Goal: Task Accomplishment & Management: Manage account settings

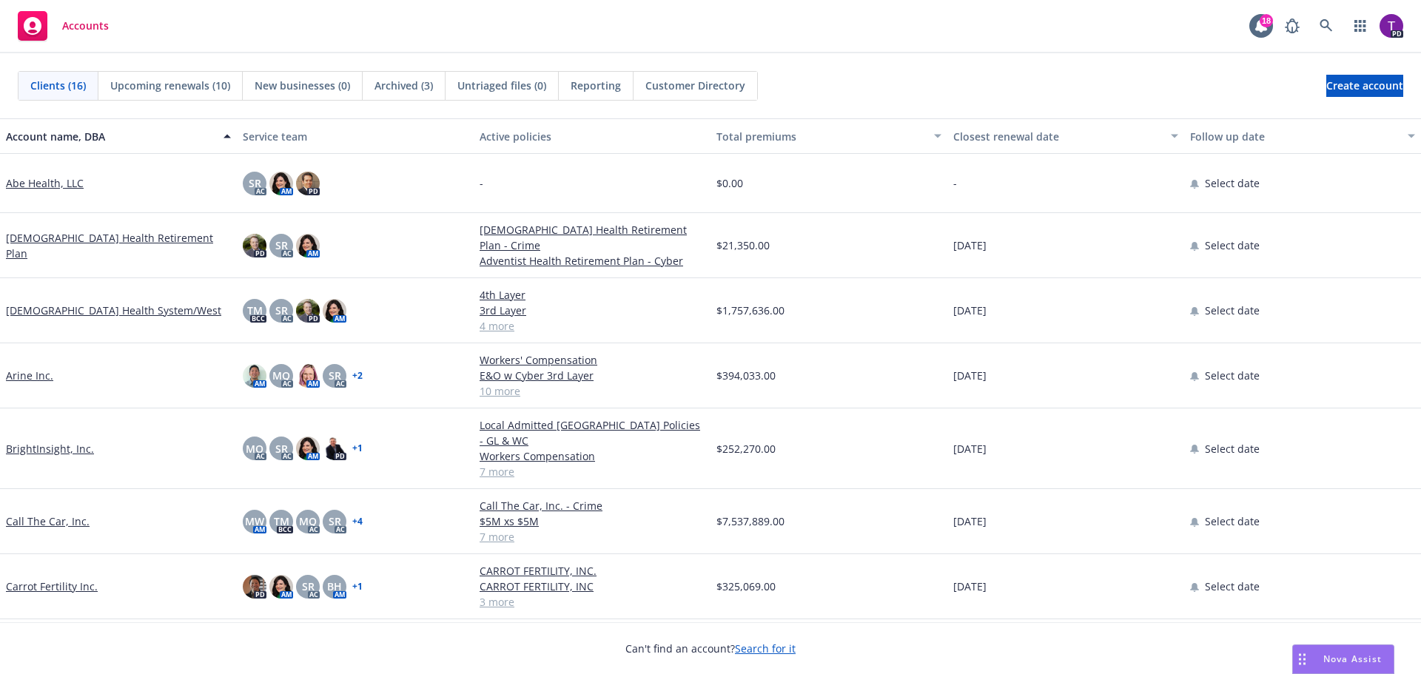
click at [1333, 650] on div "Nova Assist" at bounding box center [1343, 659] width 101 height 28
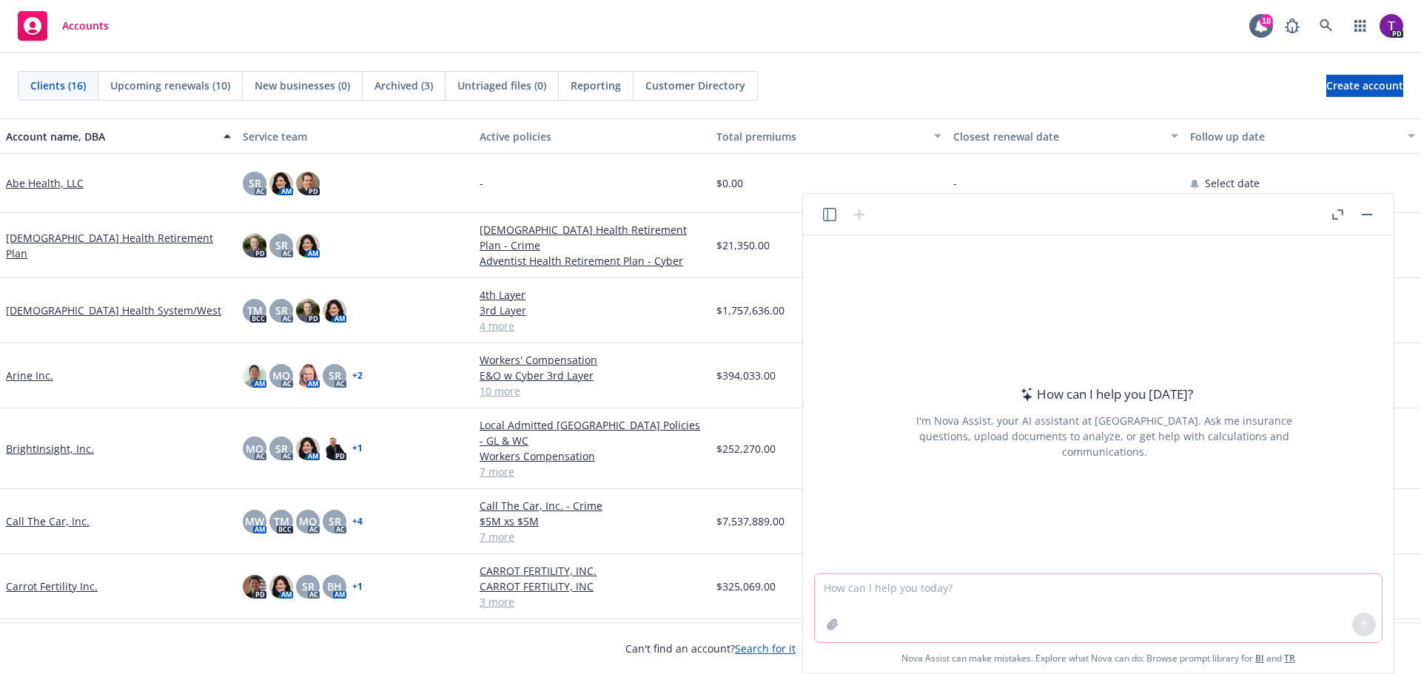
click at [934, 600] on textarea at bounding box center [1098, 608] width 567 height 68
click at [1011, 596] on textarea at bounding box center [1098, 608] width 567 height 68
type textarea "what is the percentage increase from $218,481 to $322,254"
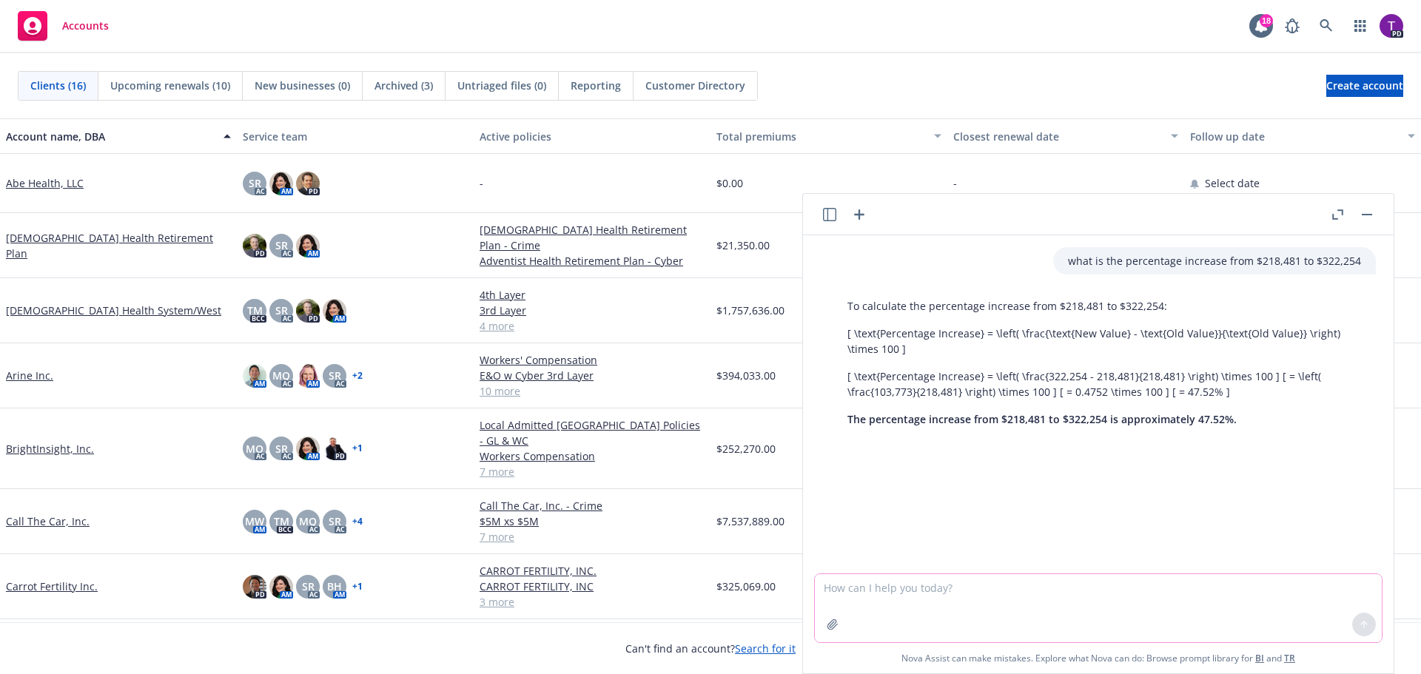
click at [952, 588] on textarea at bounding box center [1098, 608] width 567 height 68
type textarea "what is the percentage increase from $218,481 to $312,602?"
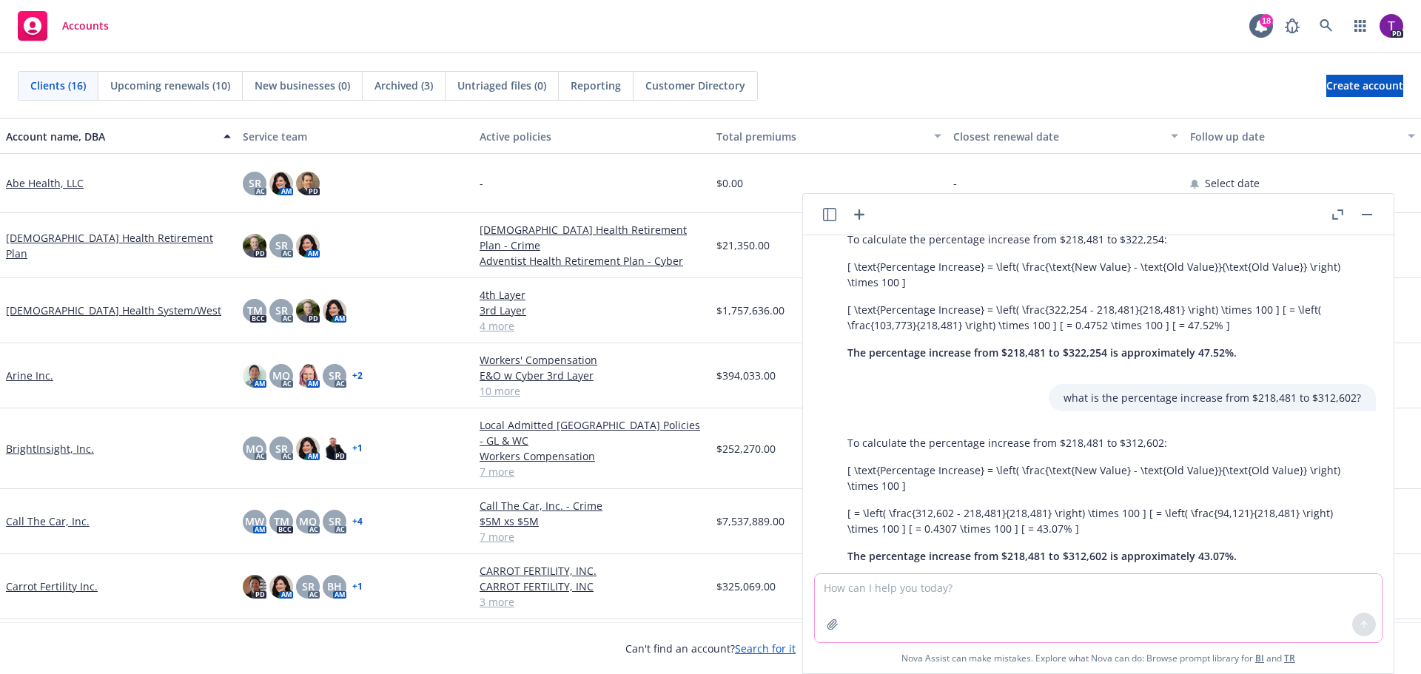
scroll to position [98, 0]
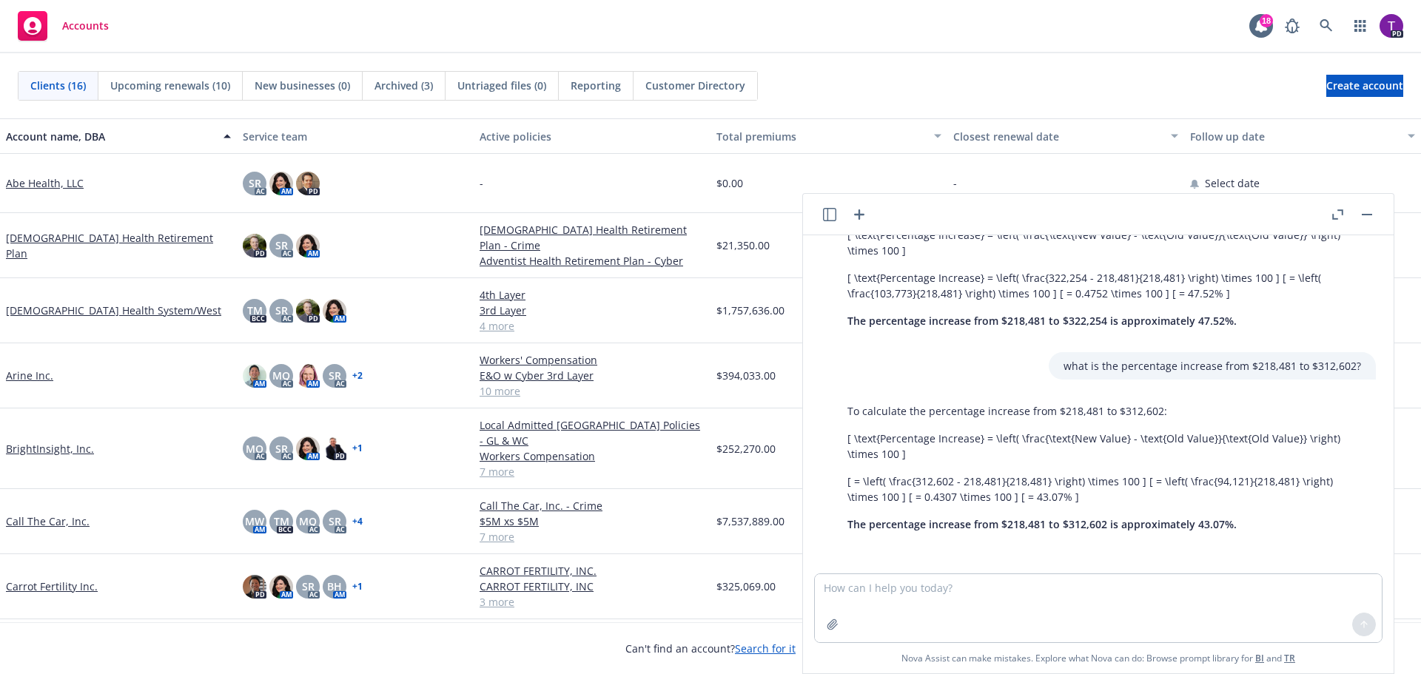
click at [1371, 215] on rect "button" at bounding box center [1367, 214] width 10 height 1
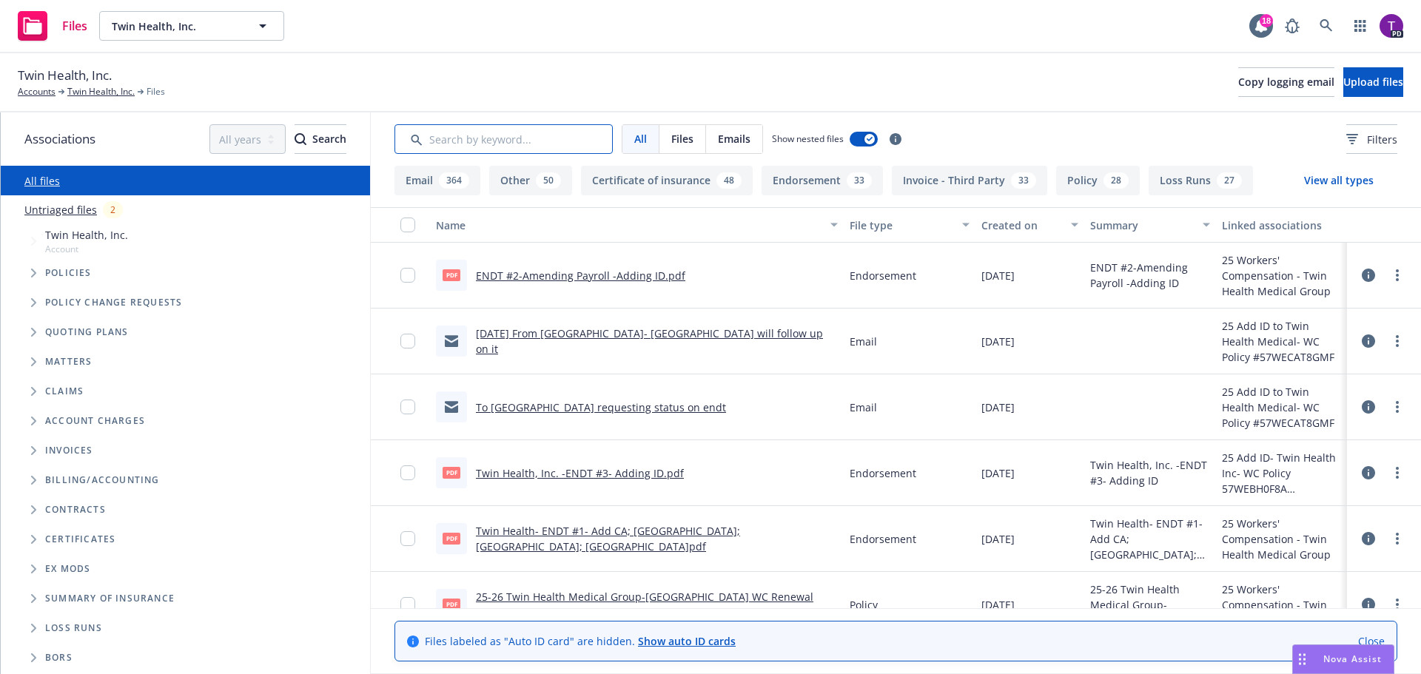
click at [482, 135] on input "Search by keyword..." at bounding box center [503, 139] width 218 height 30
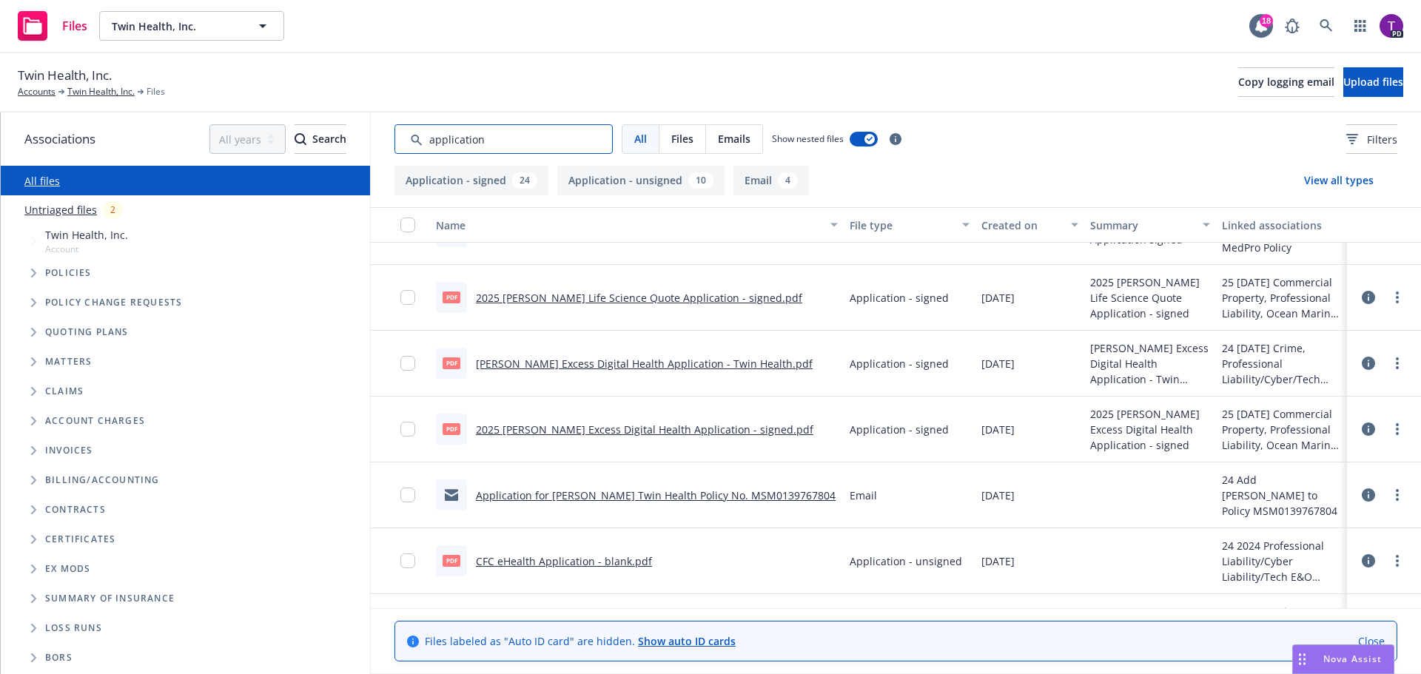
scroll to position [296, 0]
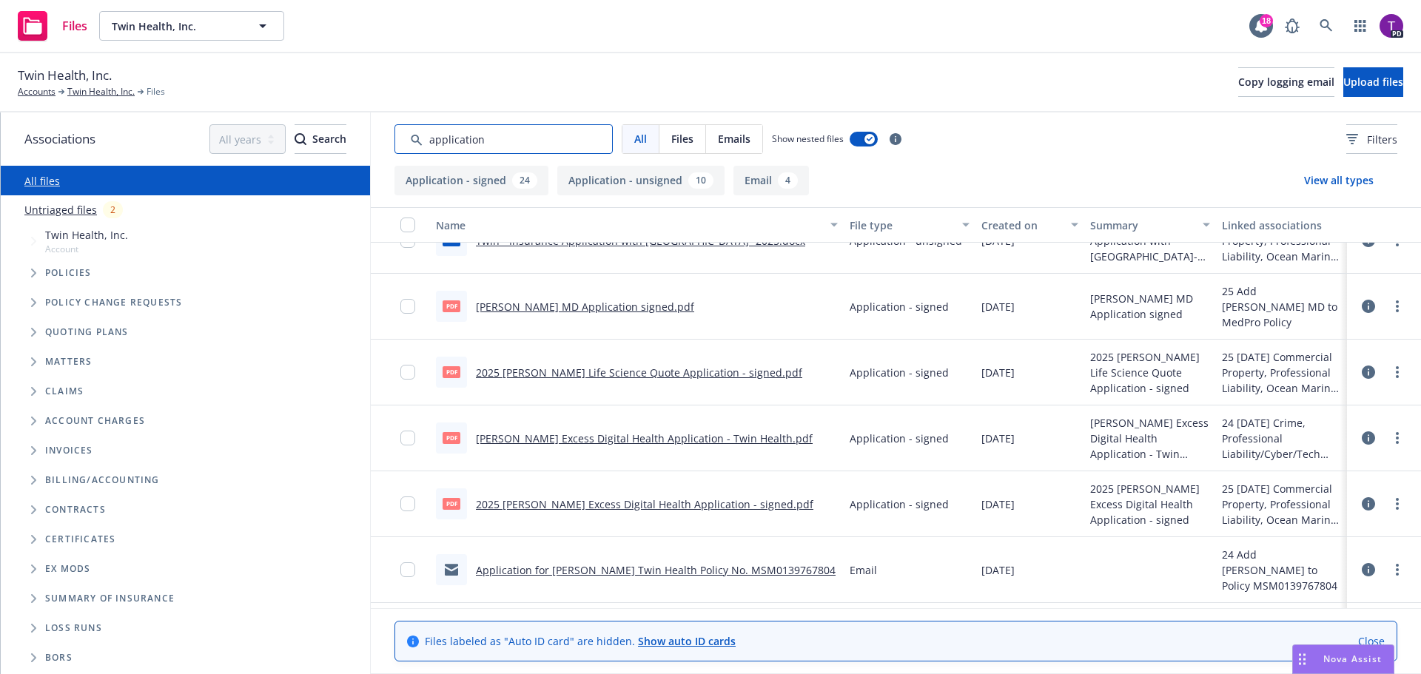
type input "application"
click at [607, 372] on link "2025 Falvey Life Science Quote Application - signed.pdf" at bounding box center [639, 373] width 326 height 14
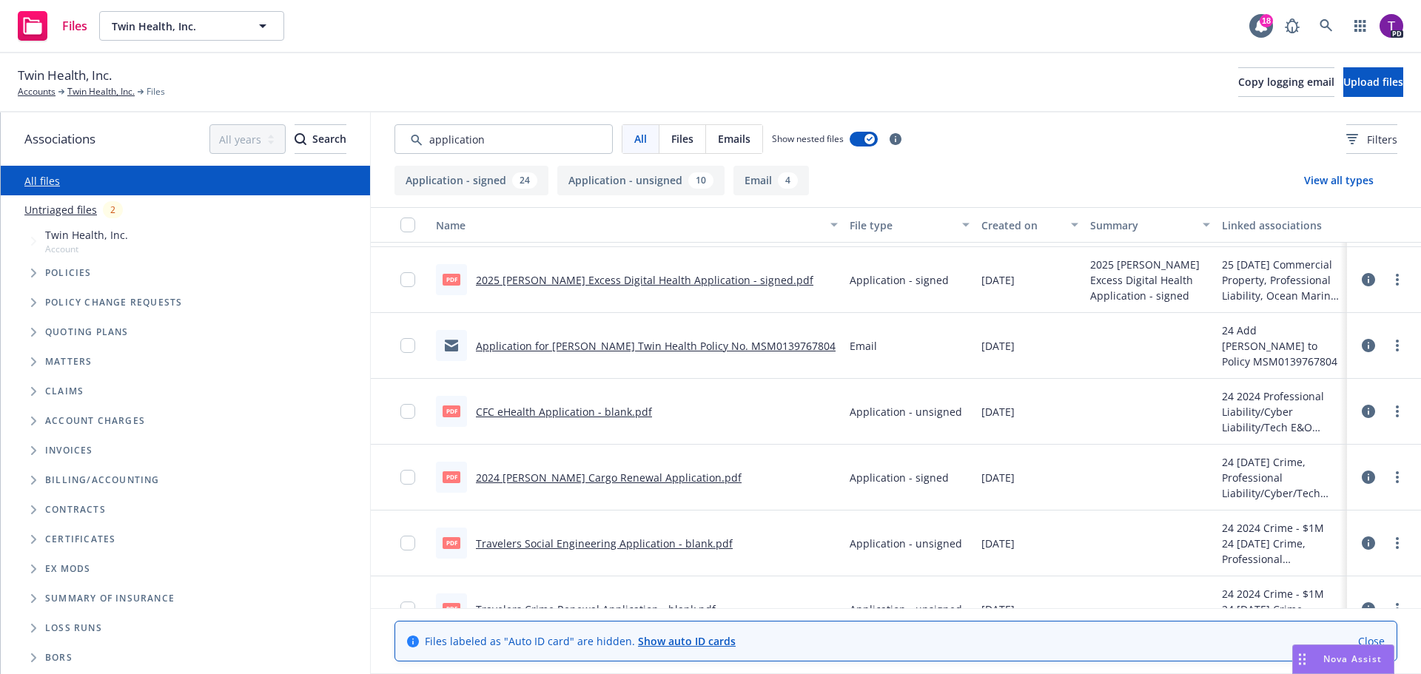
scroll to position [592, 0]
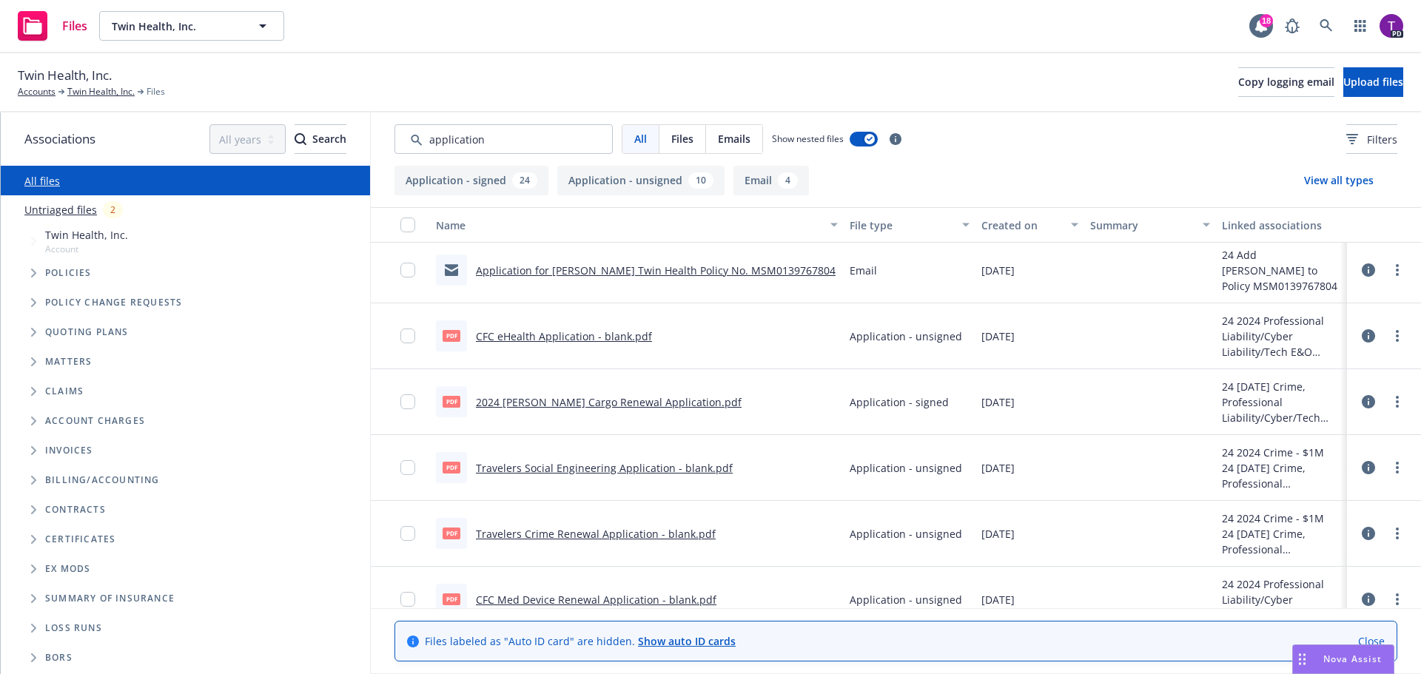
click at [638, 403] on link "2024 Falvey Cargo Renewal Application.pdf" at bounding box center [609, 402] width 266 height 14
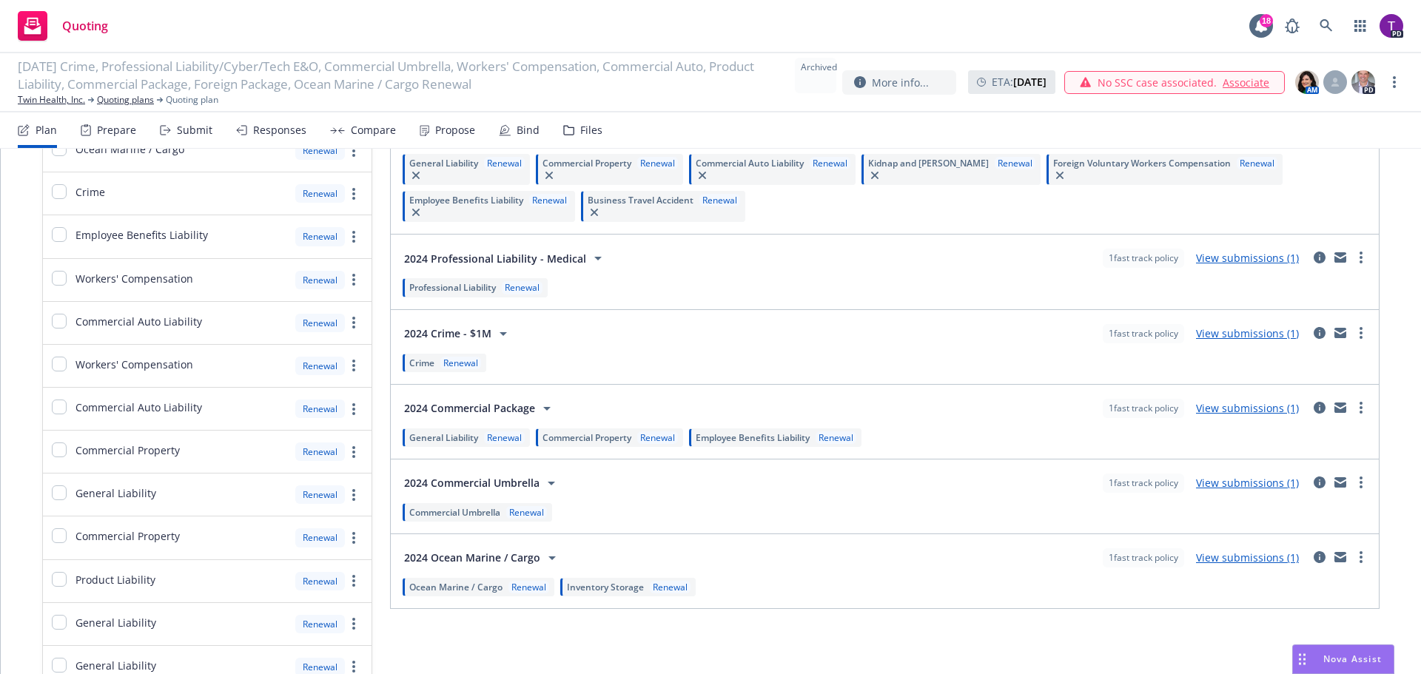
scroll to position [592, 0]
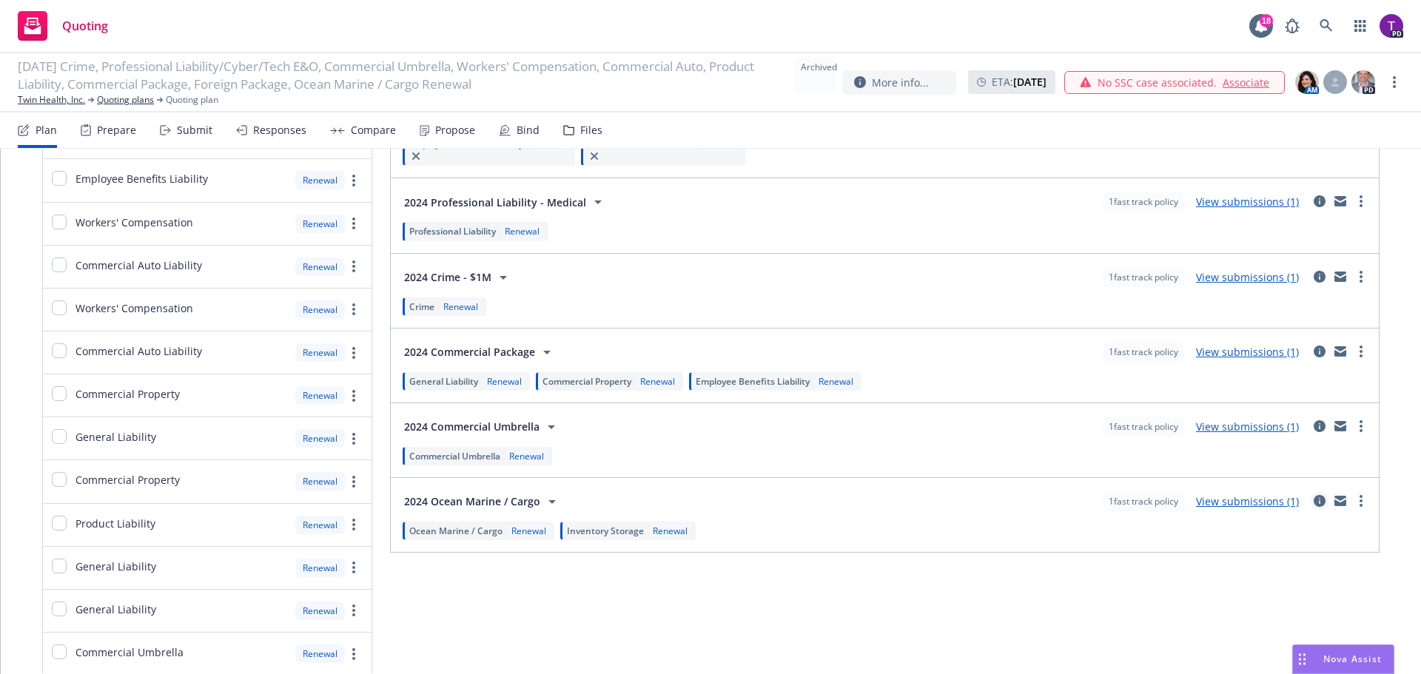
click at [1314, 503] on icon "circleInformation" at bounding box center [1320, 501] width 12 height 12
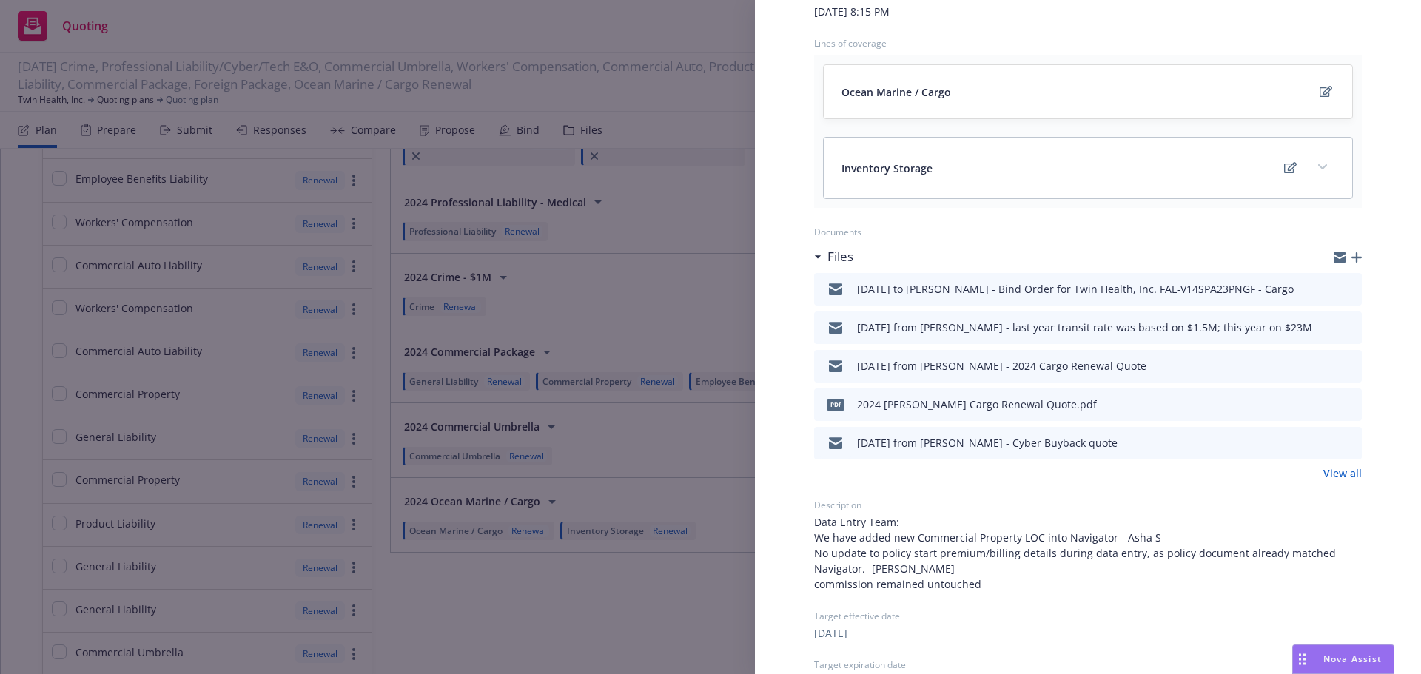
scroll to position [148, 0]
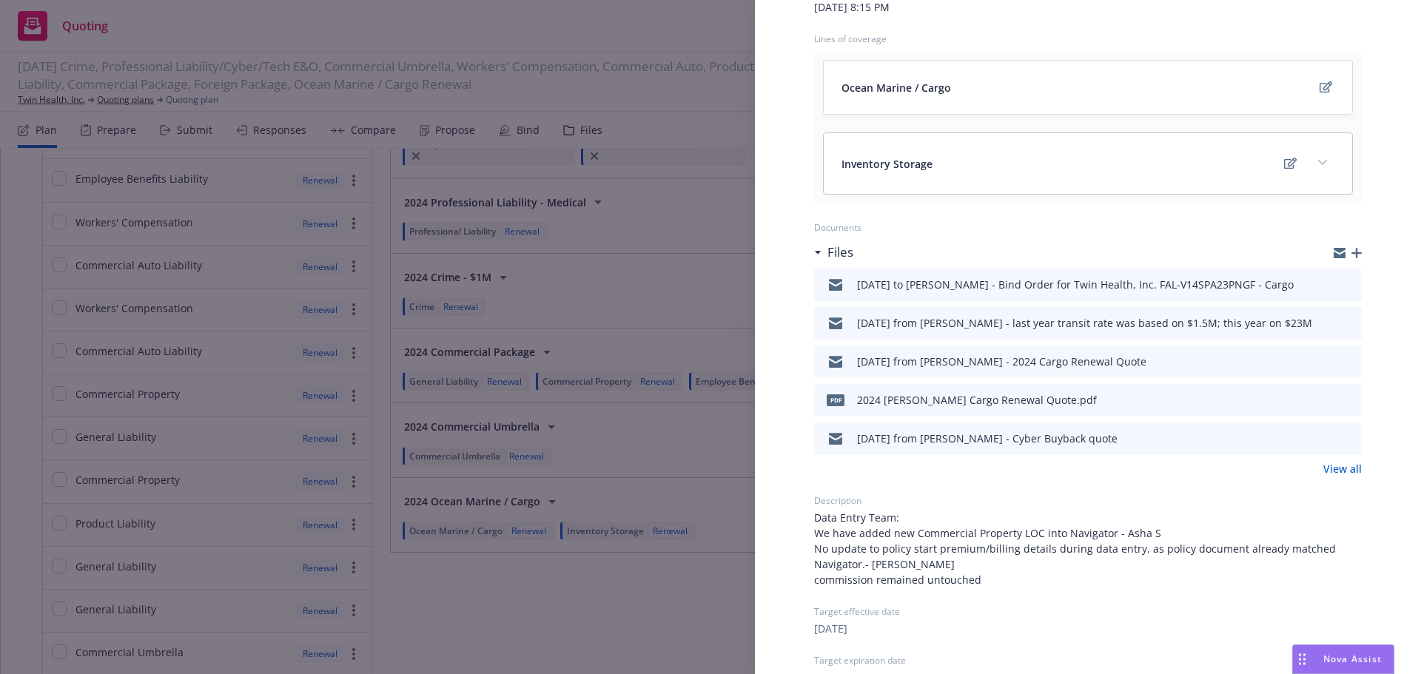
click at [1331, 476] on link "View all" at bounding box center [1342, 469] width 38 height 16
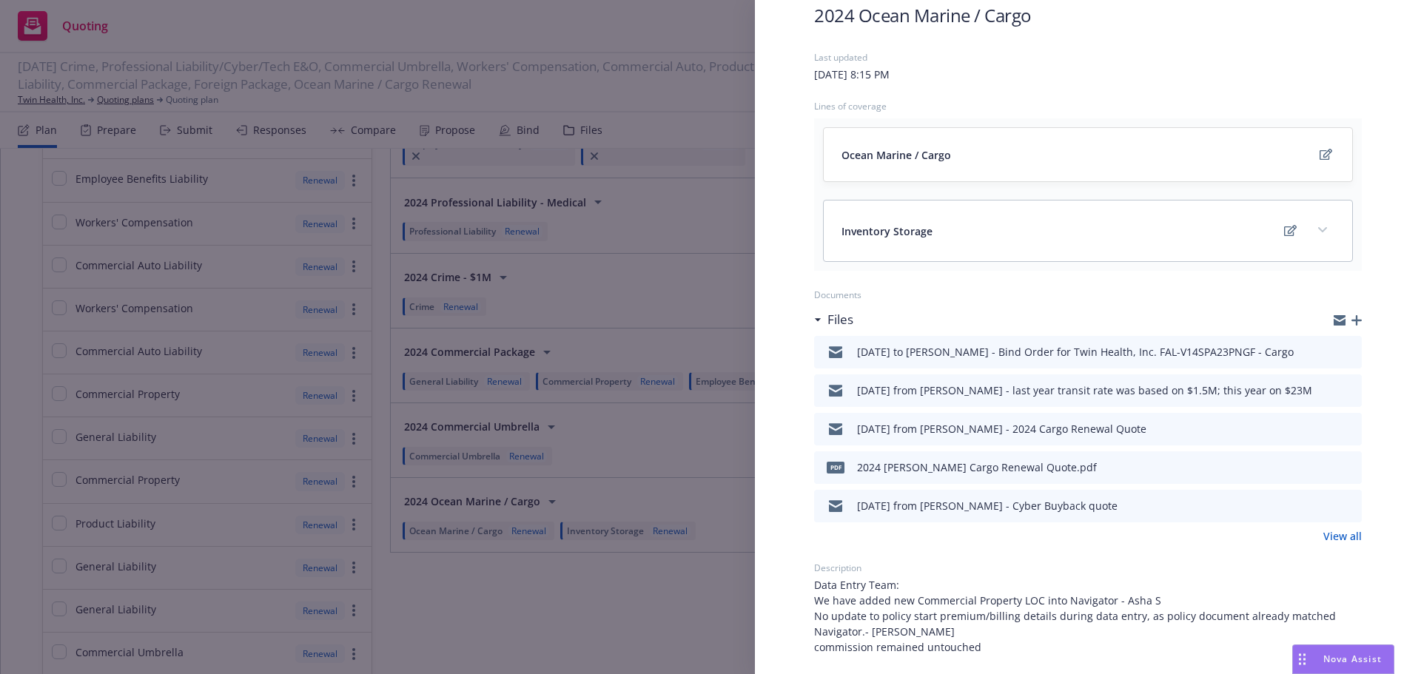
scroll to position [0, 0]
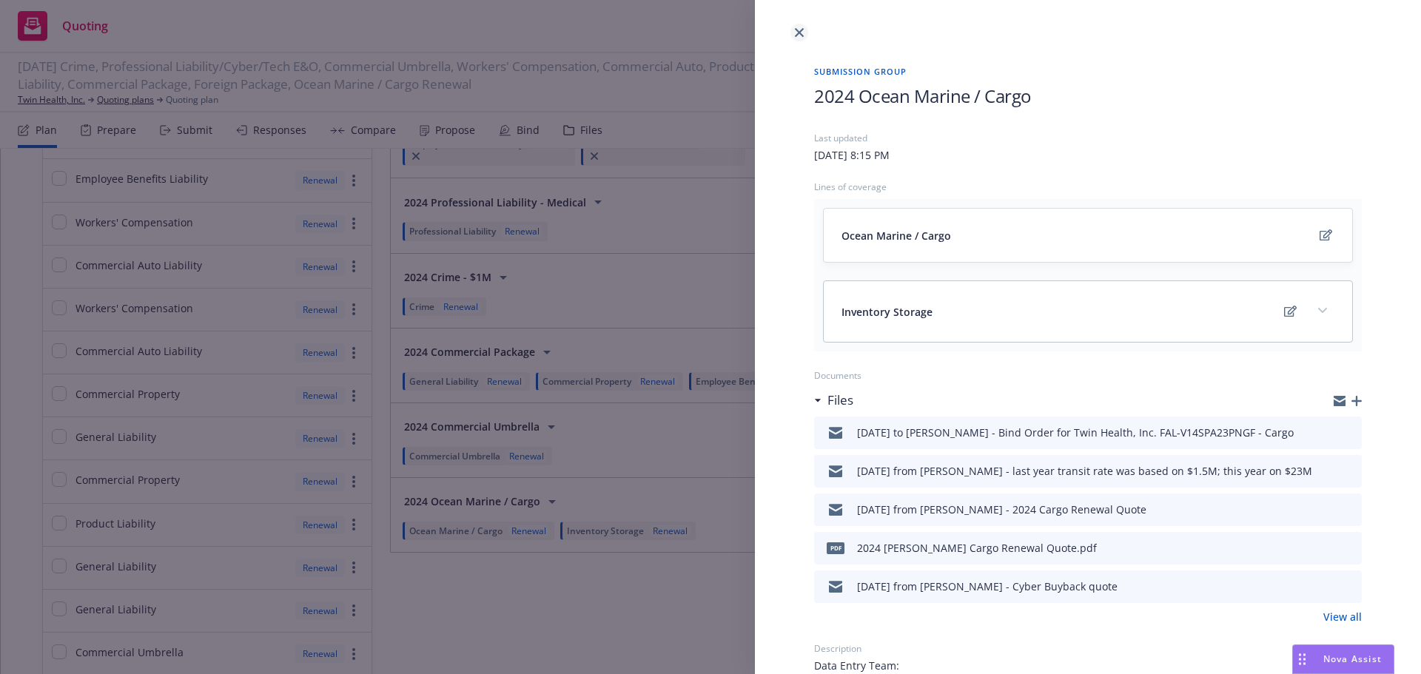
click at [797, 30] on icon "close" at bounding box center [799, 32] width 9 height 9
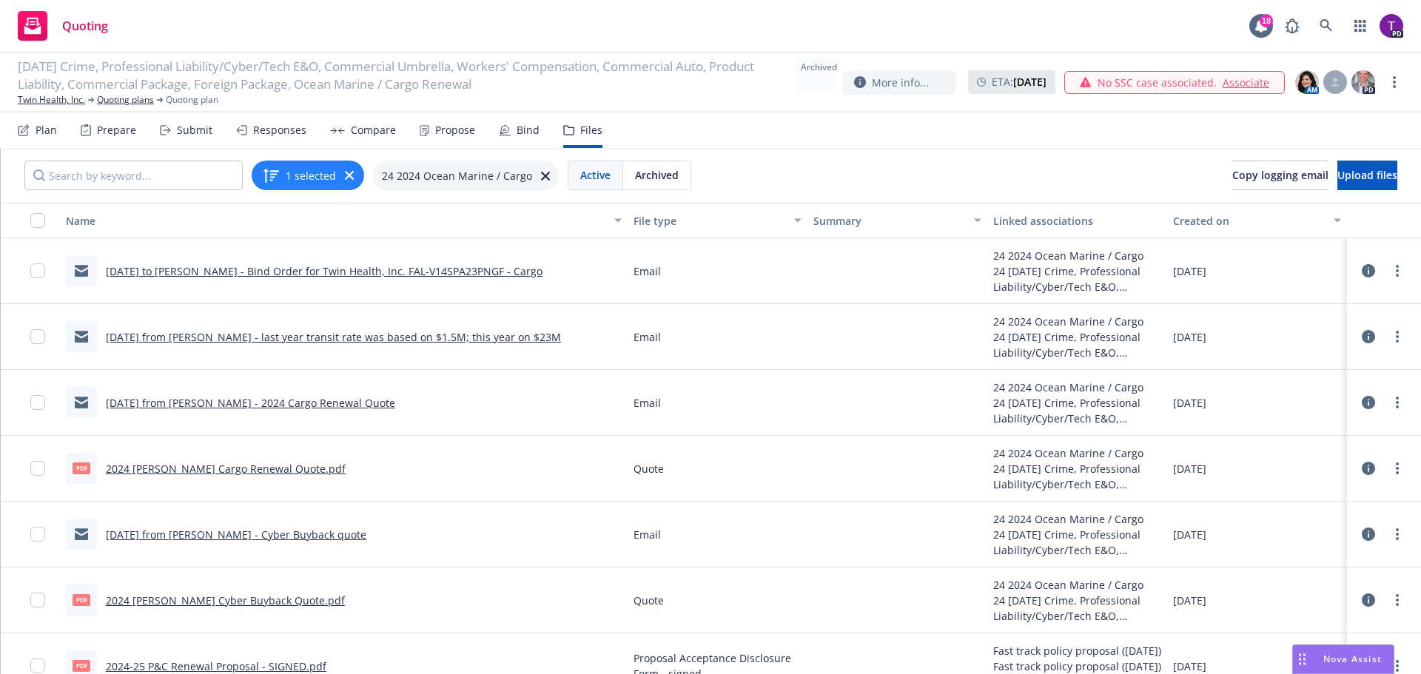
scroll to position [74, 0]
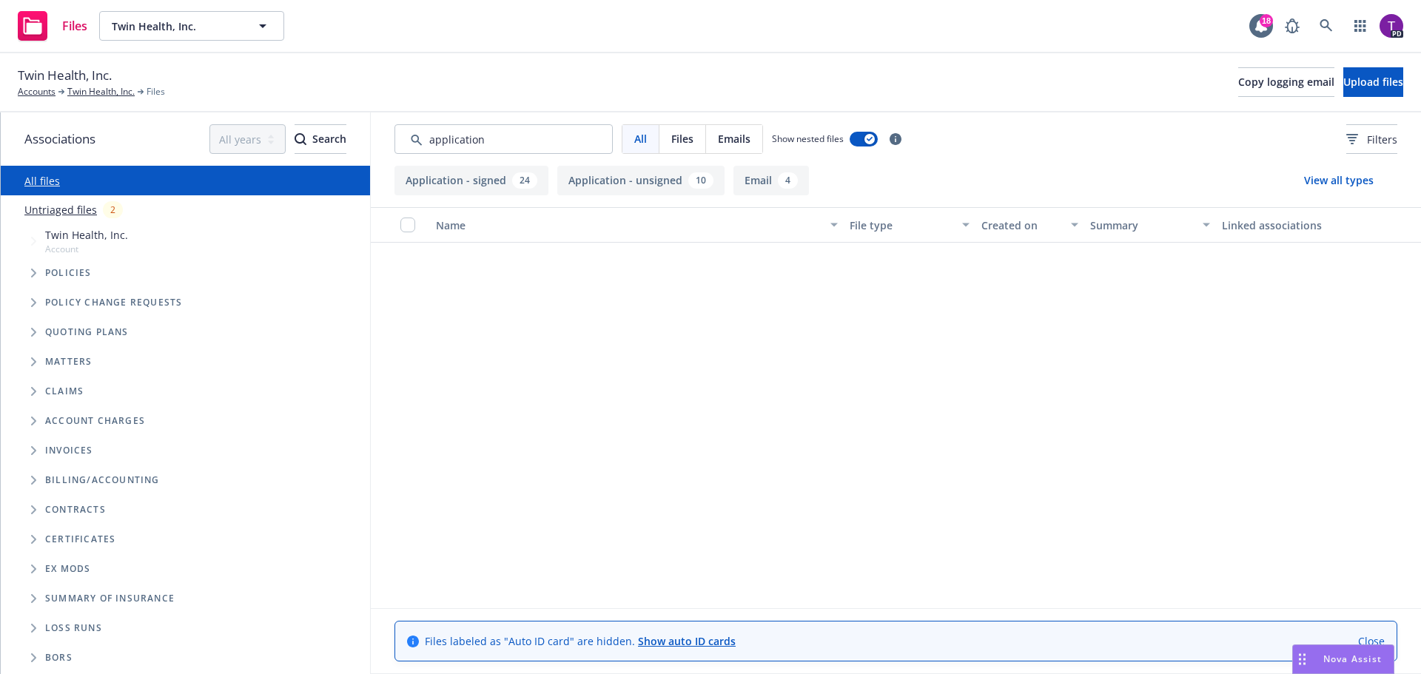
scroll to position [592, 0]
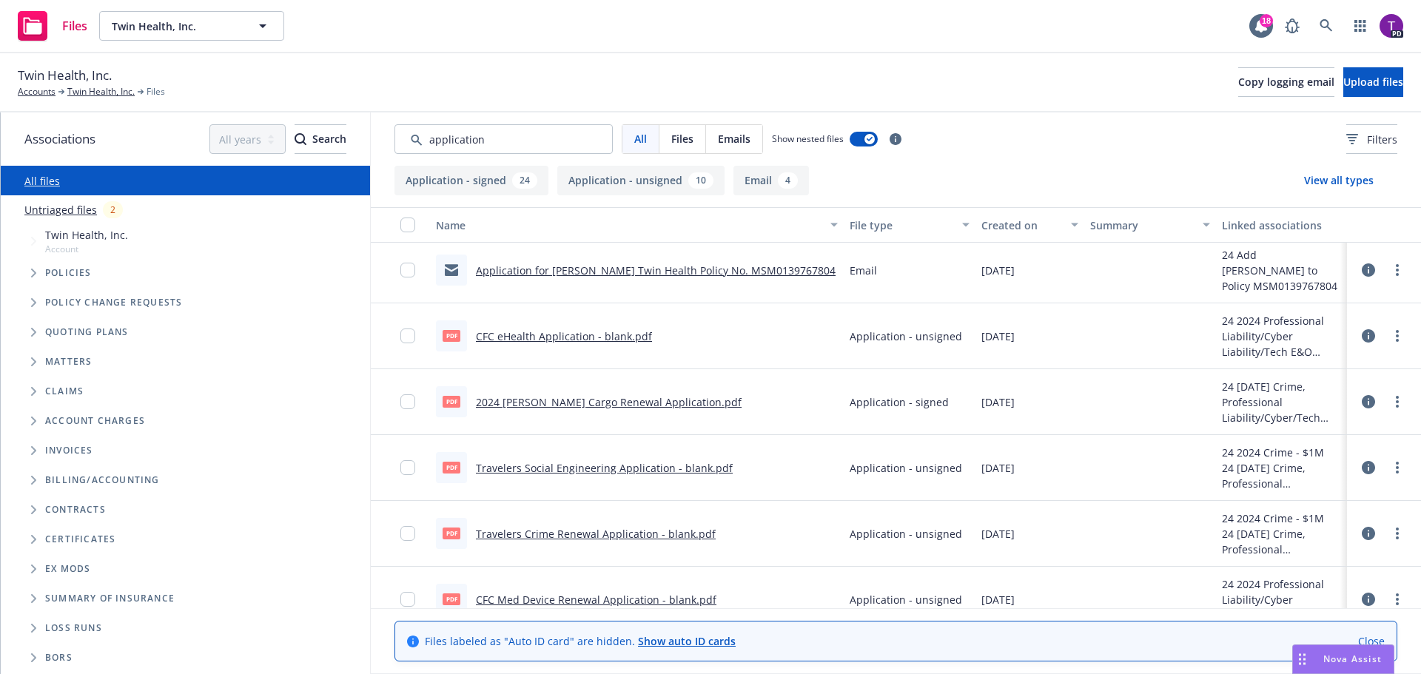
click at [27, 182] on link "All files" at bounding box center [42, 181] width 36 height 14
drag, startPoint x: 499, startPoint y: 135, endPoint x: 289, endPoint y: 127, distance: 209.6
click at [289, 127] on div "Associations All years 2027 2026 2025 2024 2023 2022 2021 2020 2019 2018 2017 2…" at bounding box center [711, 393] width 1420 height 562
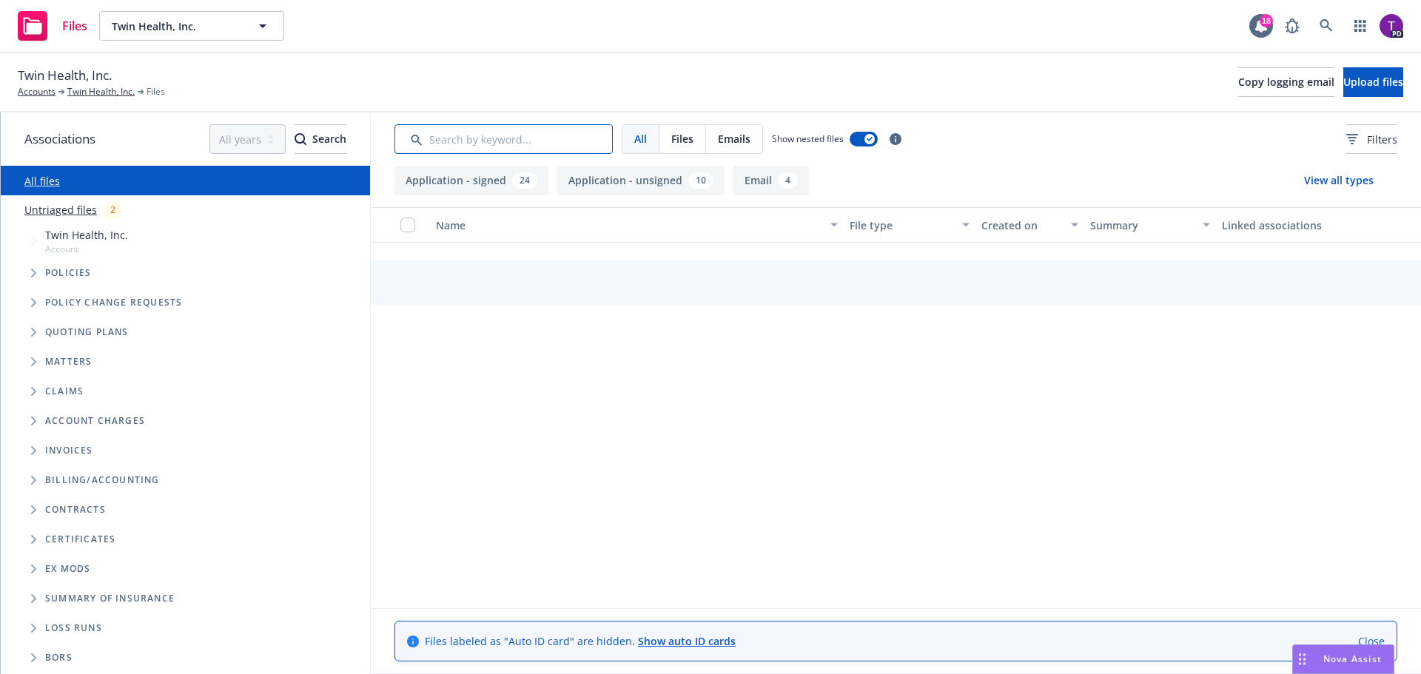
click at [481, 139] on input "Search by keyword..." at bounding box center [503, 139] width 218 height 30
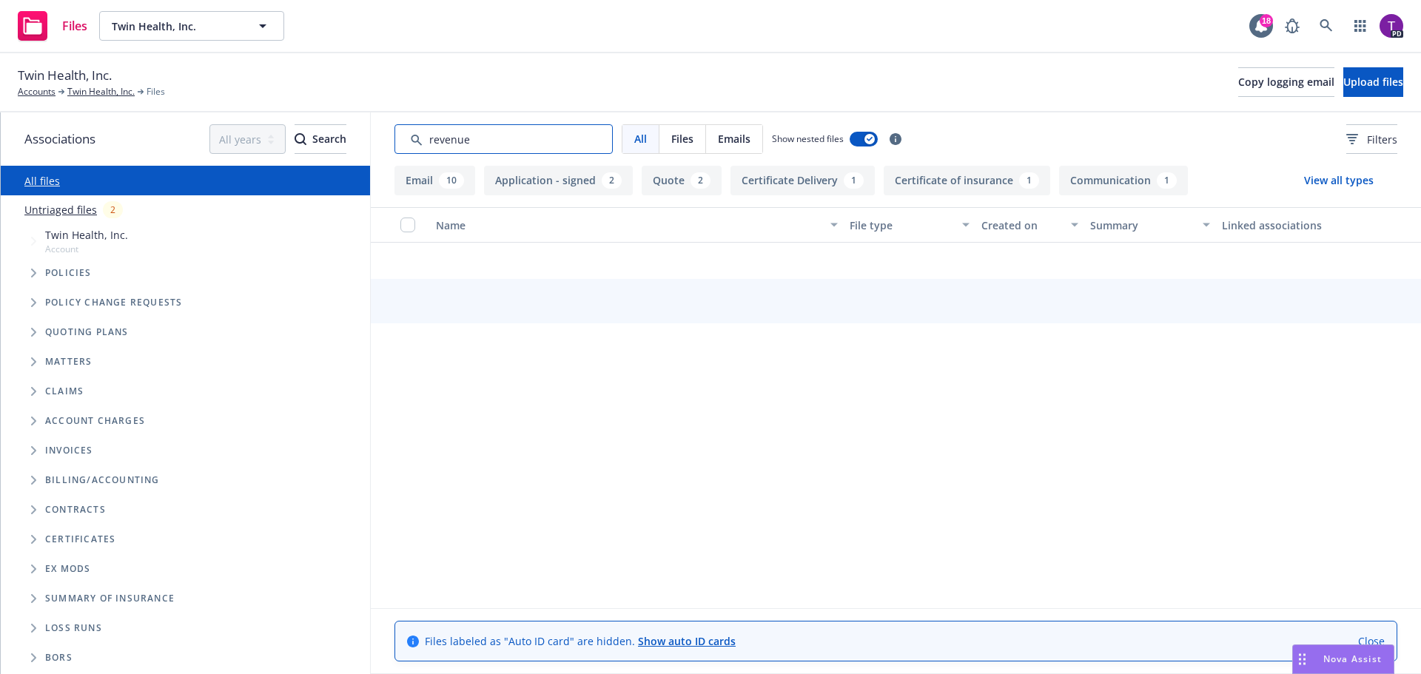
scroll to position [0, 0]
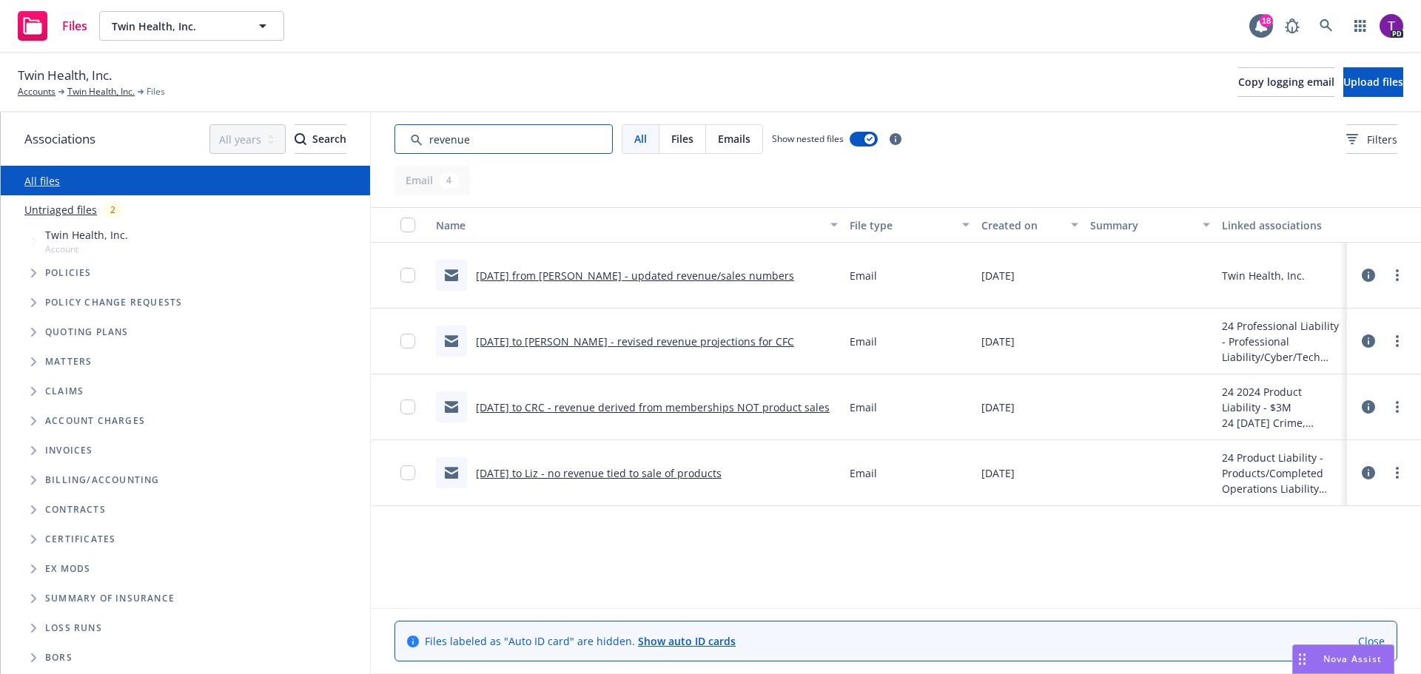
type input "revenue"
click at [656, 274] on link "8/1/24 from Keith - updated revenue/sales numbers" at bounding box center [635, 276] width 318 height 14
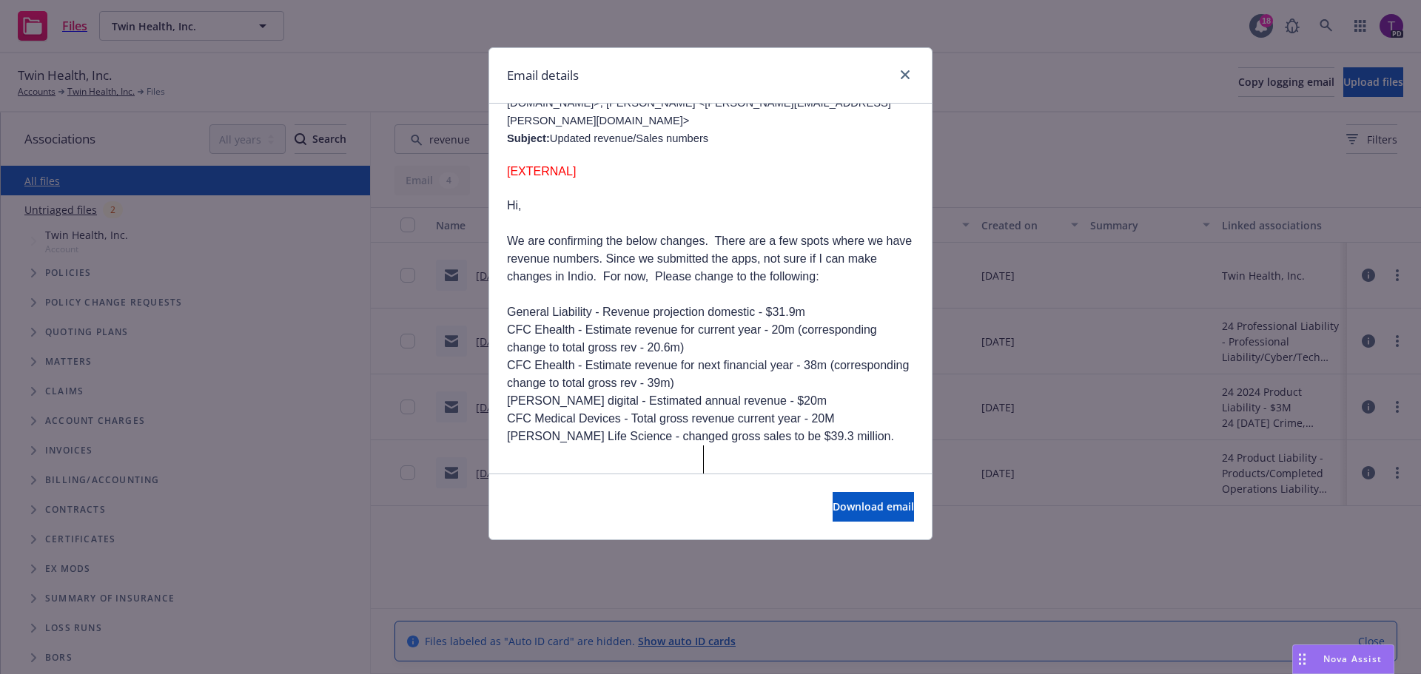
scroll to position [465, 0]
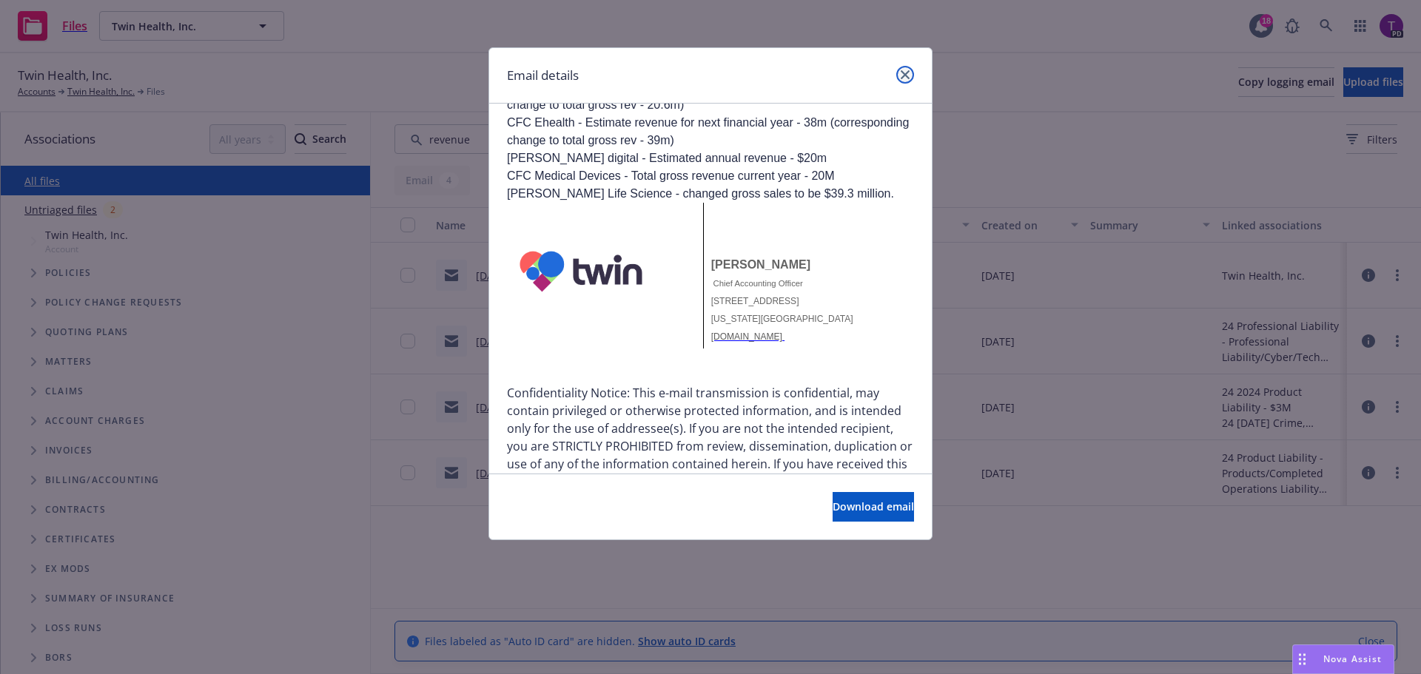
click at [904, 72] on icon "close" at bounding box center [905, 74] width 9 height 9
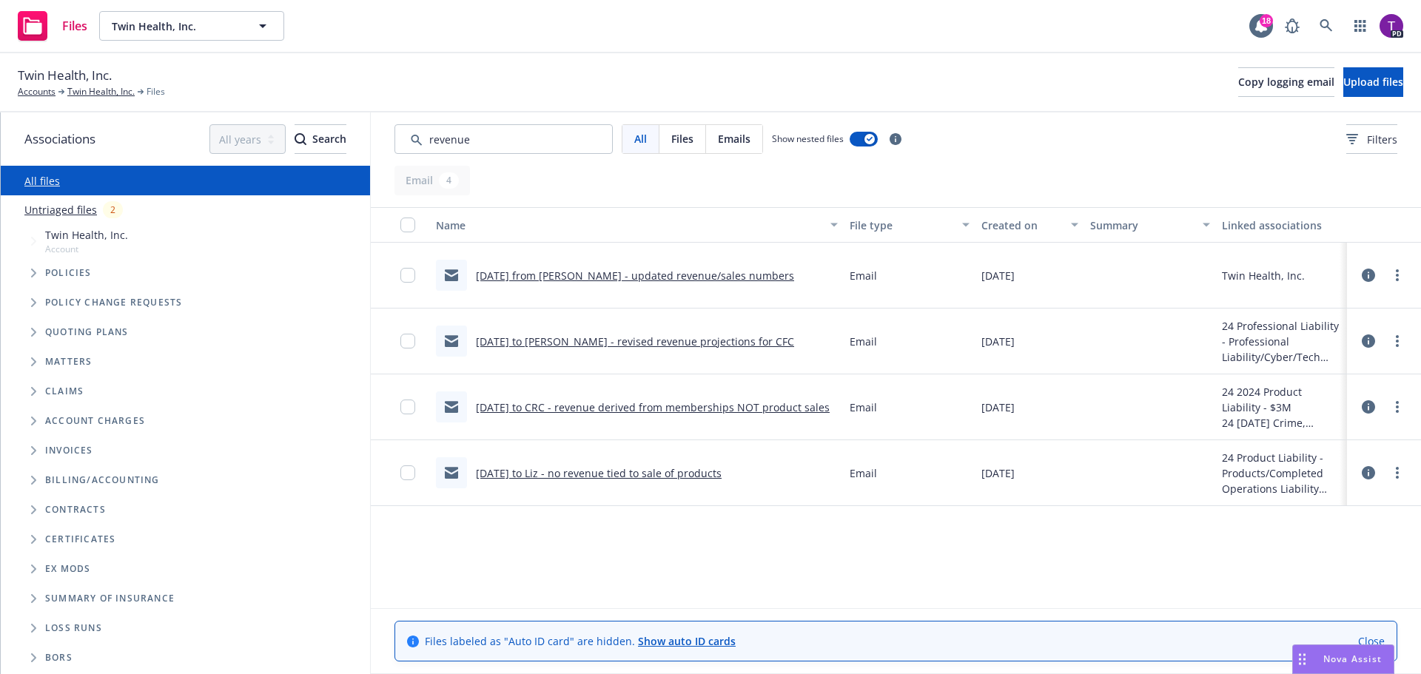
click at [648, 341] on link "8/6/24 to Liz - revised revenue projections for CFC" at bounding box center [635, 341] width 318 height 14
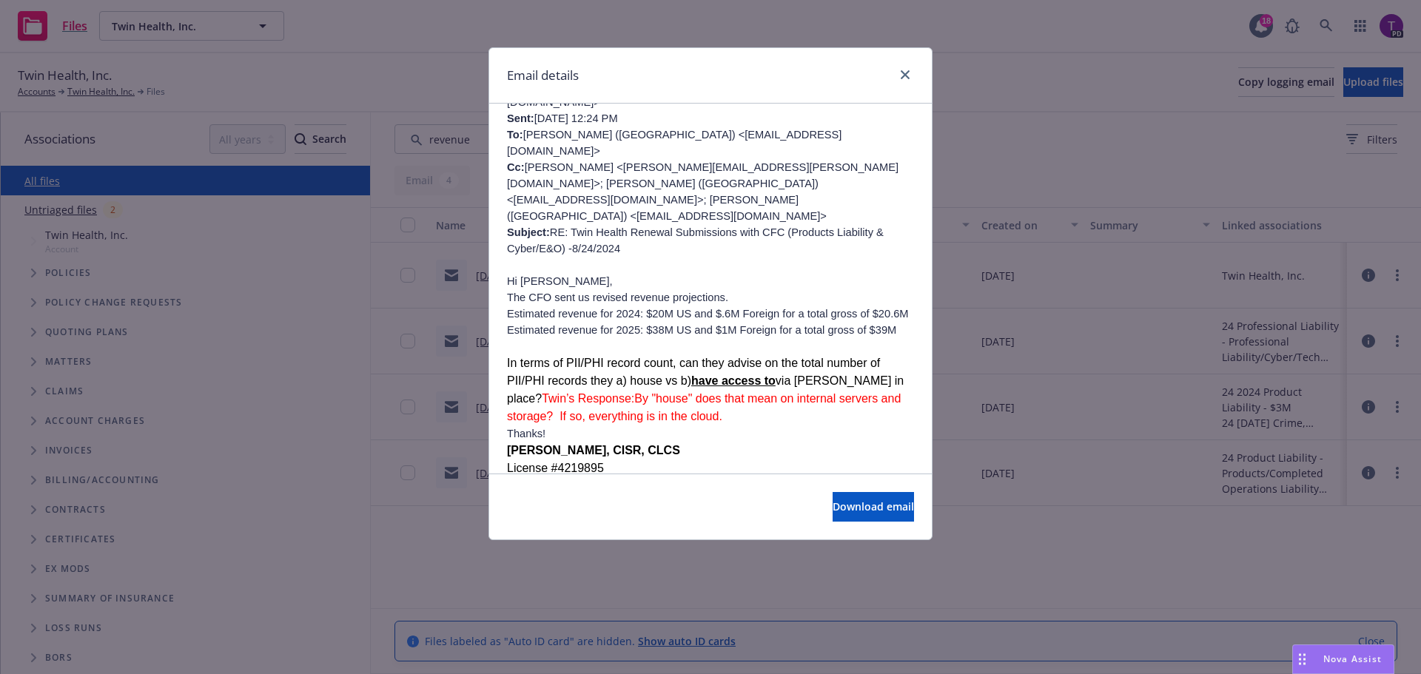
scroll to position [74, 0]
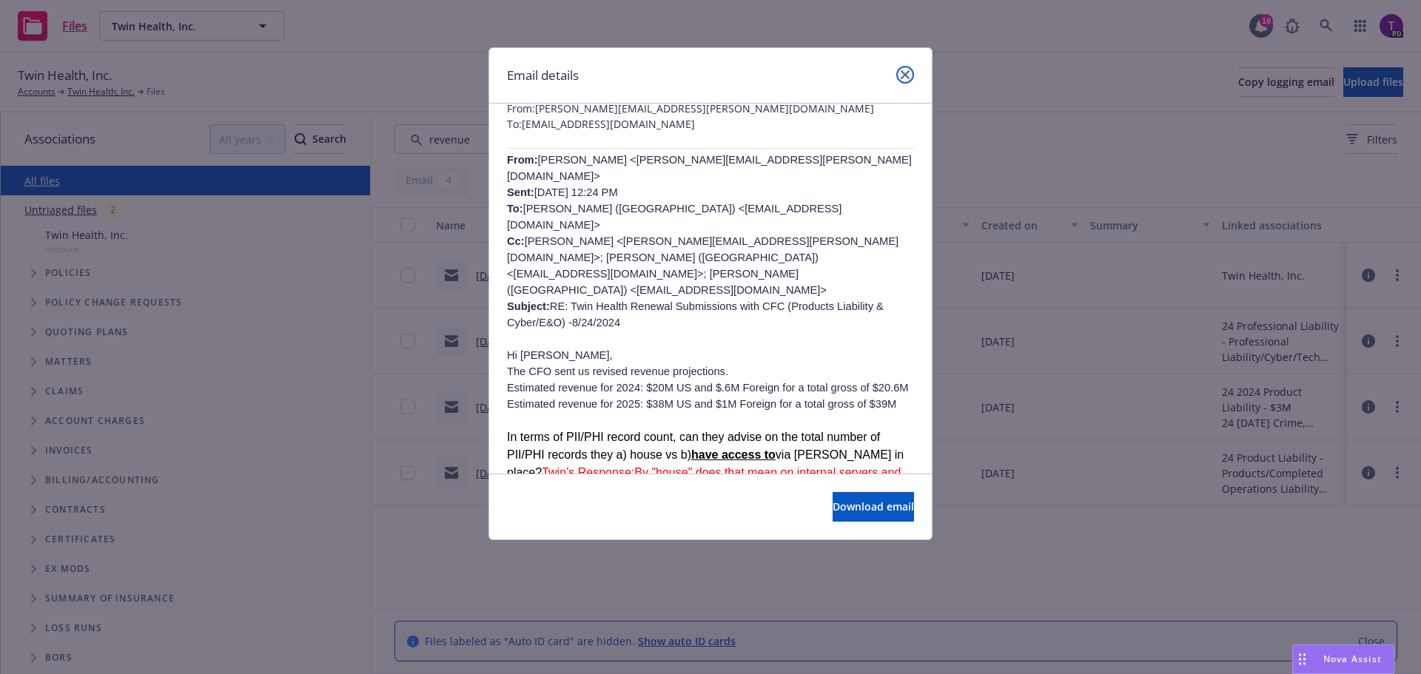
click at [909, 76] on icon "close" at bounding box center [905, 74] width 9 height 9
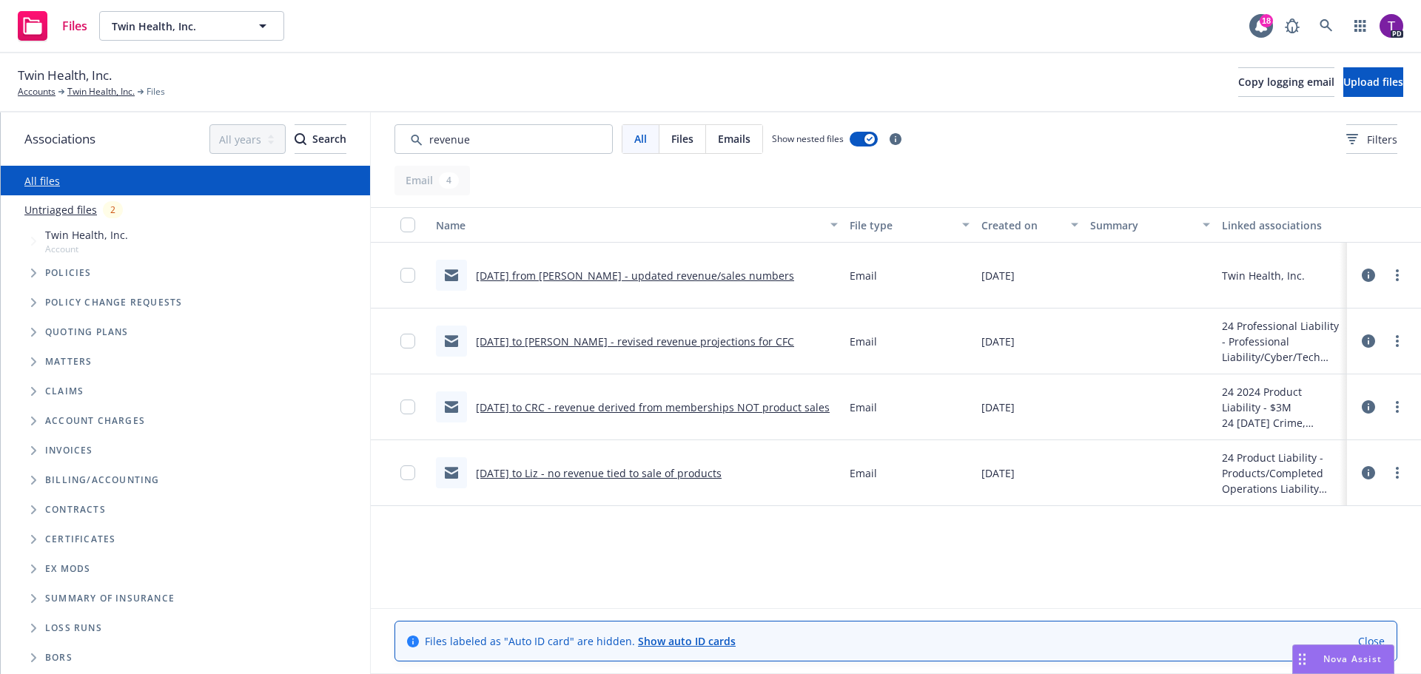
click at [654, 405] on link "7/31/24 to CRC - revenue derived from memberships NOT product sales" at bounding box center [653, 407] width 354 height 14
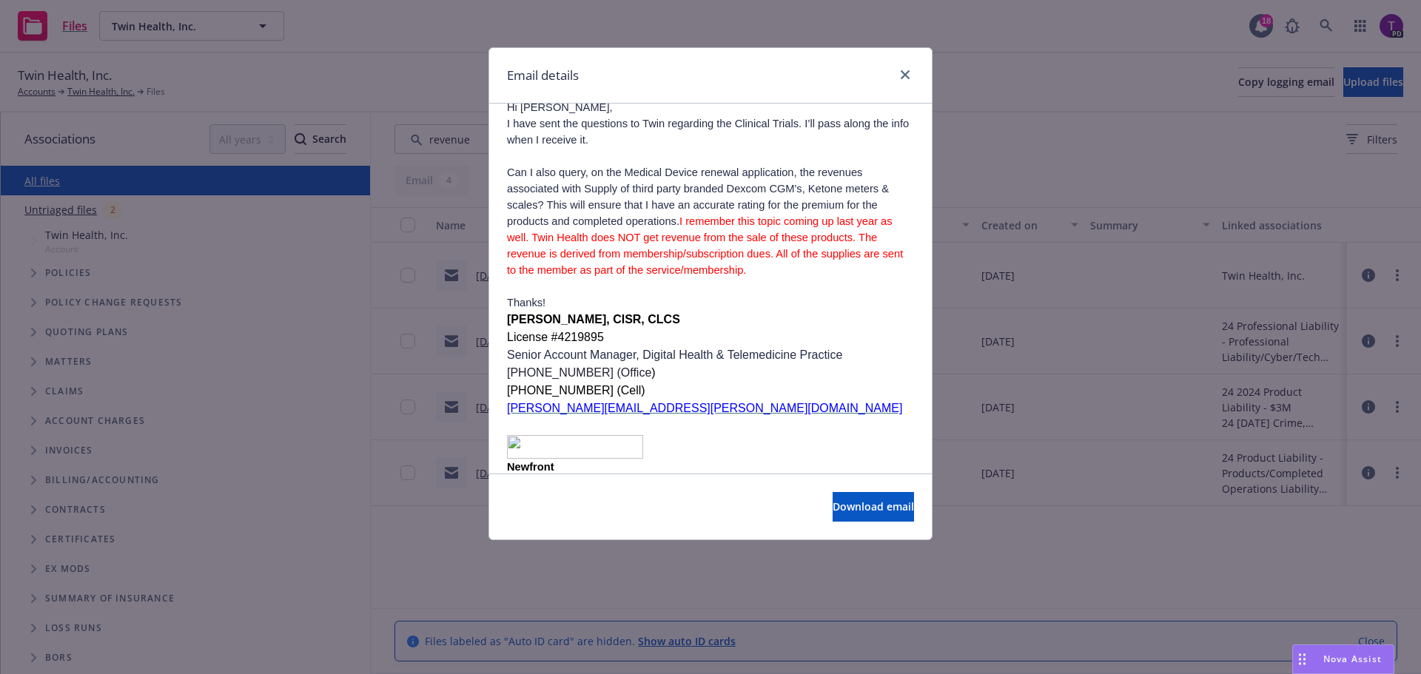
scroll to position [222, 0]
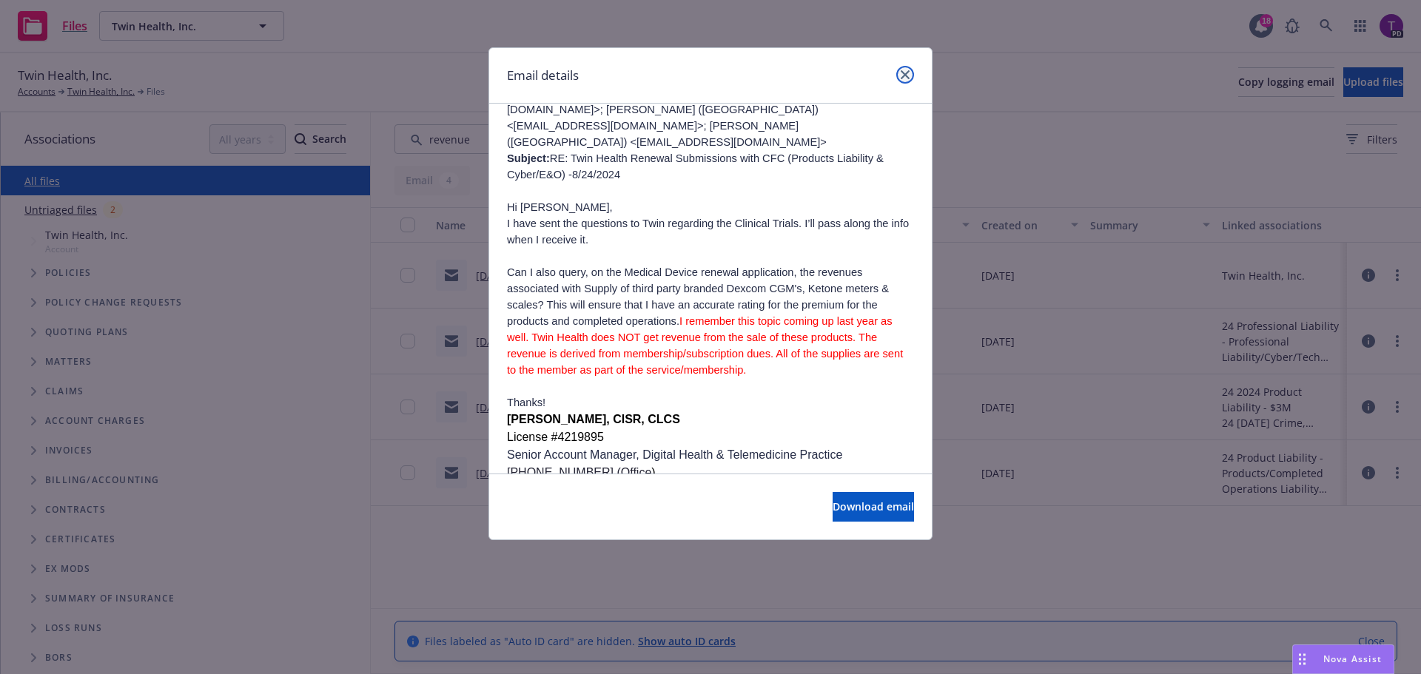
click at [903, 75] on icon "close" at bounding box center [905, 74] width 9 height 9
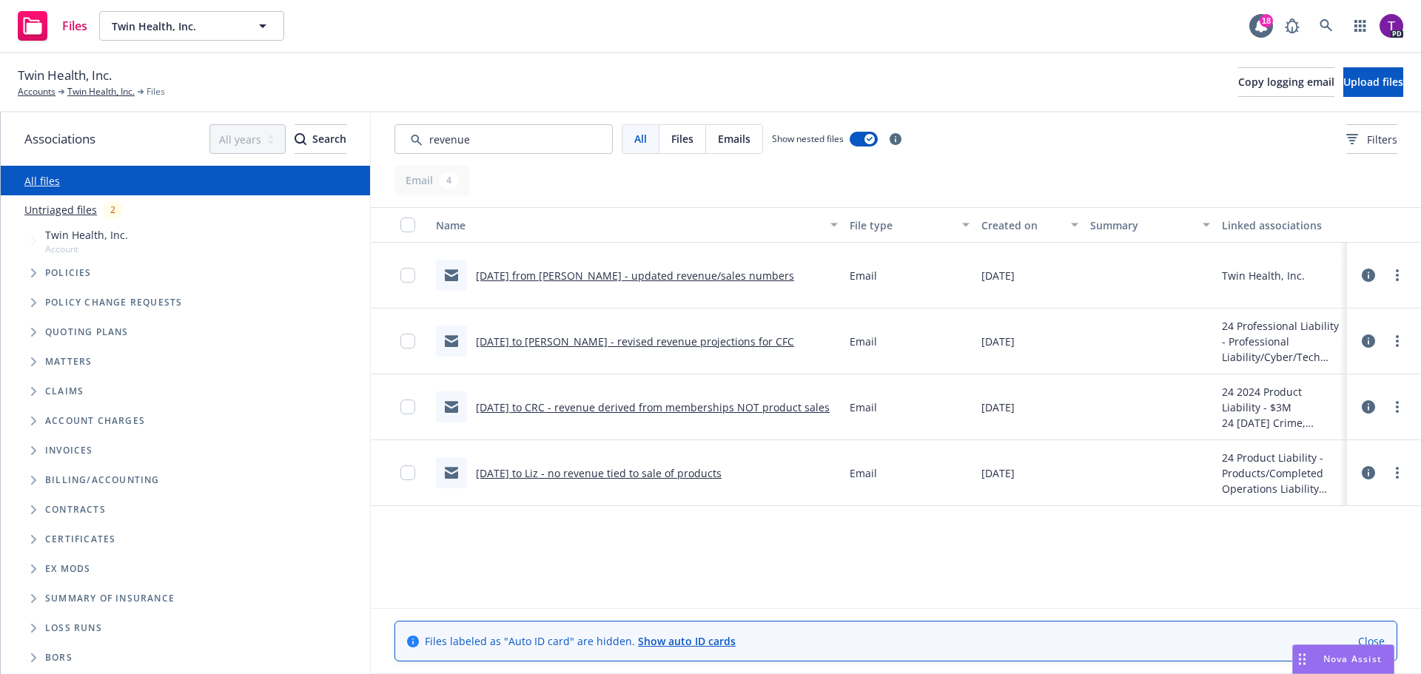
click at [544, 340] on link "8/6/24 to Liz - revised revenue projections for CFC" at bounding box center [635, 341] width 318 height 14
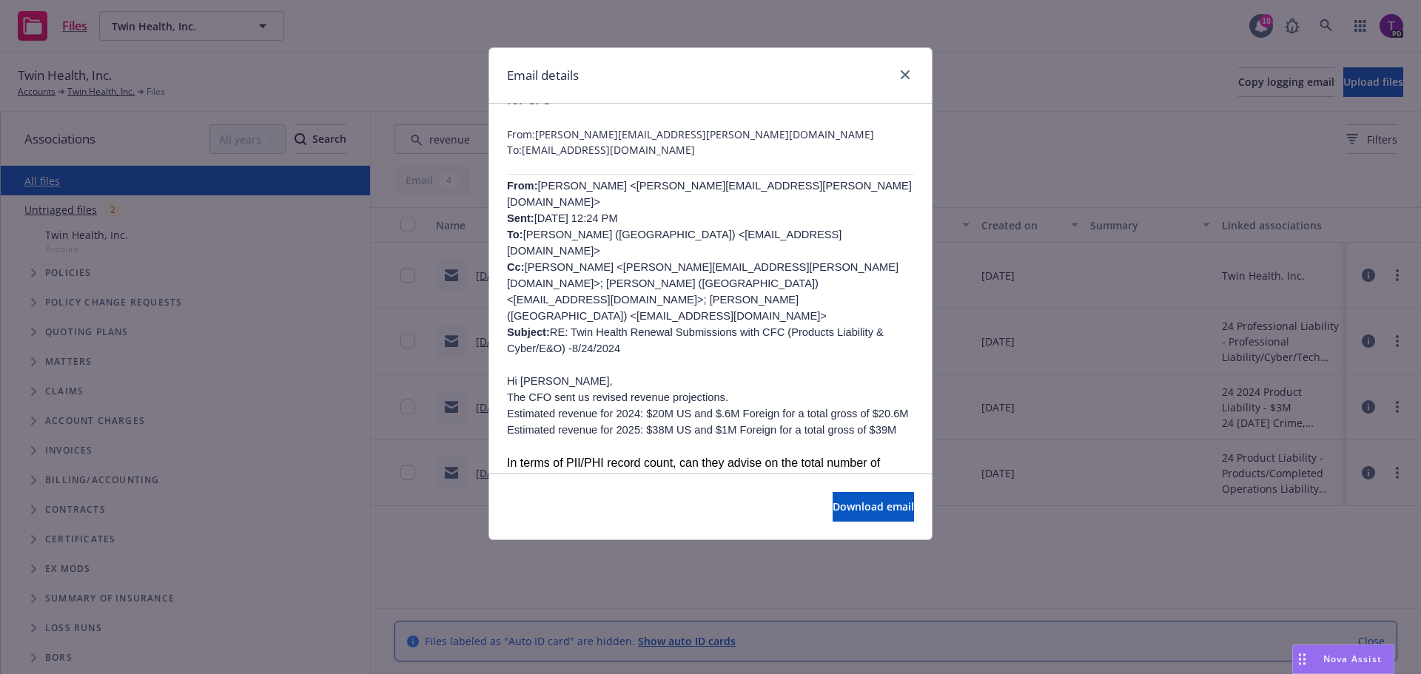
scroll to position [74, 0]
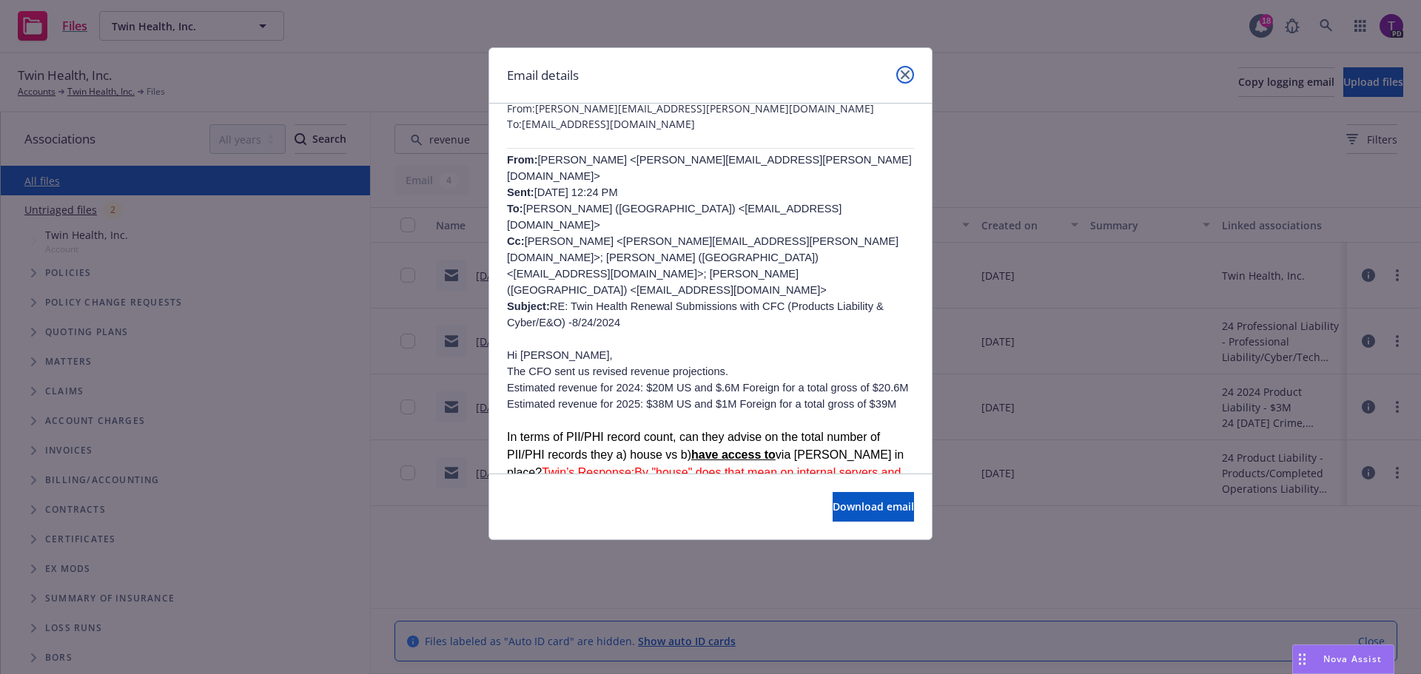
click at [896, 76] on link "close" at bounding box center [905, 75] width 18 height 18
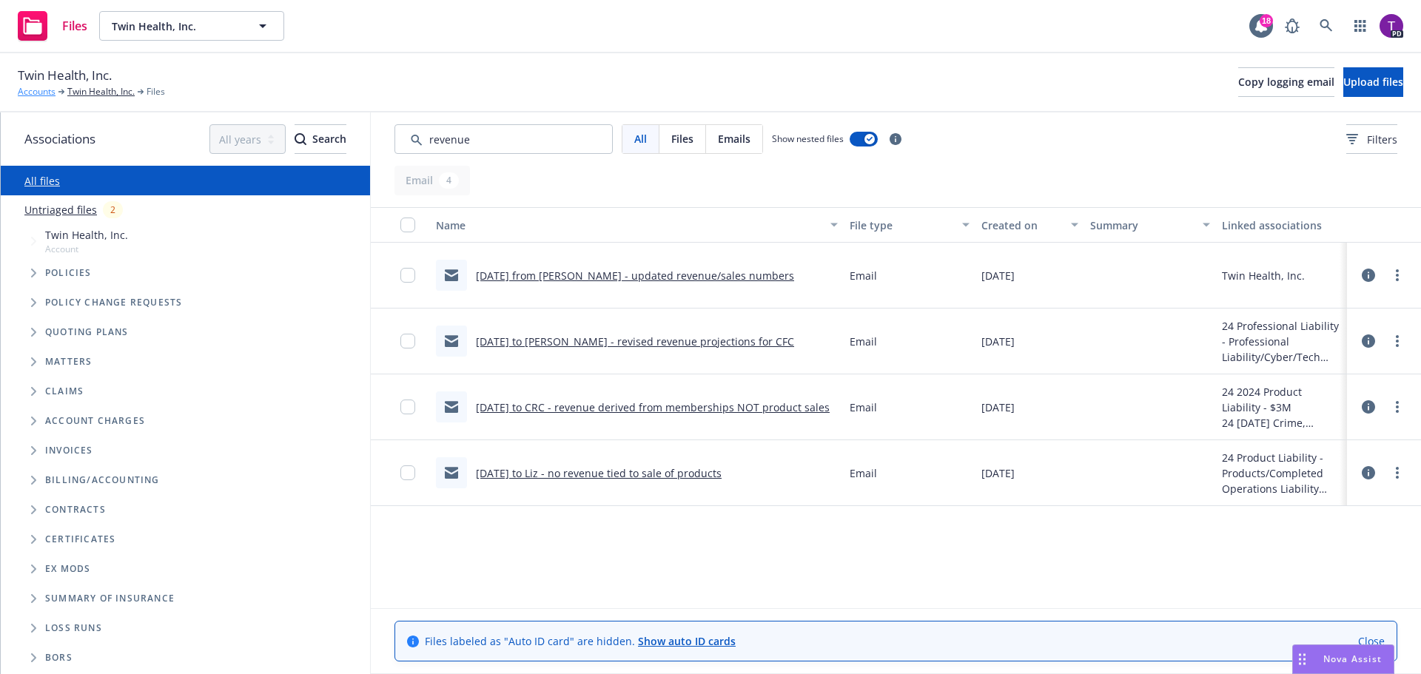
click at [39, 91] on link "Accounts" at bounding box center [37, 91] width 38 height 13
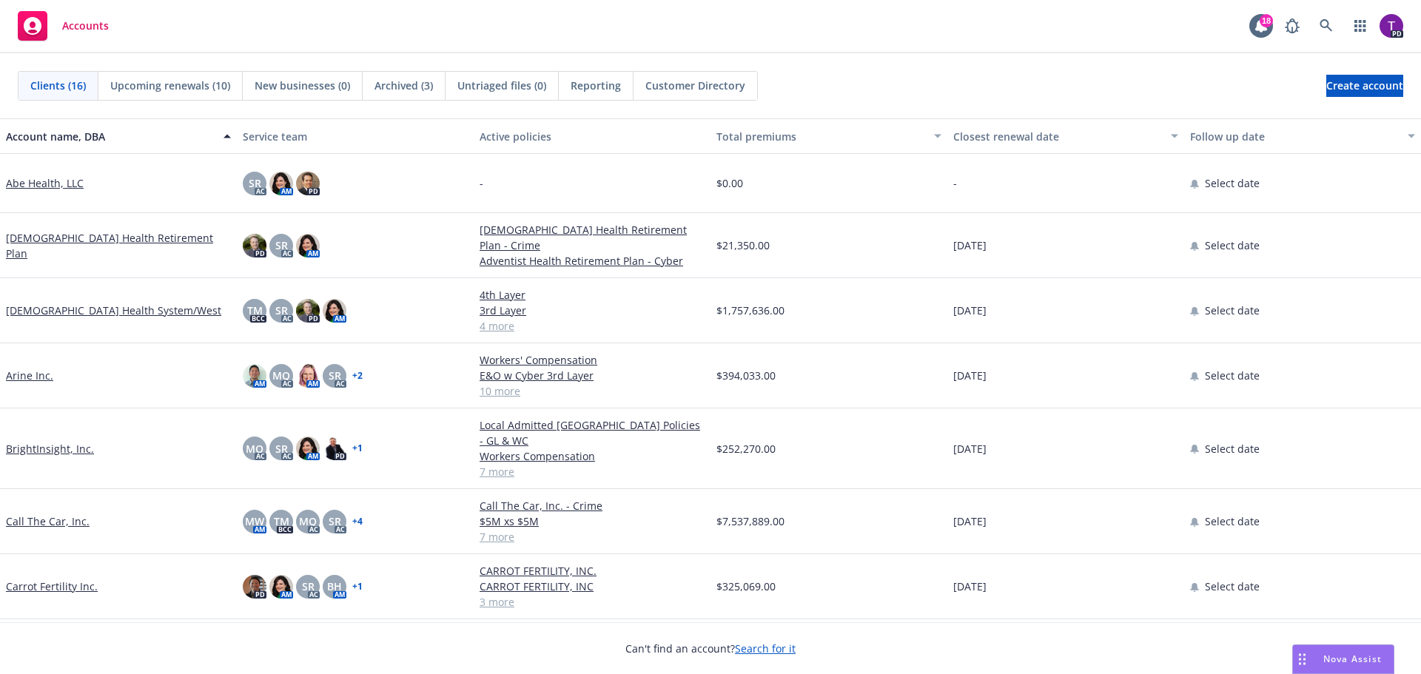
scroll to position [98, 0]
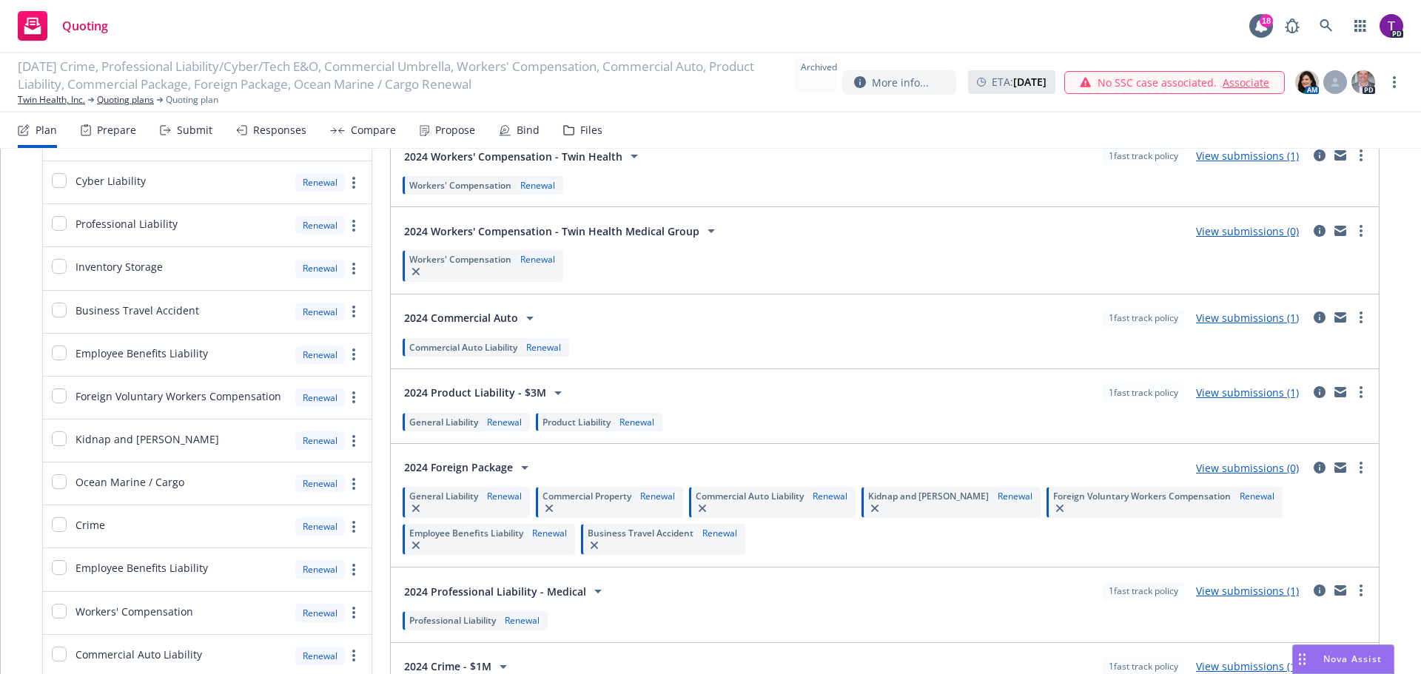
scroll to position [74, 0]
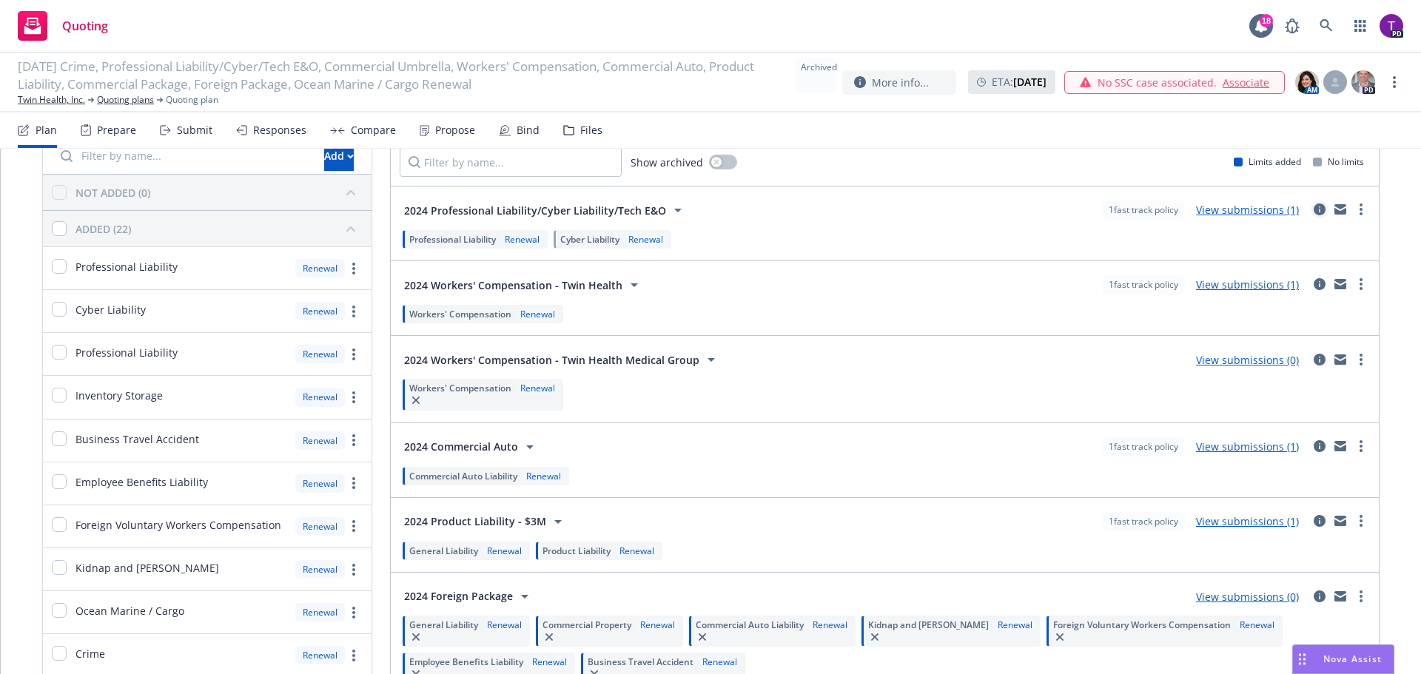
click at [1311, 208] on link "circleInformation" at bounding box center [1320, 210] width 18 height 18
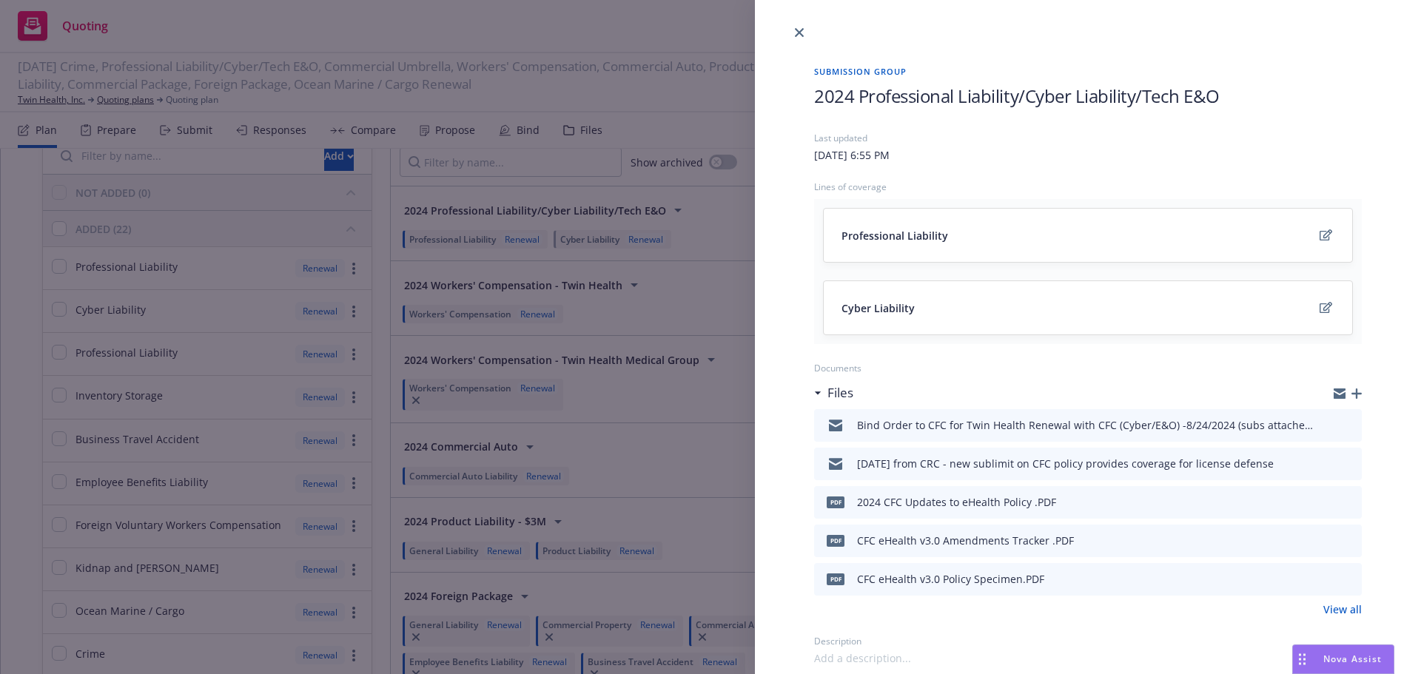
click at [1325, 608] on link "View all" at bounding box center [1342, 610] width 38 height 16
click at [801, 32] on icon "close" at bounding box center [799, 32] width 9 height 9
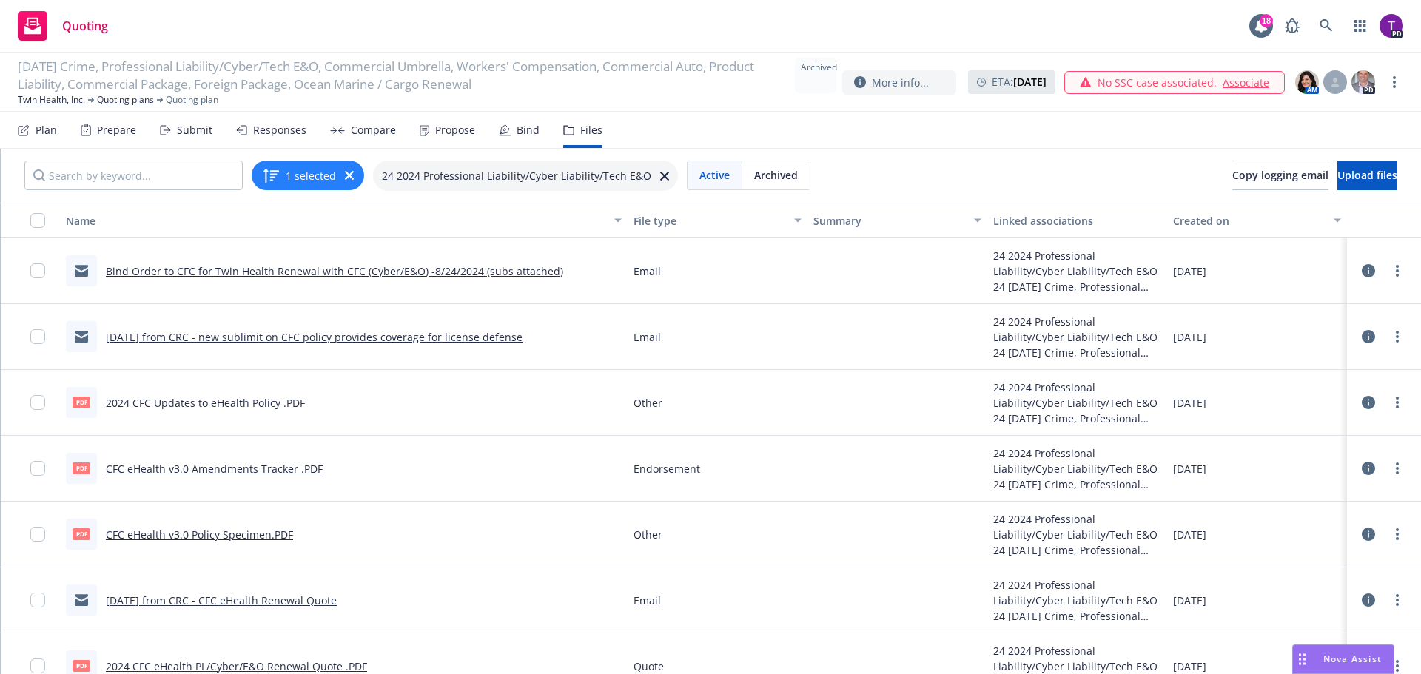
scroll to position [74, 0]
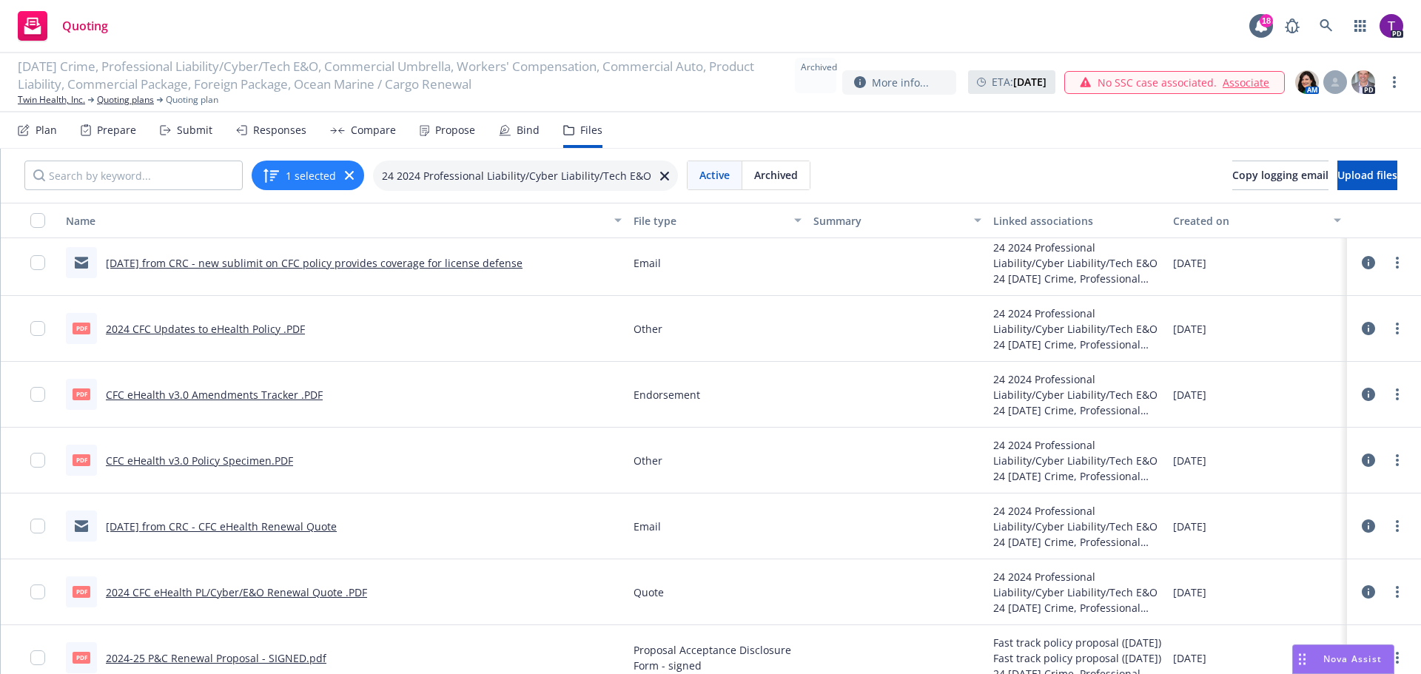
click at [198, 394] on link "CFC eHealth v3.0 Amendments Tracker .PDF" at bounding box center [214, 395] width 217 height 14
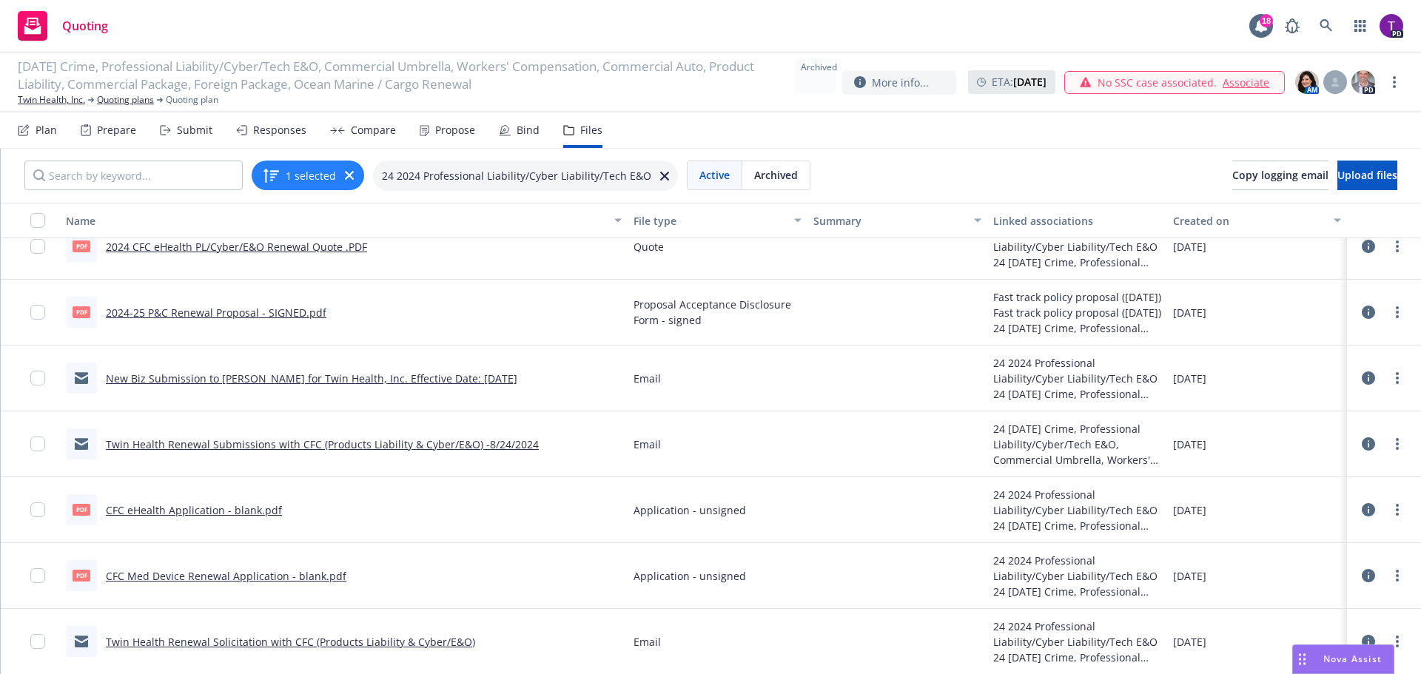
scroll to position [1, 0]
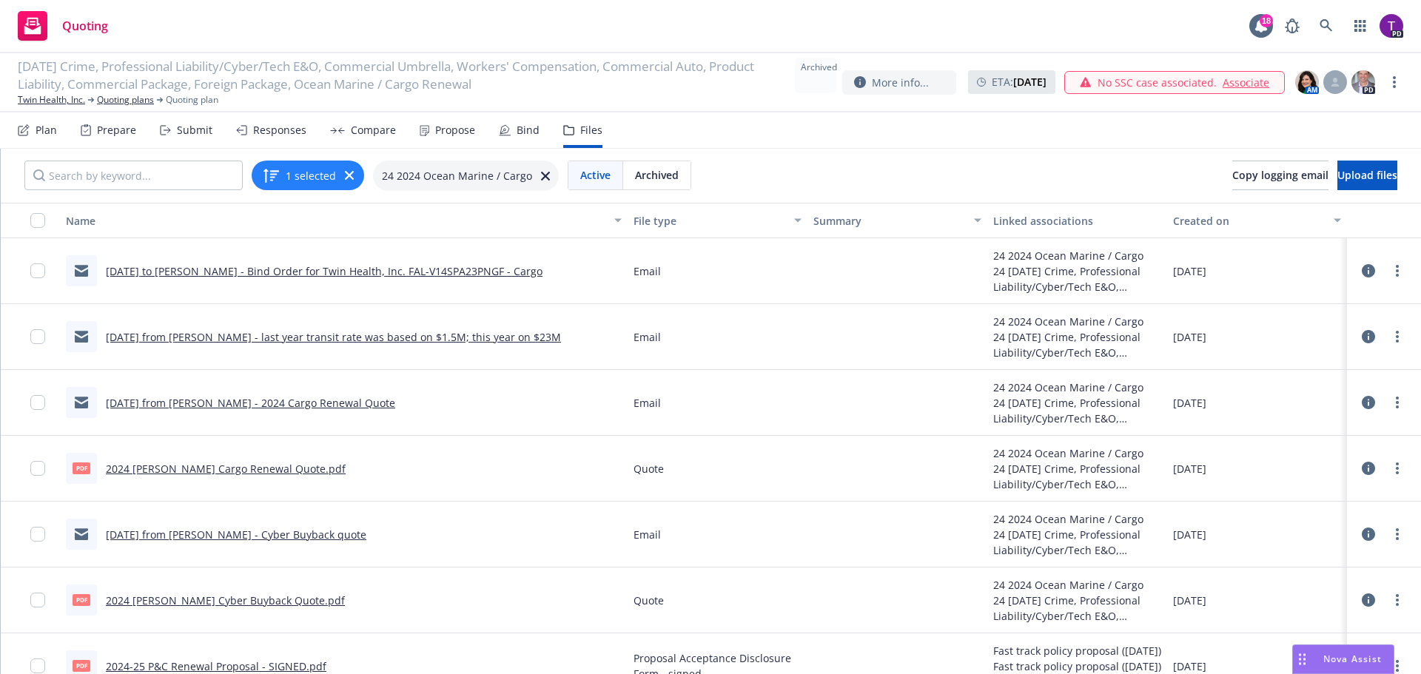
scroll to position [74, 0]
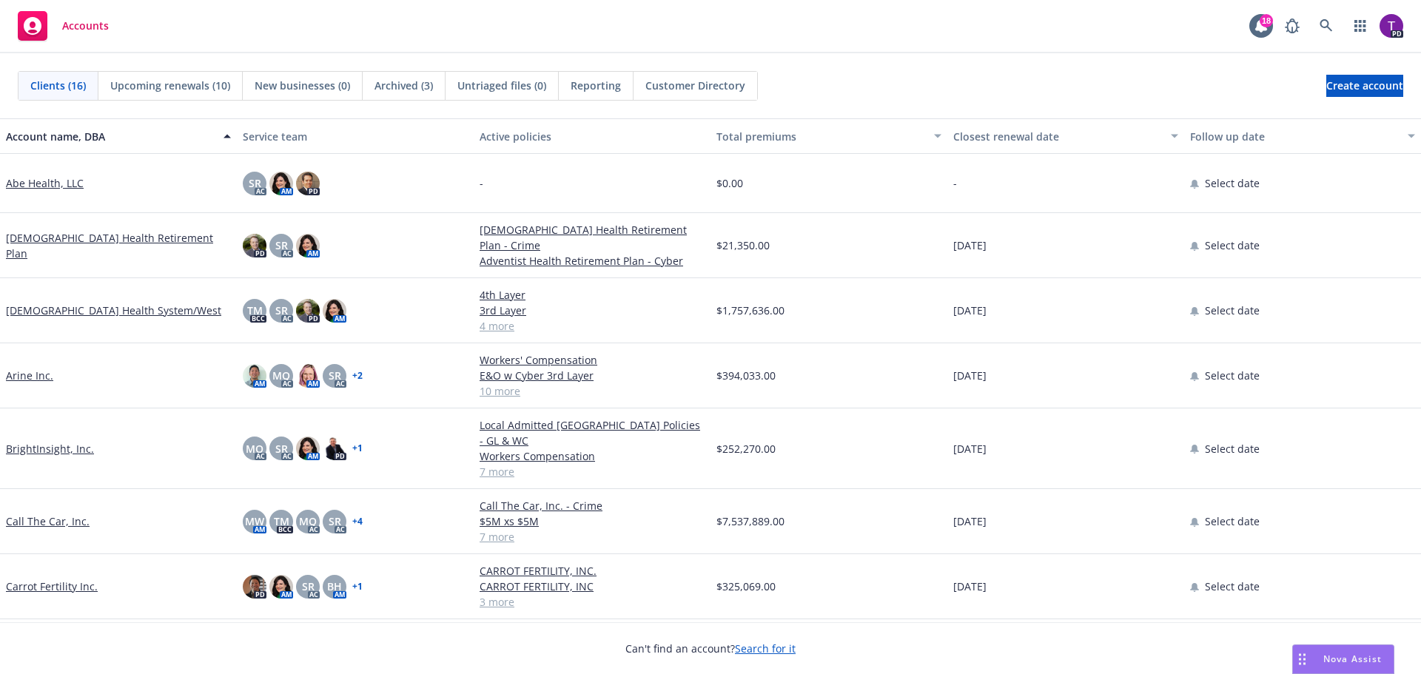
click at [84, 25] on span "Accounts" at bounding box center [85, 26] width 47 height 12
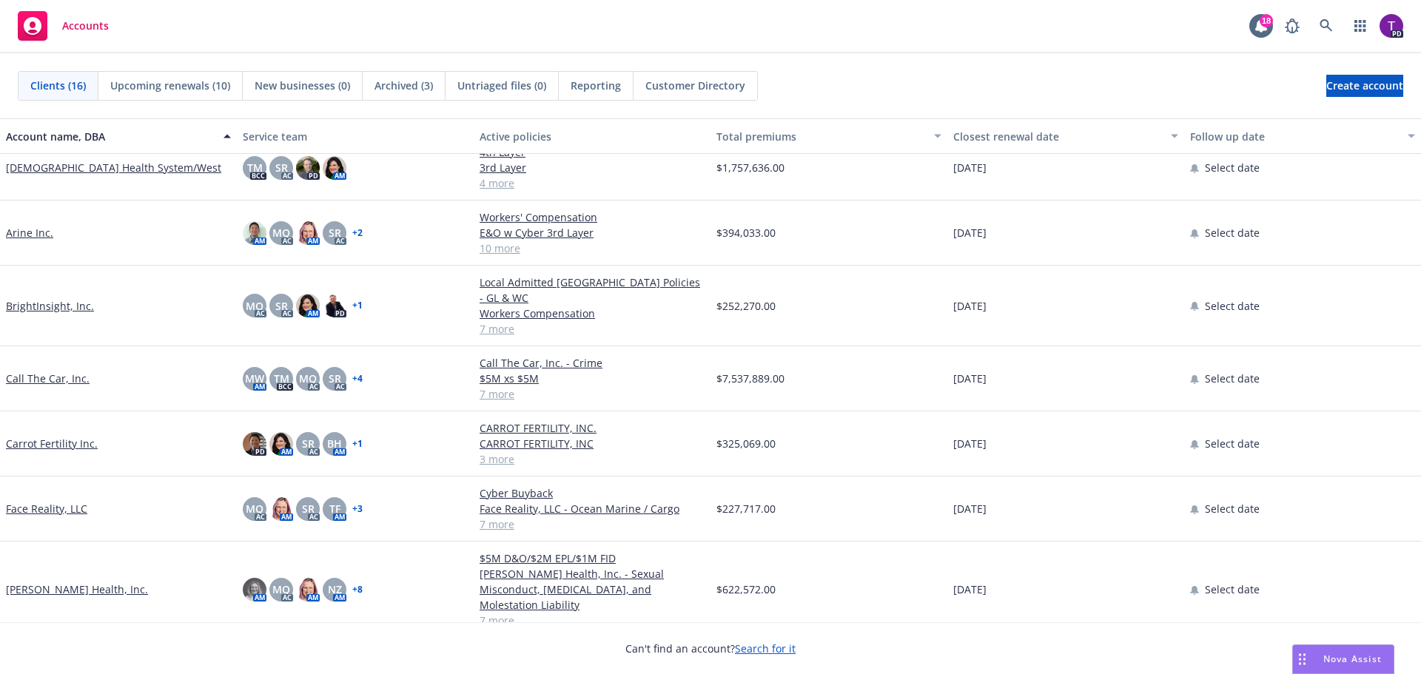
scroll to position [148, 0]
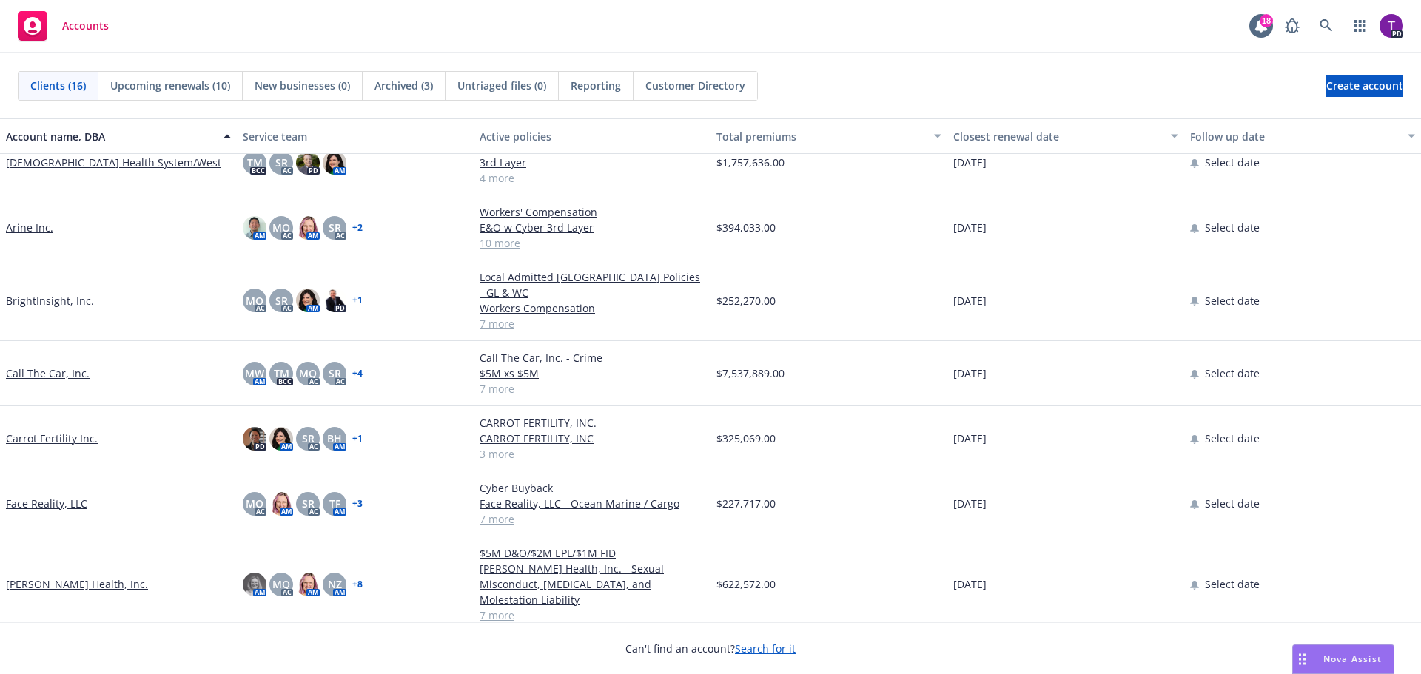
click at [32, 366] on link "Call The Car, Inc." at bounding box center [48, 374] width 84 height 16
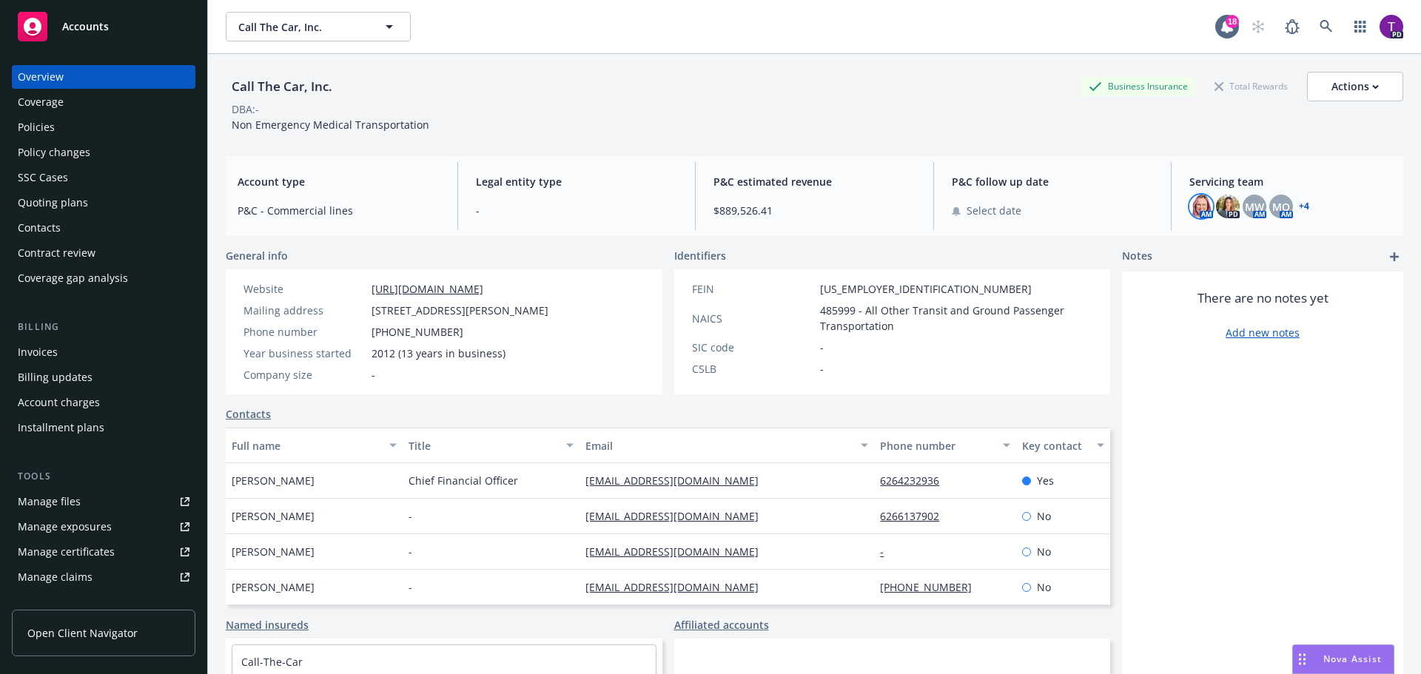
click at [1193, 208] on img at bounding box center [1201, 207] width 24 height 24
click at [1181, 245] on icon "close" at bounding box center [1182, 245] width 9 height 9
click at [1216, 213] on img at bounding box center [1228, 207] width 24 height 24
click at [1245, 213] on span "MW" at bounding box center [1254, 207] width 19 height 16
click at [1275, 211] on span "MQ" at bounding box center [1281, 207] width 18 height 16
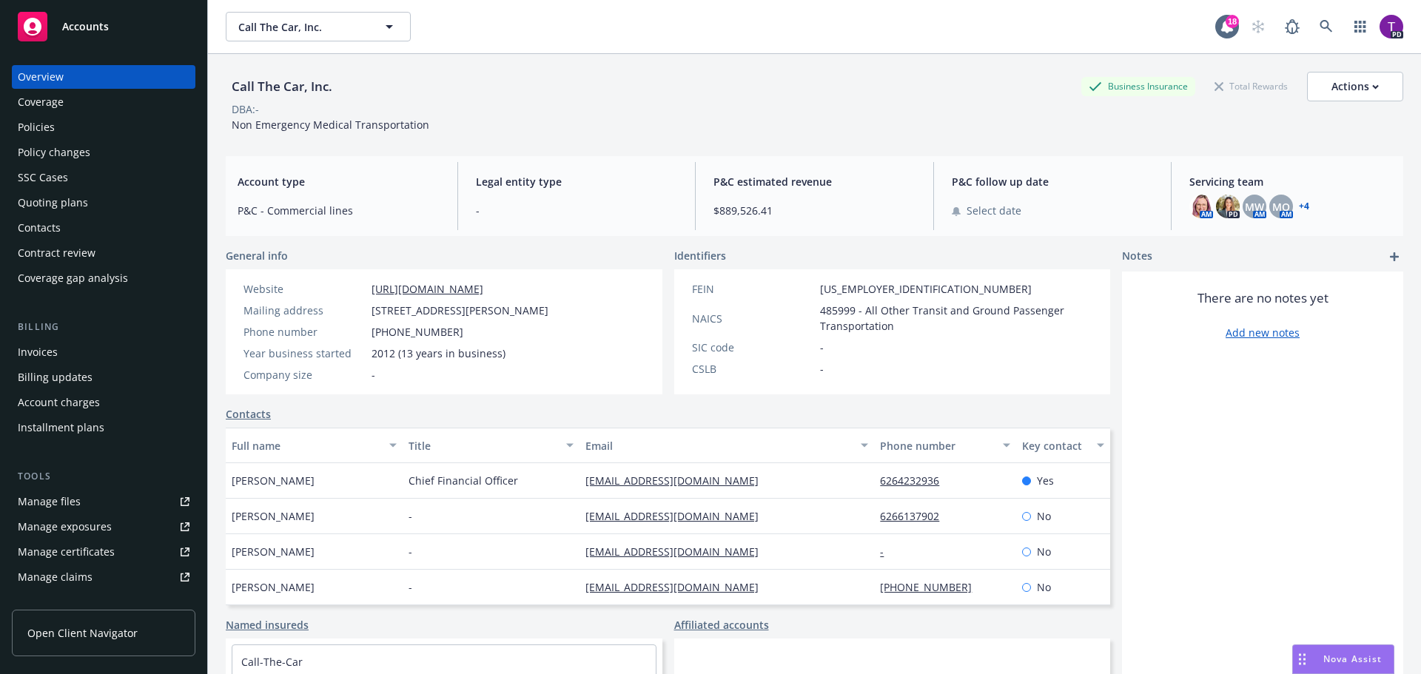
click at [1299, 206] on link "+ 4" at bounding box center [1304, 206] width 10 height 9
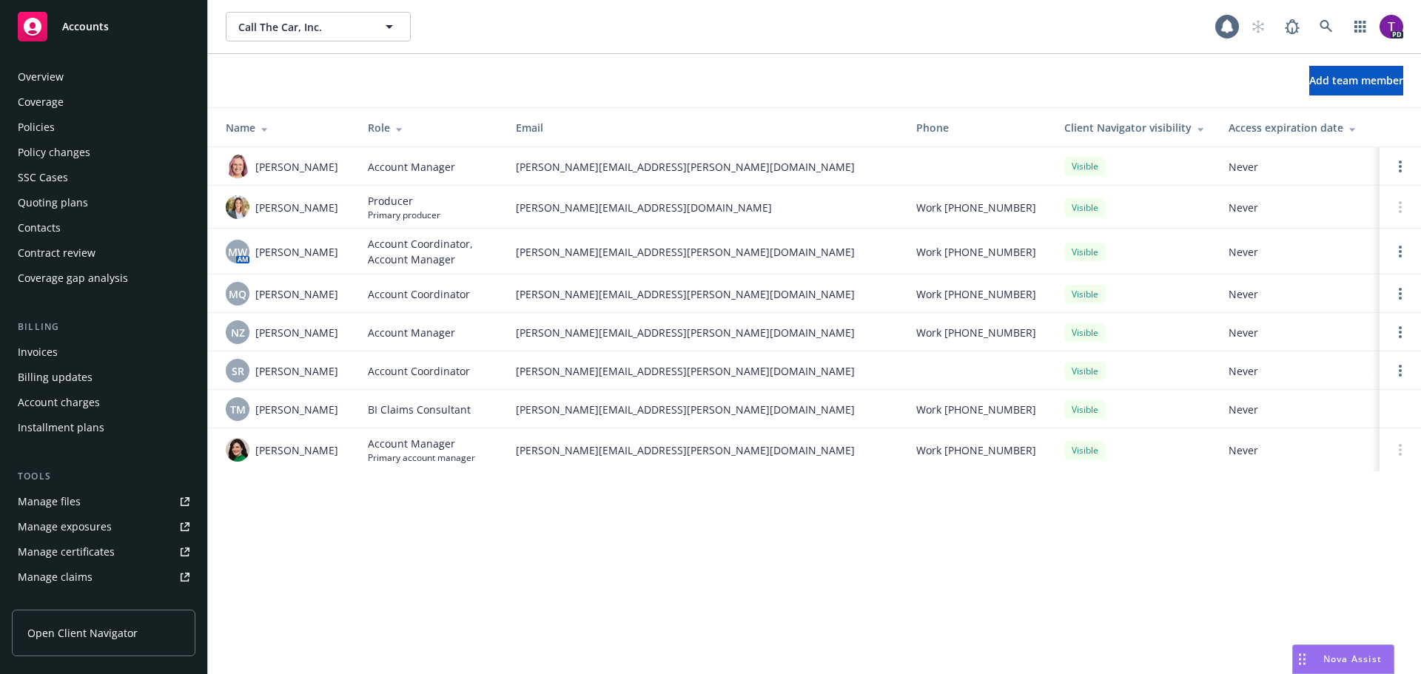
scroll to position [290, 0]
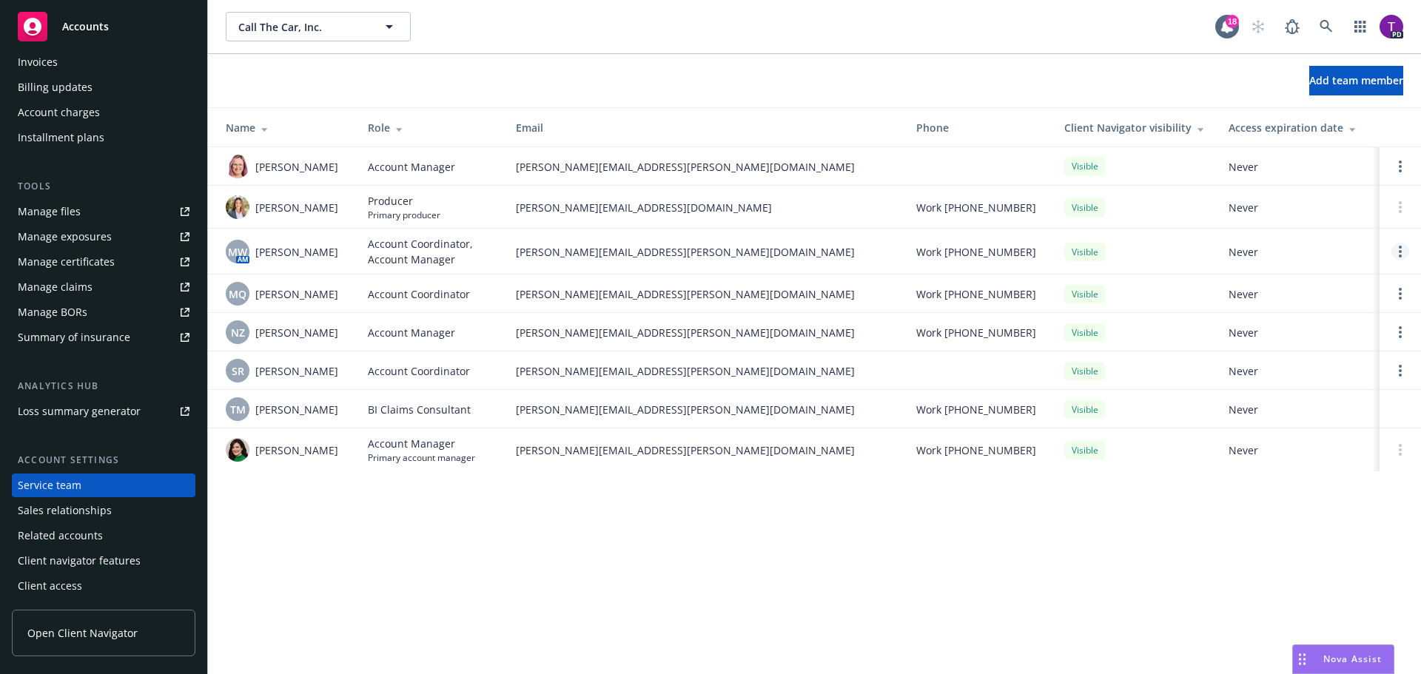
click at [1401, 248] on circle "Open options" at bounding box center [1400, 247] width 3 height 3
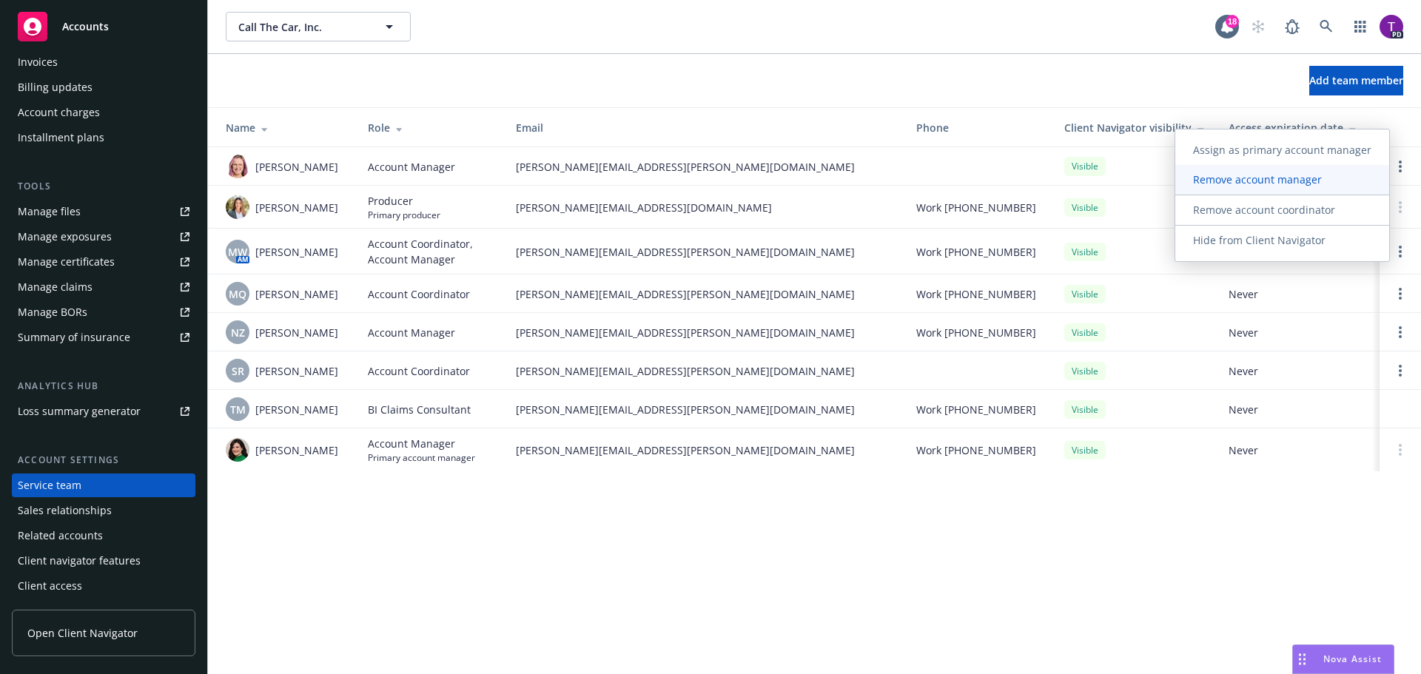
click at [1355, 189] on link "Remove account manager" at bounding box center [1282, 180] width 214 height 30
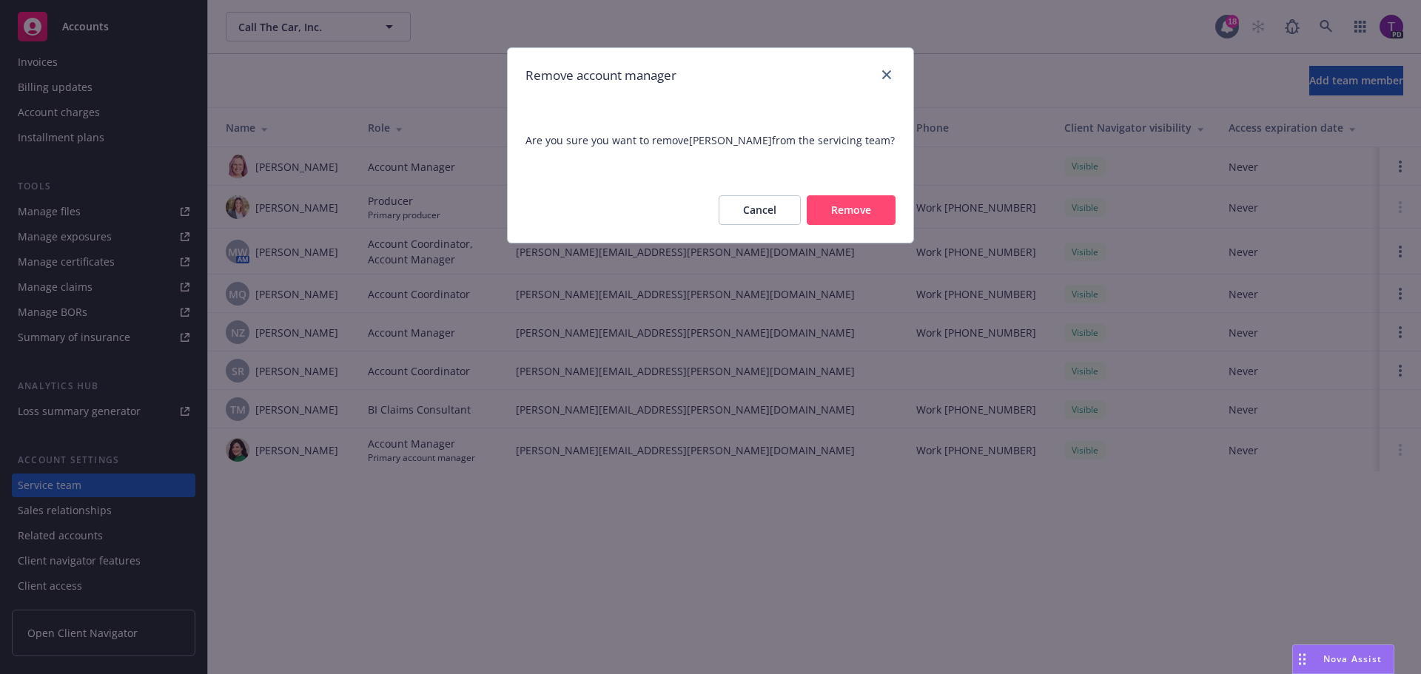
click at [841, 212] on button "Remove" at bounding box center [851, 210] width 89 height 30
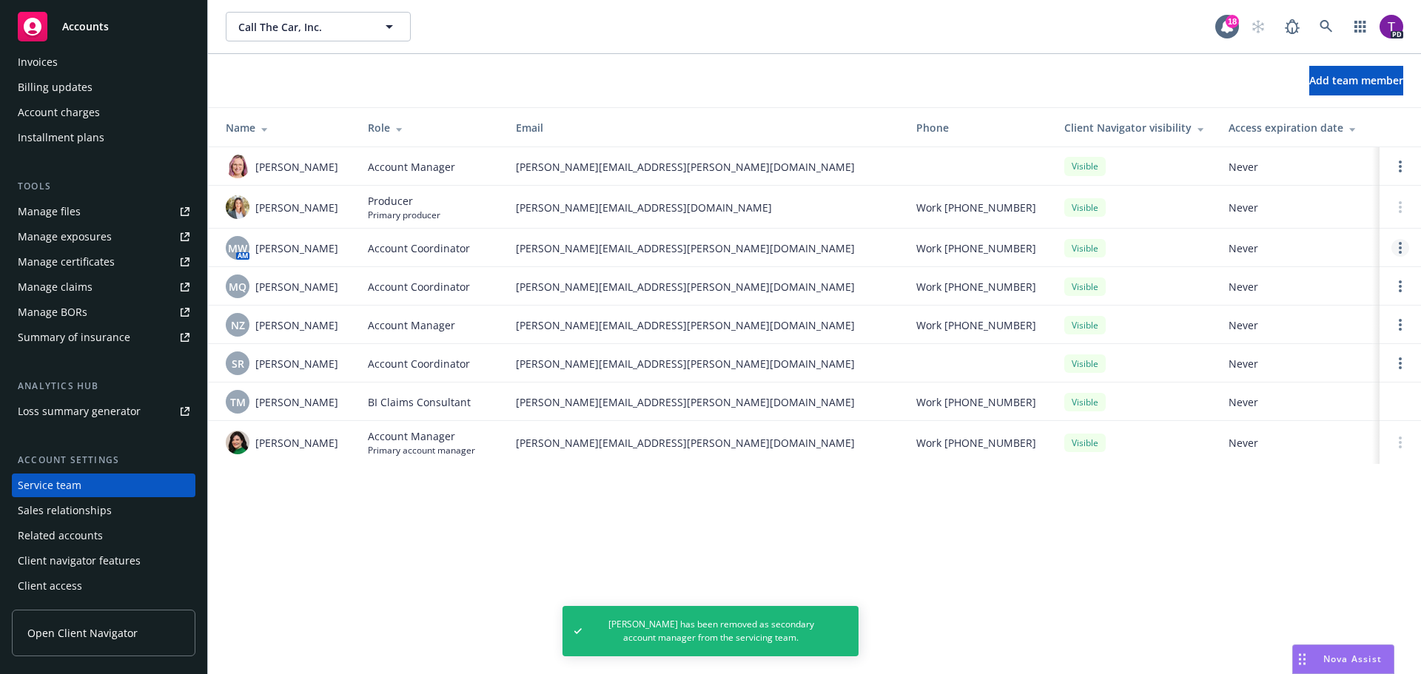
click at [1399, 246] on icon "Open options" at bounding box center [1400, 248] width 3 height 12
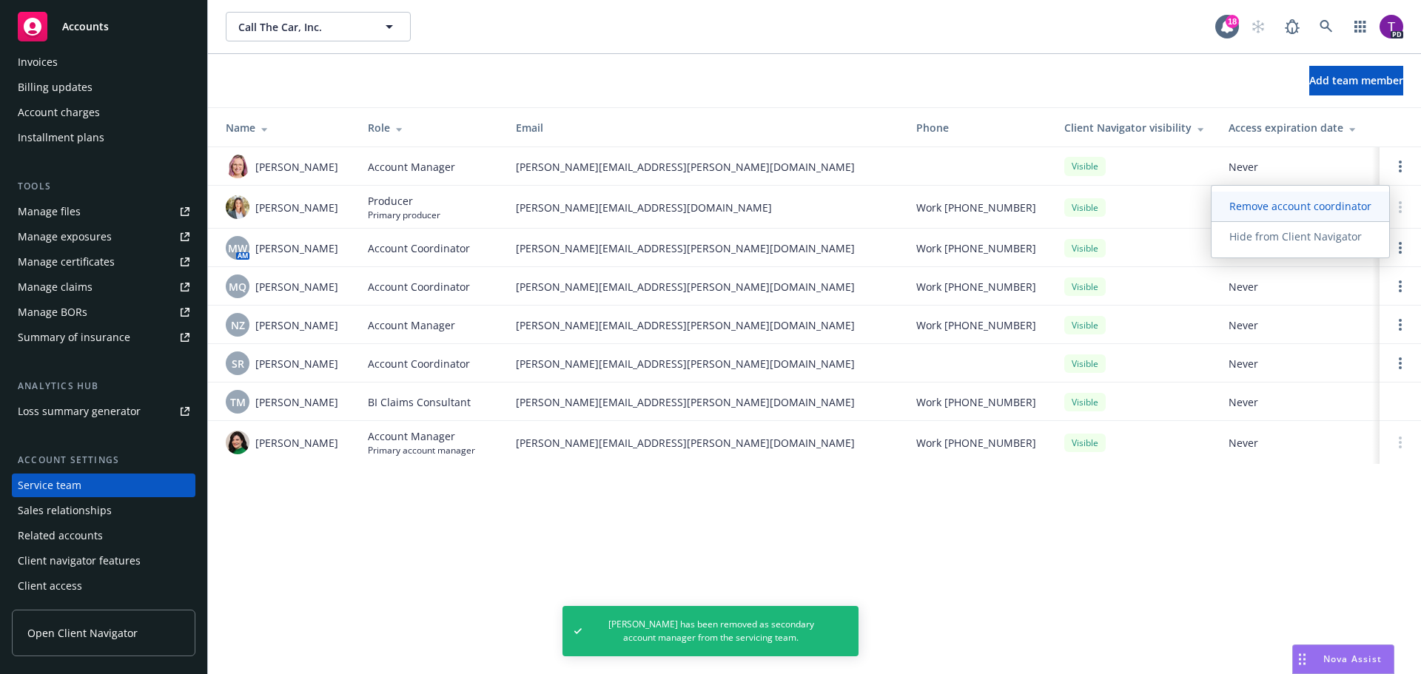
click at [1327, 209] on span "Remove account coordinator" at bounding box center [1300, 206] width 178 height 14
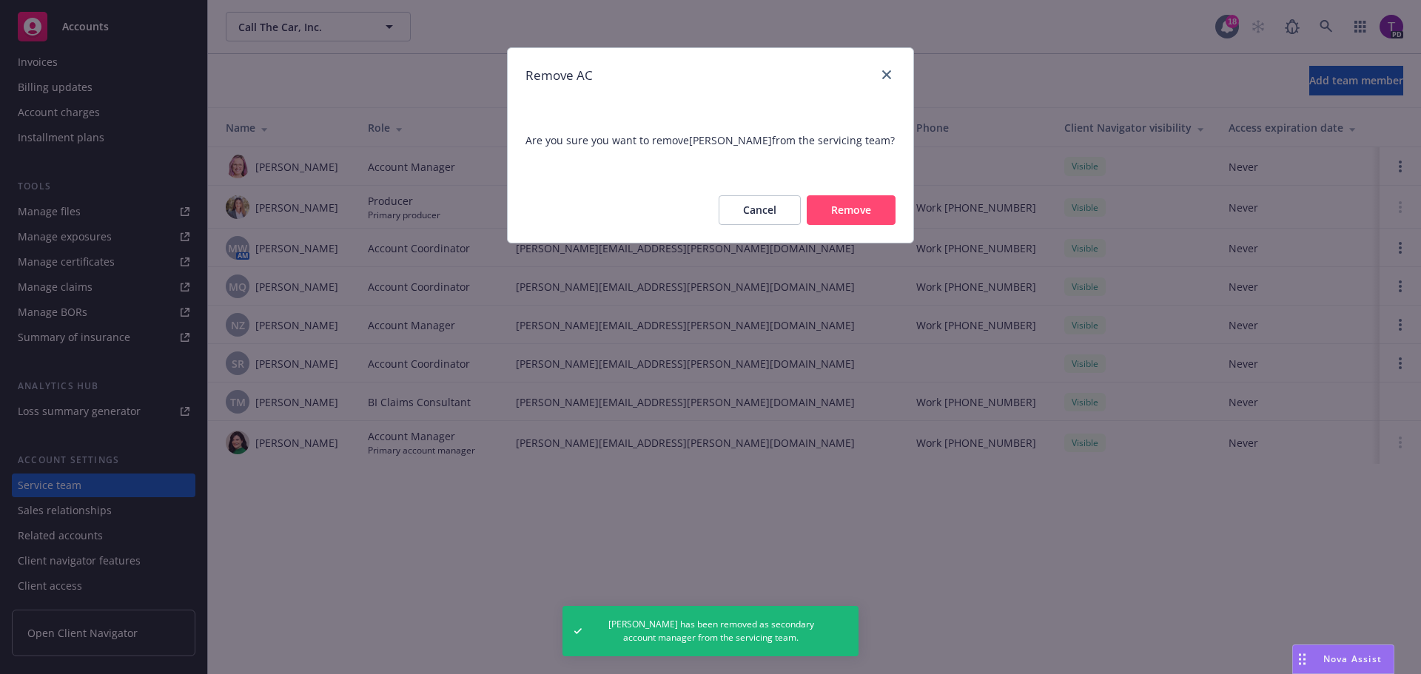
click at [860, 209] on button "Remove" at bounding box center [851, 210] width 89 height 30
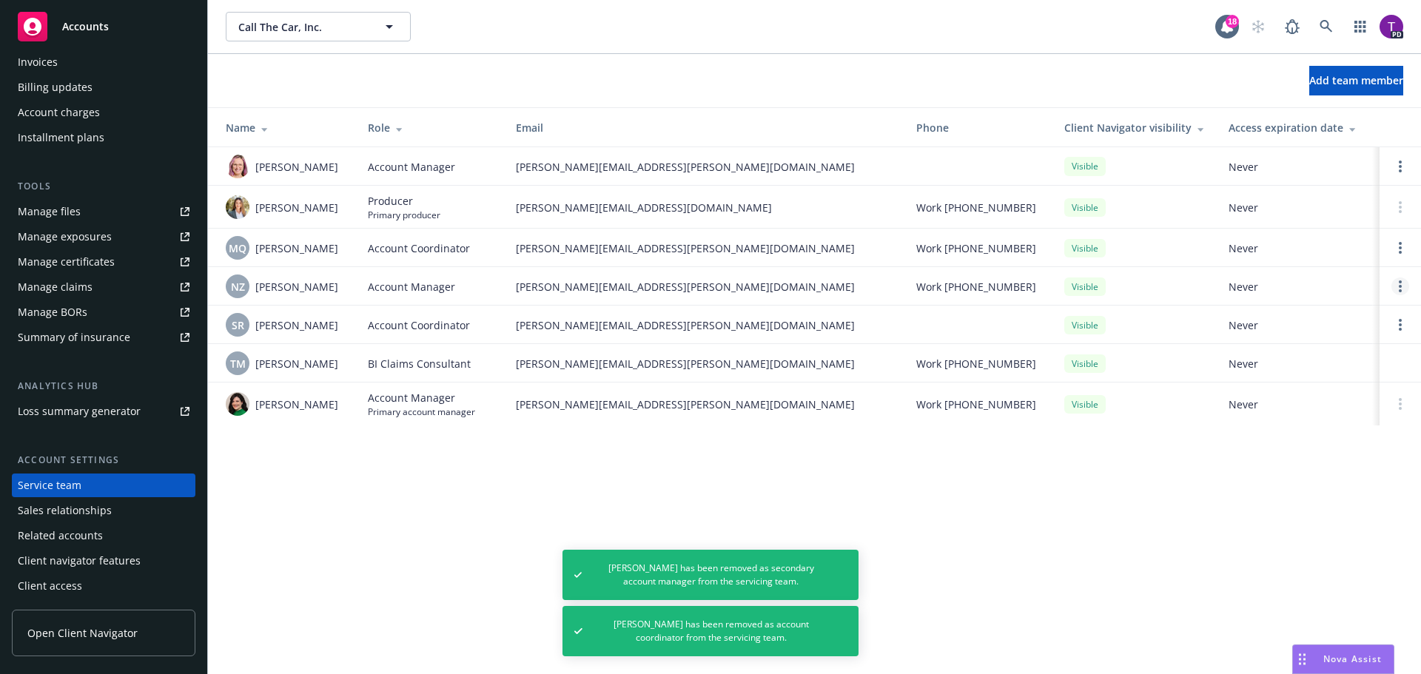
click at [1399, 286] on circle "Open options" at bounding box center [1400, 286] width 3 height 3
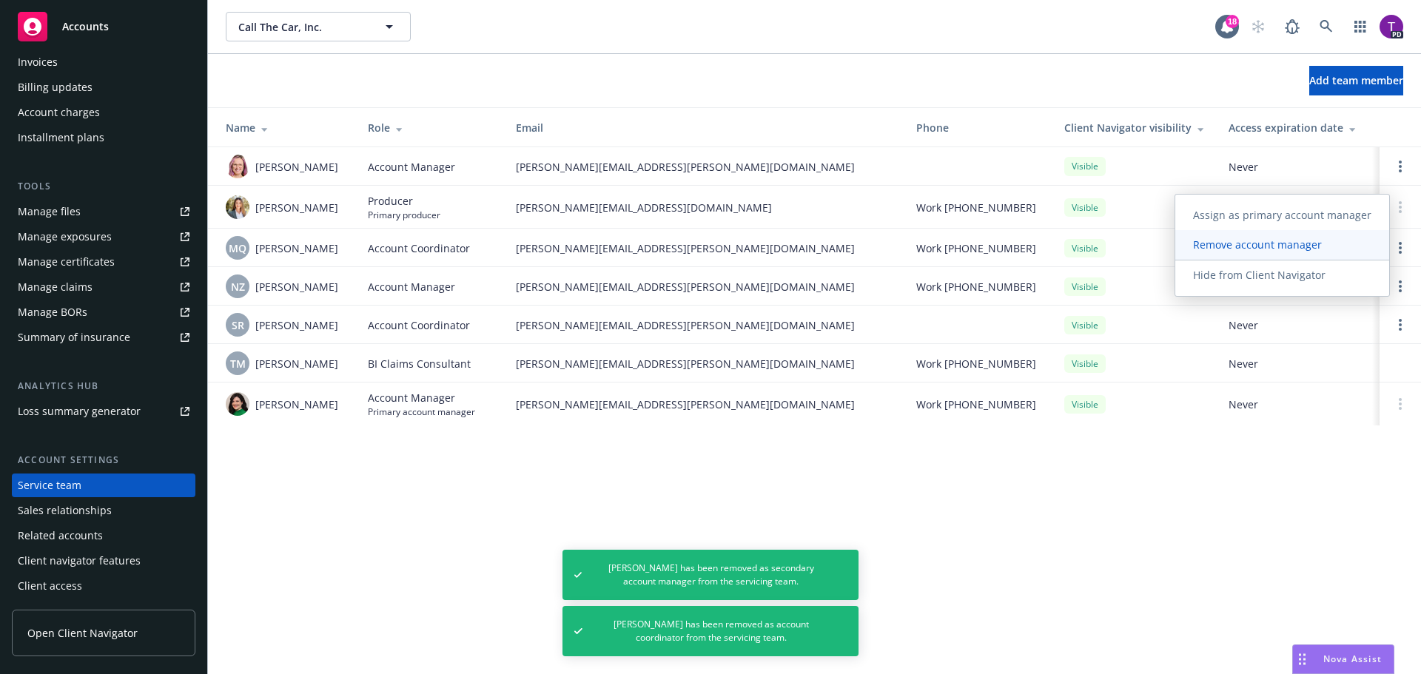
click at [1363, 251] on link "Remove account manager" at bounding box center [1282, 245] width 214 height 30
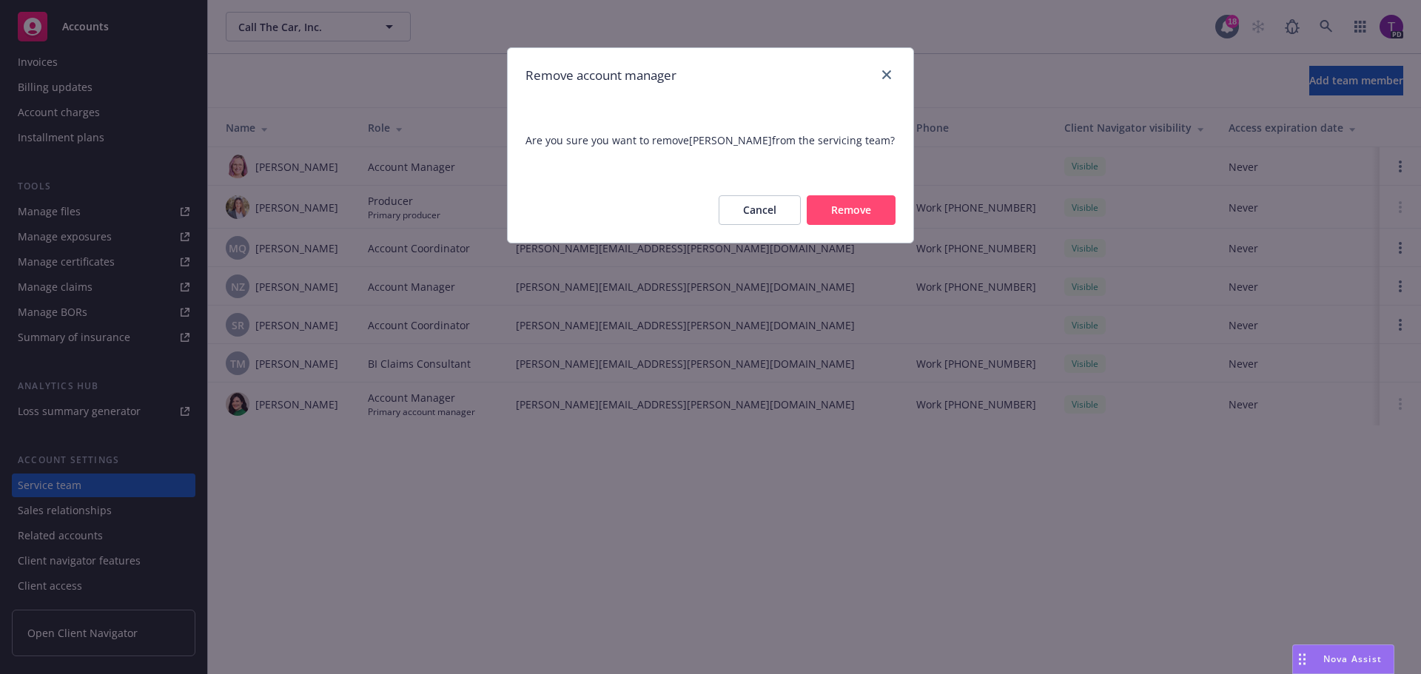
click at [844, 208] on button "Remove" at bounding box center [851, 210] width 89 height 30
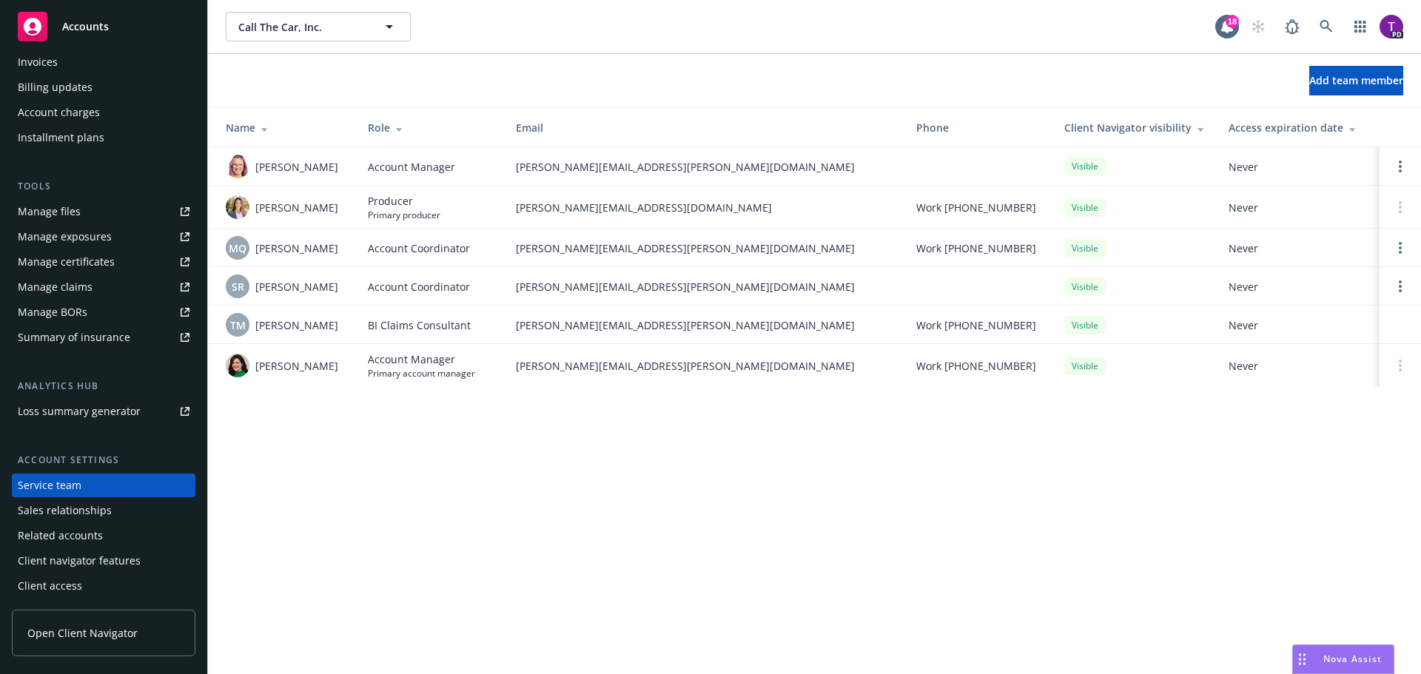
click at [65, 211] on div "Manage files" at bounding box center [49, 212] width 63 height 24
click at [128, 30] on div "Accounts" at bounding box center [104, 27] width 172 height 30
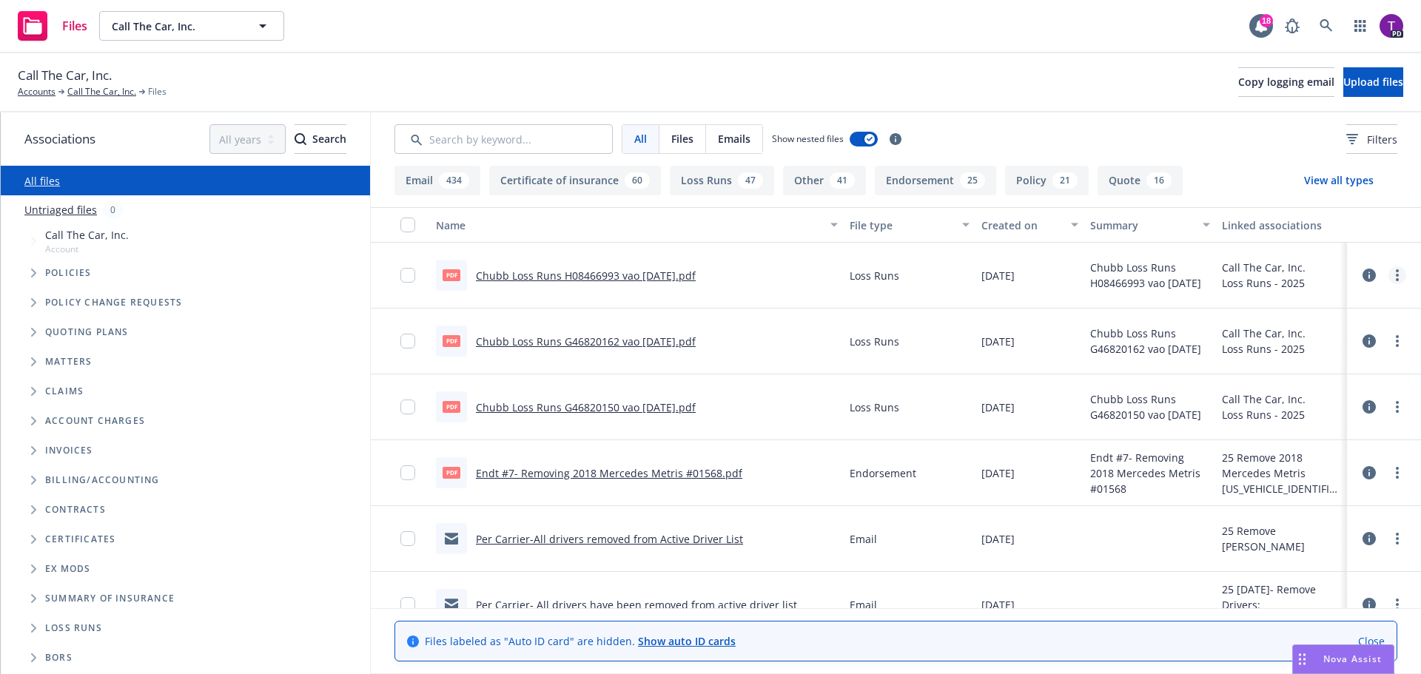
click at [1388, 273] on link "more" at bounding box center [1397, 275] width 18 height 18
click at [1321, 362] on link "Edit" at bounding box center [1320, 365] width 147 height 30
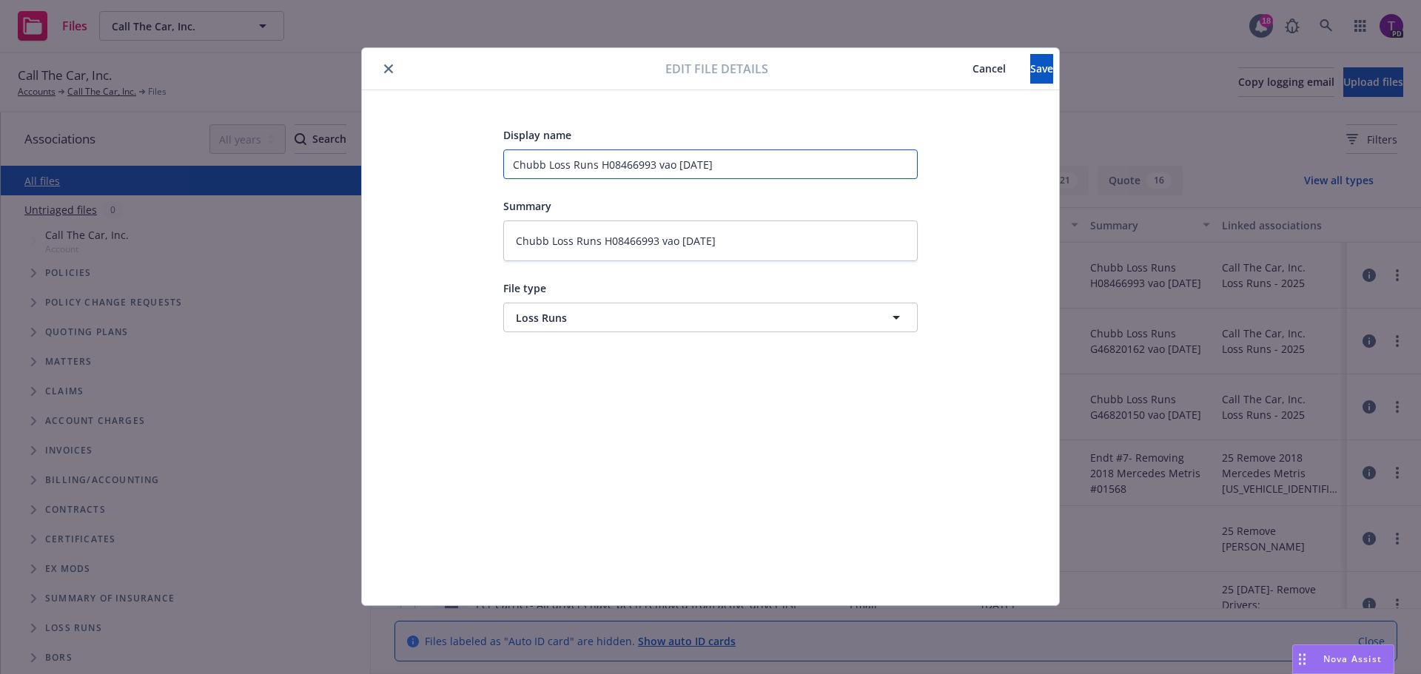
click at [547, 163] on input "Chubb Loss Runs H08466993 vao [DATE]" at bounding box center [710, 164] width 414 height 30
type input "Chubb ALoss Runs H08466993 vao [DATE]"
type textarea "x"
type input "Chubb AuLoss Runs H08466993 vao [DATE]"
type textarea "x"
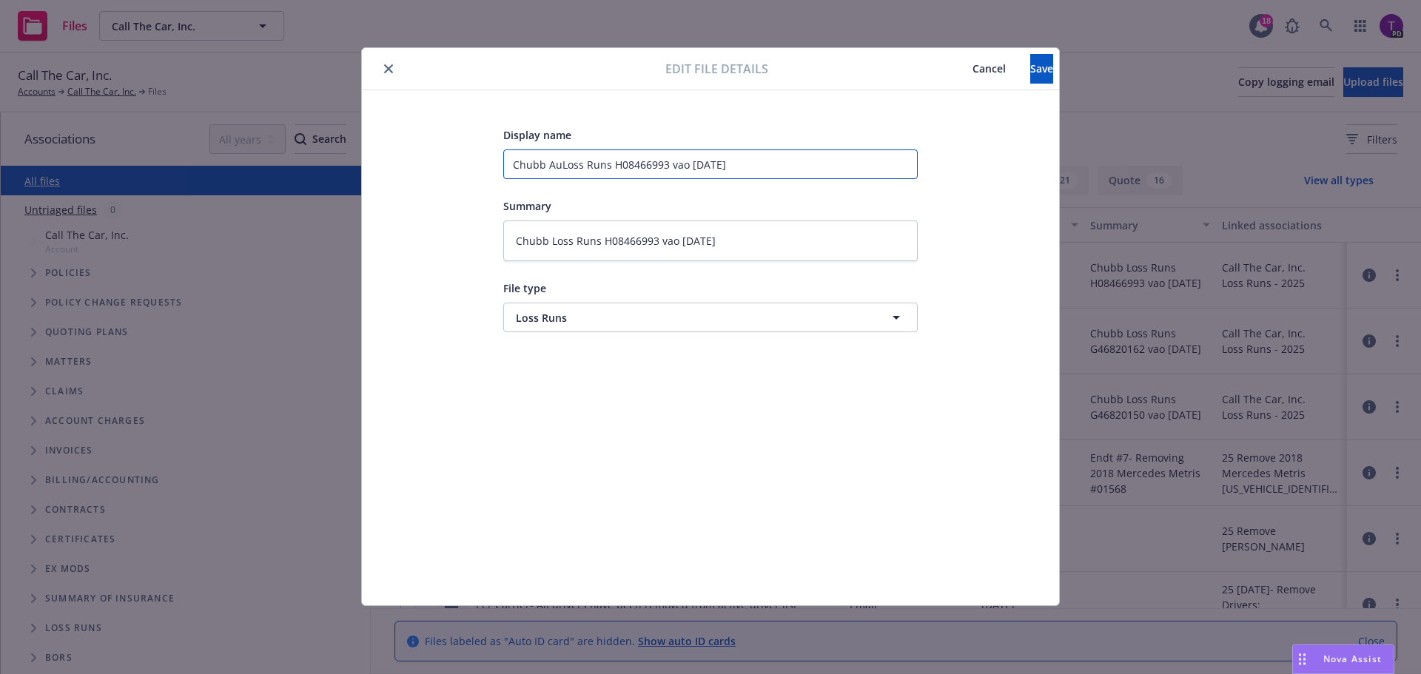
type input "Chubb AutLoss Runs H08466993 vao [DATE]"
type textarea "x"
type input "Chubb AutoLoss Runs H08466993 vao [DATE]"
type textarea "x"
type input "Chubb Auto Loss Runs H08466993 vao [DATE]"
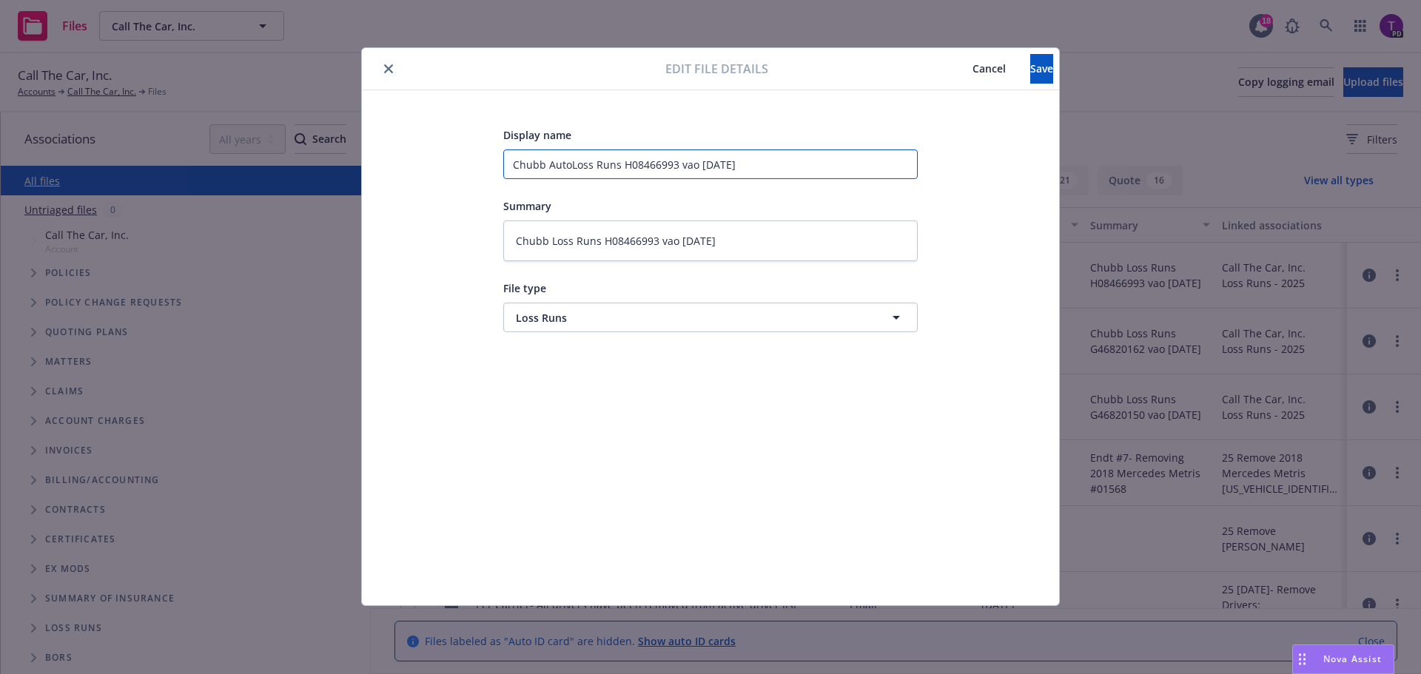
type textarea "x"
type input "Chubb Auto Loss Runs H08466993 vao [DATE]"
click at [1046, 69] on button "Save" at bounding box center [1041, 69] width 23 height 30
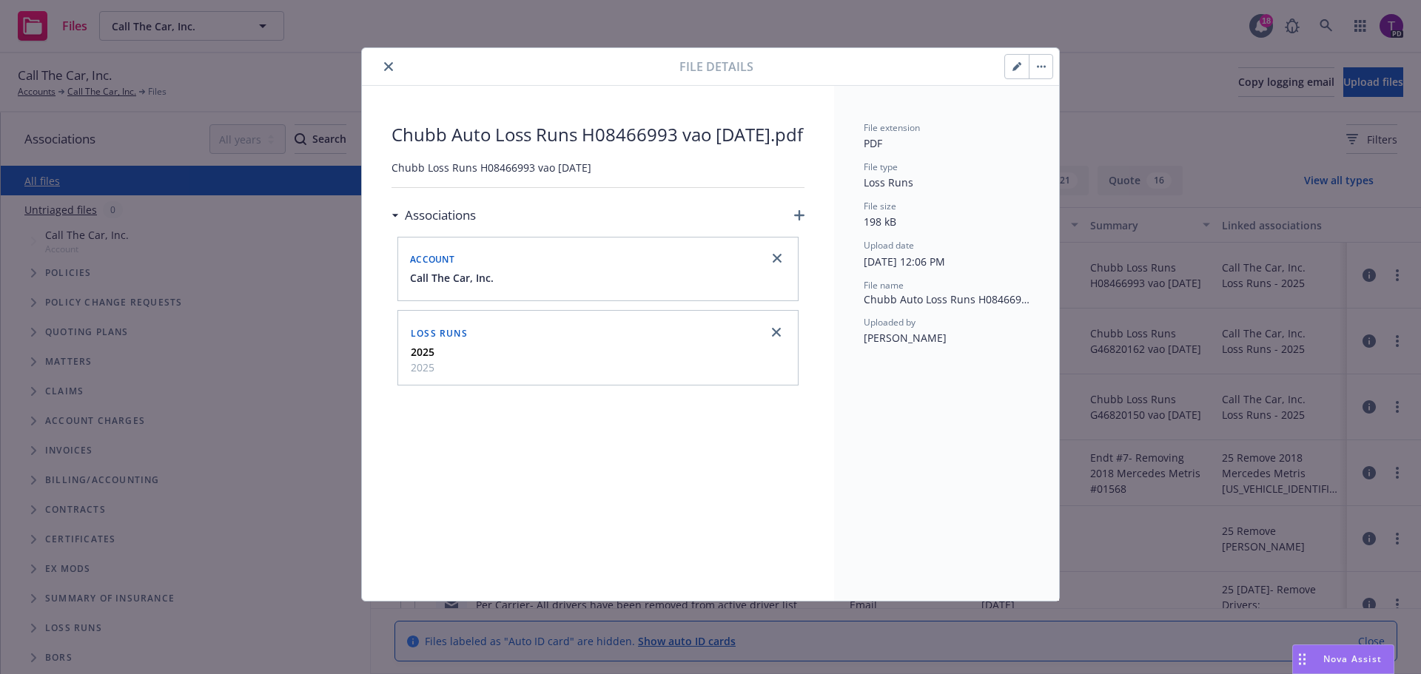
click at [389, 67] on icon "close" at bounding box center [388, 66] width 9 height 9
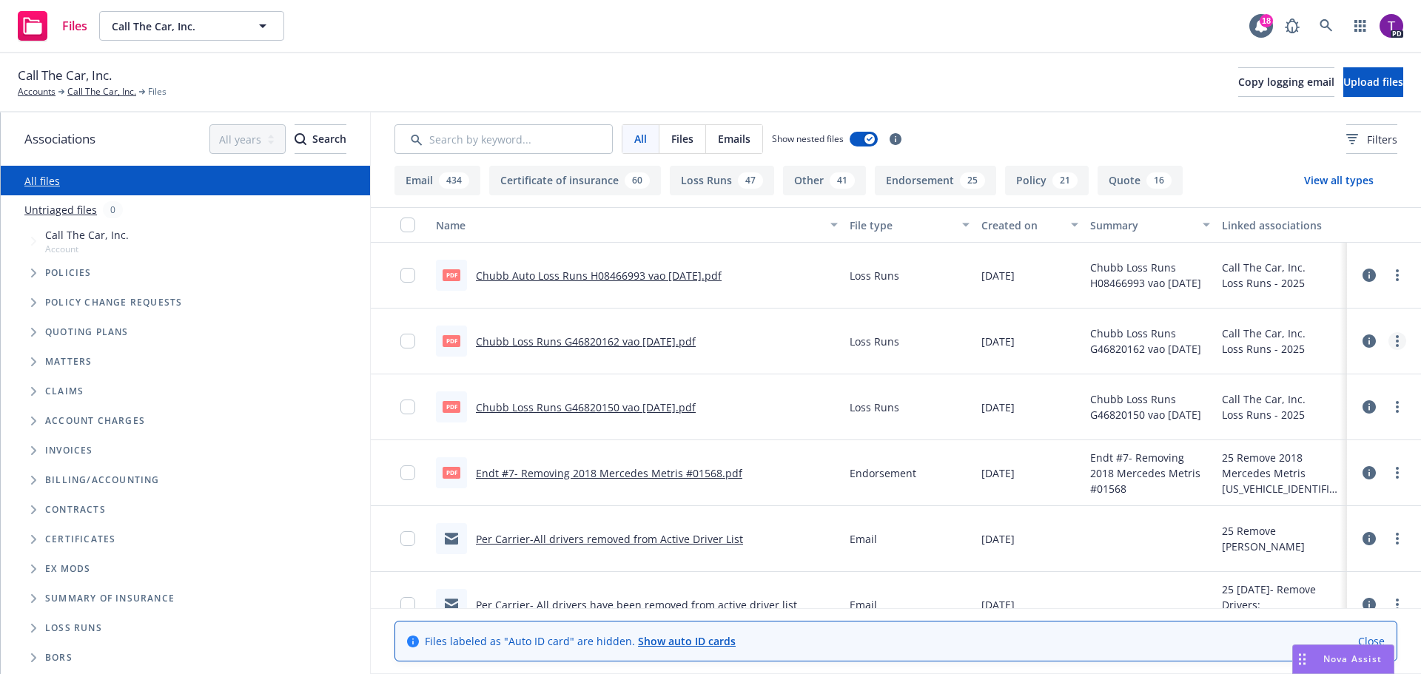
click at [1396, 342] on icon "more" at bounding box center [1397, 341] width 3 height 12
click at [1338, 431] on link "Edit" at bounding box center [1320, 431] width 147 height 30
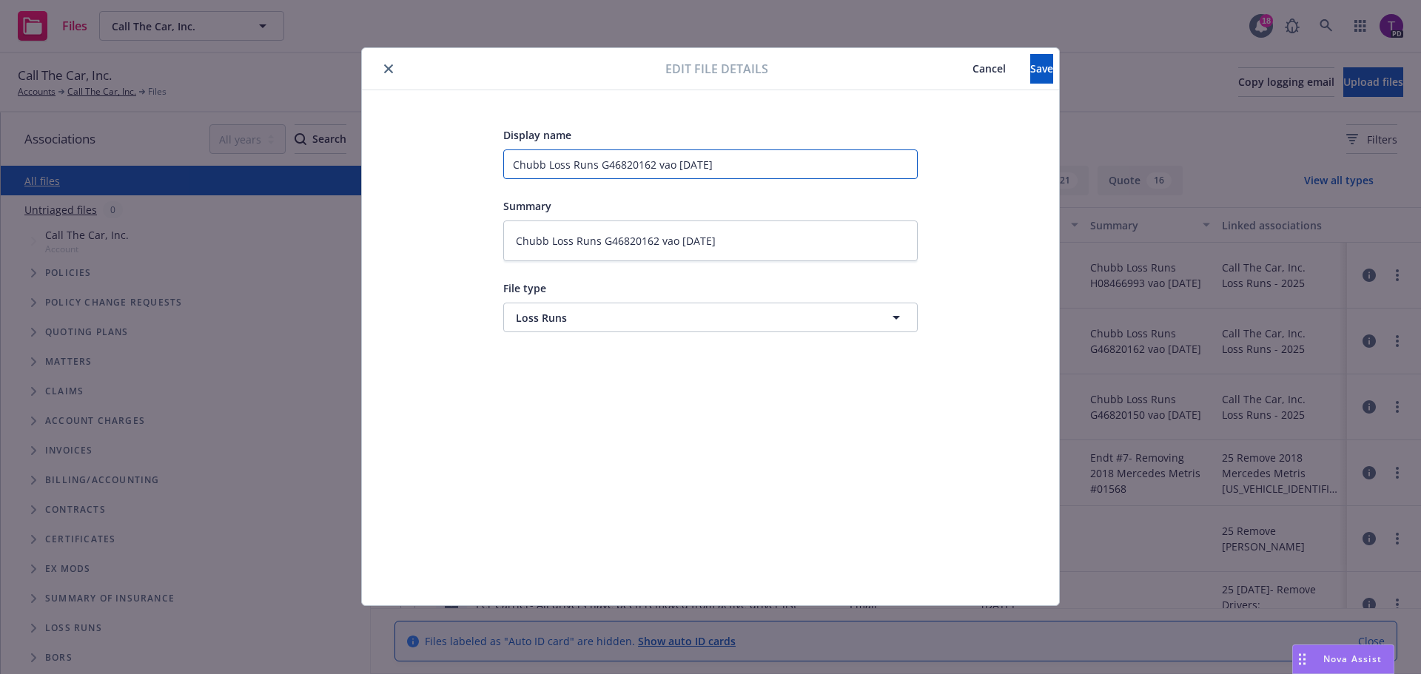
click at [548, 165] on input "Chubb Loss Runs G46820162 vao [DATE]" at bounding box center [710, 164] width 414 height 30
type textarea "x"
type input "Chubb XSLoss Runs G46820162 vao [DATE]"
type textarea "x"
type input "Chubb XSWLoss Runs G46820162 vao [DATE]"
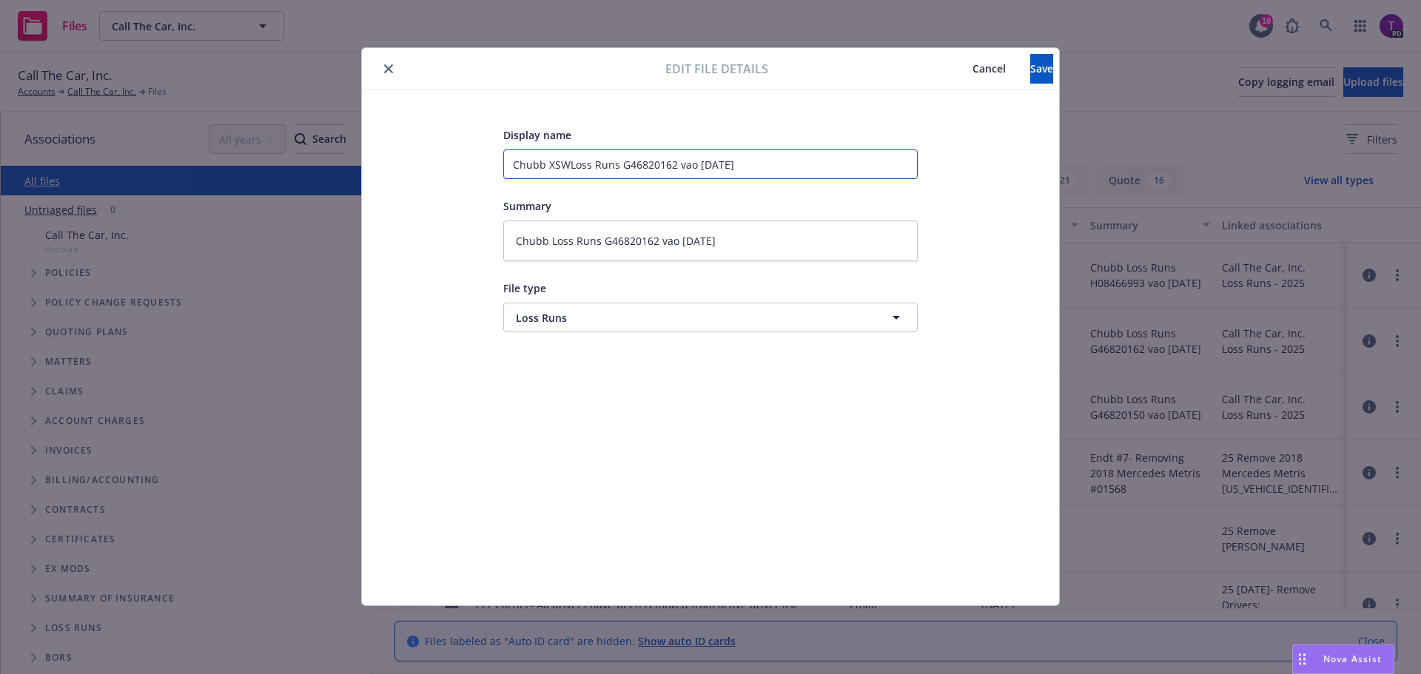
type textarea "x"
type input "Chubb XSW Loss Runs G46820162 vao [DATE]"
type textarea "x"
type input "Chubb XSWLoss Runs G46820162 vao [DATE]"
type textarea "x"
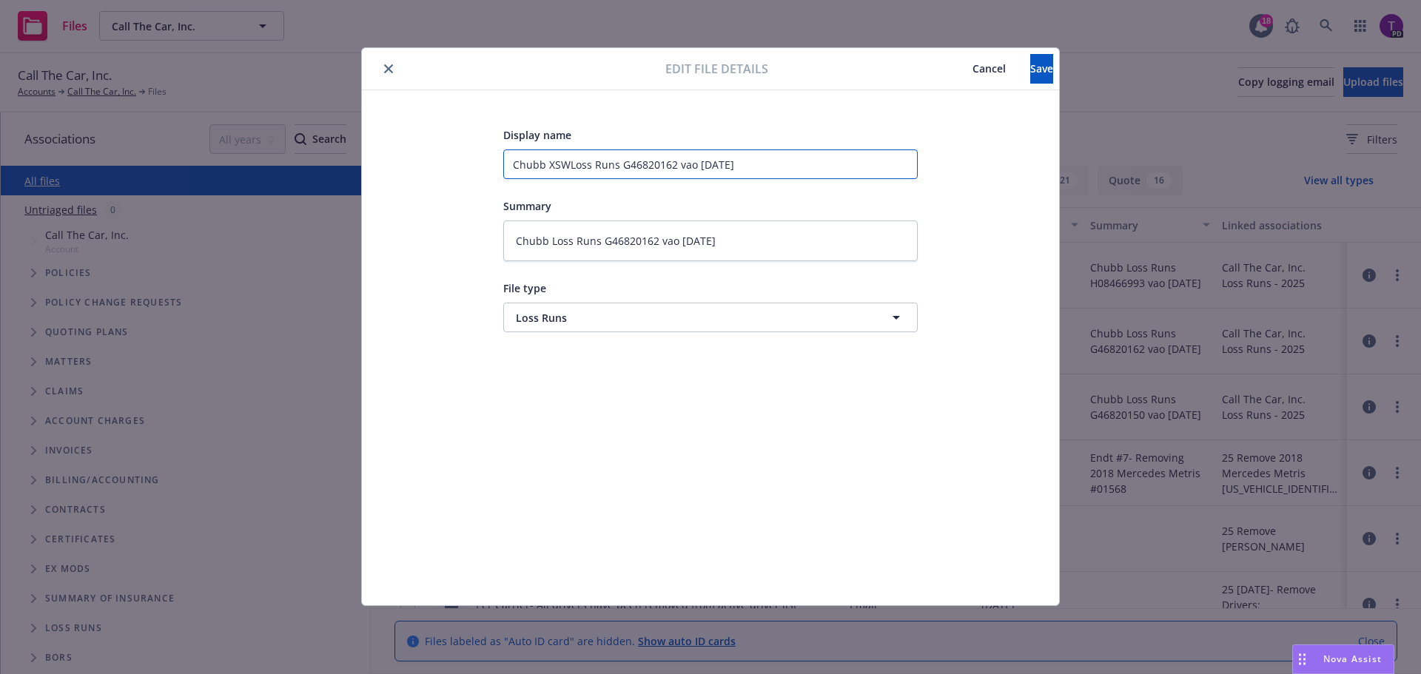
type input "Chubb XSLoss Runs G46820162 vao [DATE]"
type textarea "x"
type input "Chubb XS Loss Runs G46820162 vao [DATE]"
click at [1036, 72] on button "Save" at bounding box center [1041, 69] width 23 height 30
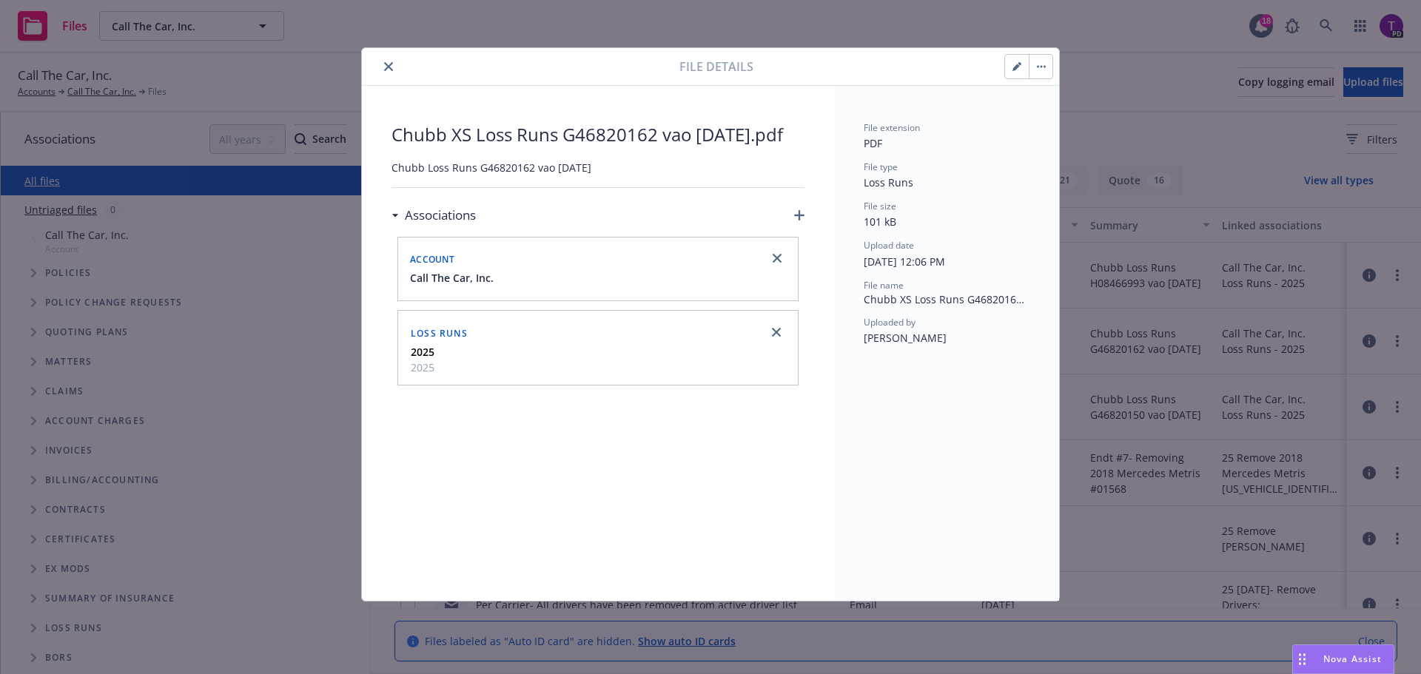
click at [388, 67] on icon "close" at bounding box center [388, 66] width 9 height 9
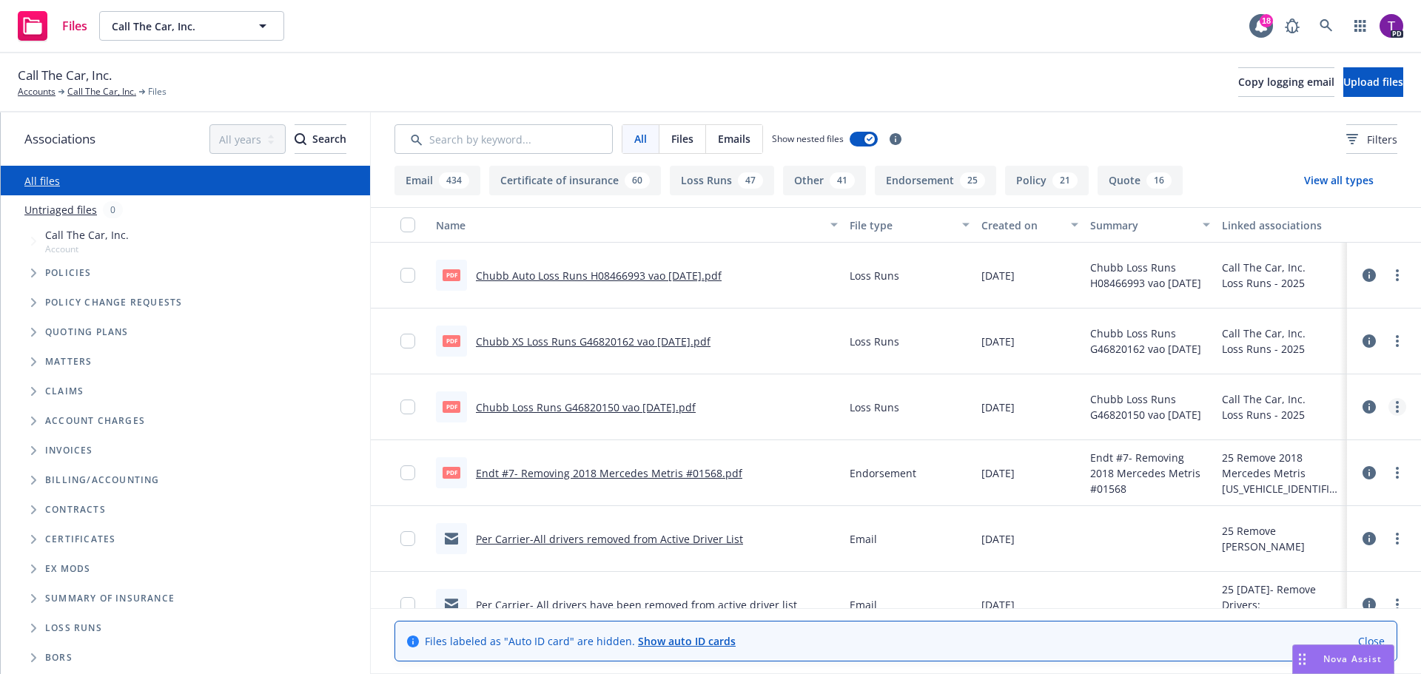
click at [1389, 406] on link "more" at bounding box center [1397, 407] width 18 height 18
click at [1316, 492] on link "Edit" at bounding box center [1320, 497] width 147 height 30
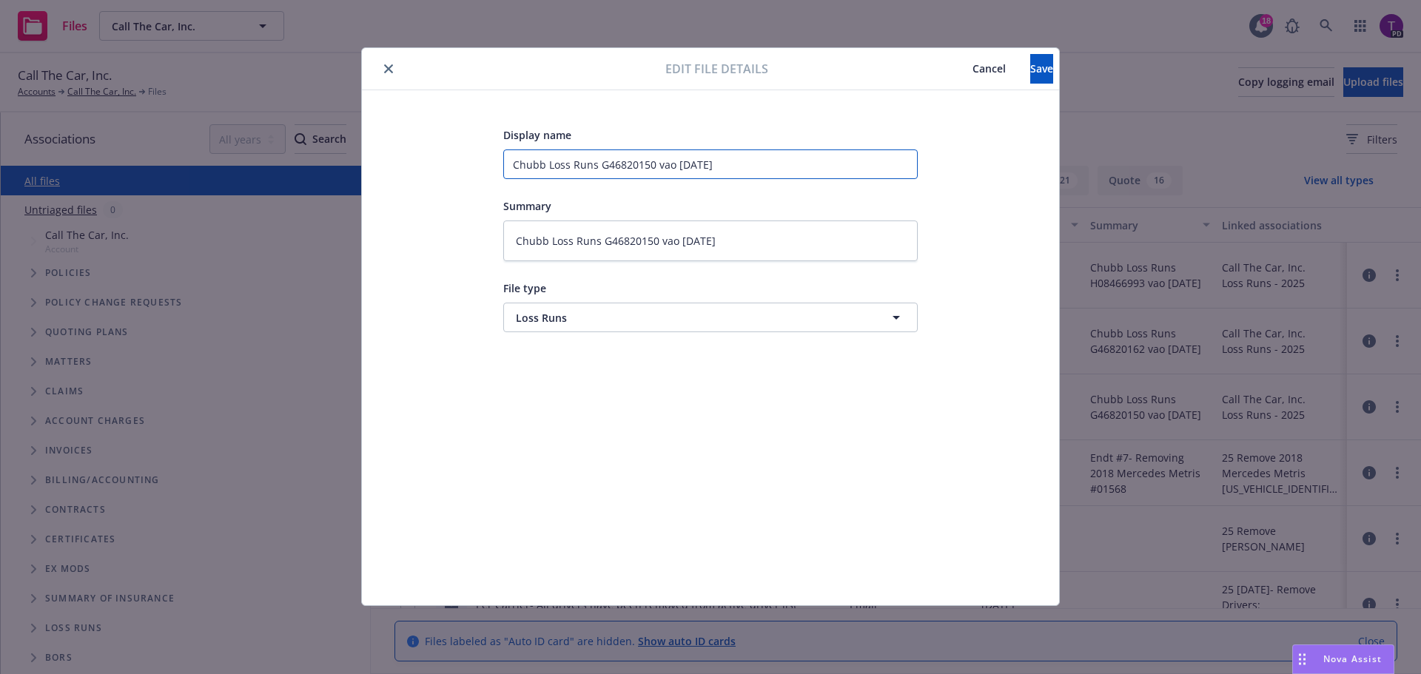
click at [547, 164] on input "Chubb Loss Runs G46820150 vao [DATE]" at bounding box center [710, 164] width 414 height 30
type textarea "x"
type input "Chubb [PERSON_NAME] Runs G46820150 vao [DATE]"
type textarea "x"
type input "Chubb PLLoss Runs G46820150 vao [DATE]"
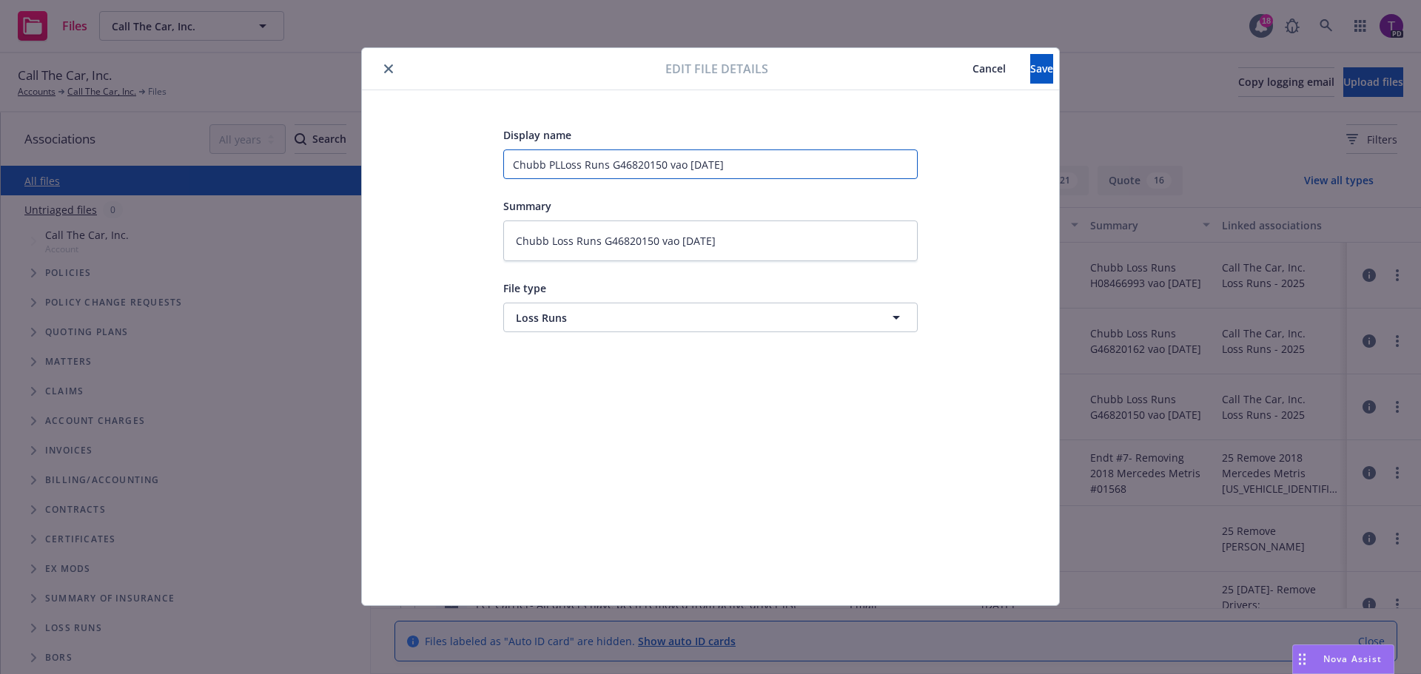
type textarea "x"
type input "[PERSON_NAME]/Loss Runs G46820150 vao [DATE]"
type textarea "x"
type input "[PERSON_NAME]/GLoss Runs G46820150 vao [DATE]"
type textarea "x"
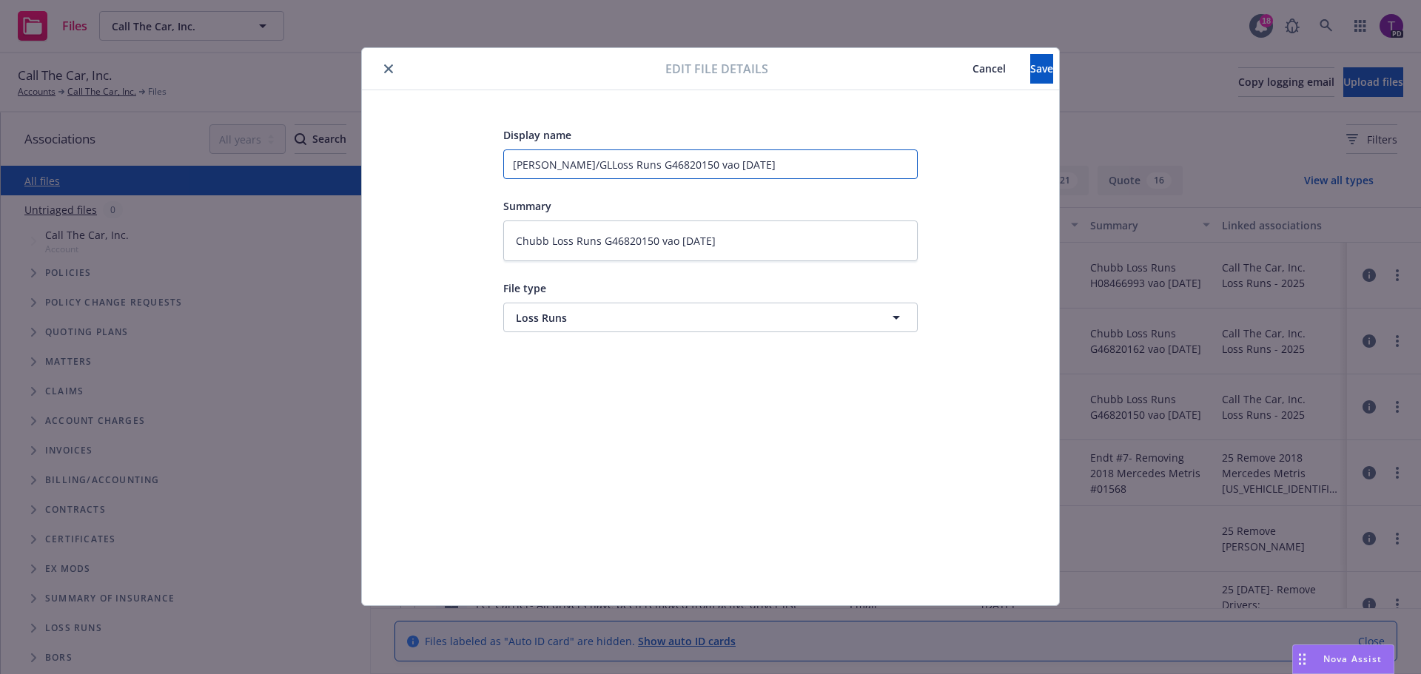
type input "[PERSON_NAME]/GL Loss Runs G46820150 vao [DATE]"
type textarea "x"
type input "[PERSON_NAME]/GLLoss Runs G46820150 vao [DATE]"
type textarea "x"
type input "[PERSON_NAME]/GLoss Runs G46820150 vao [DATE]"
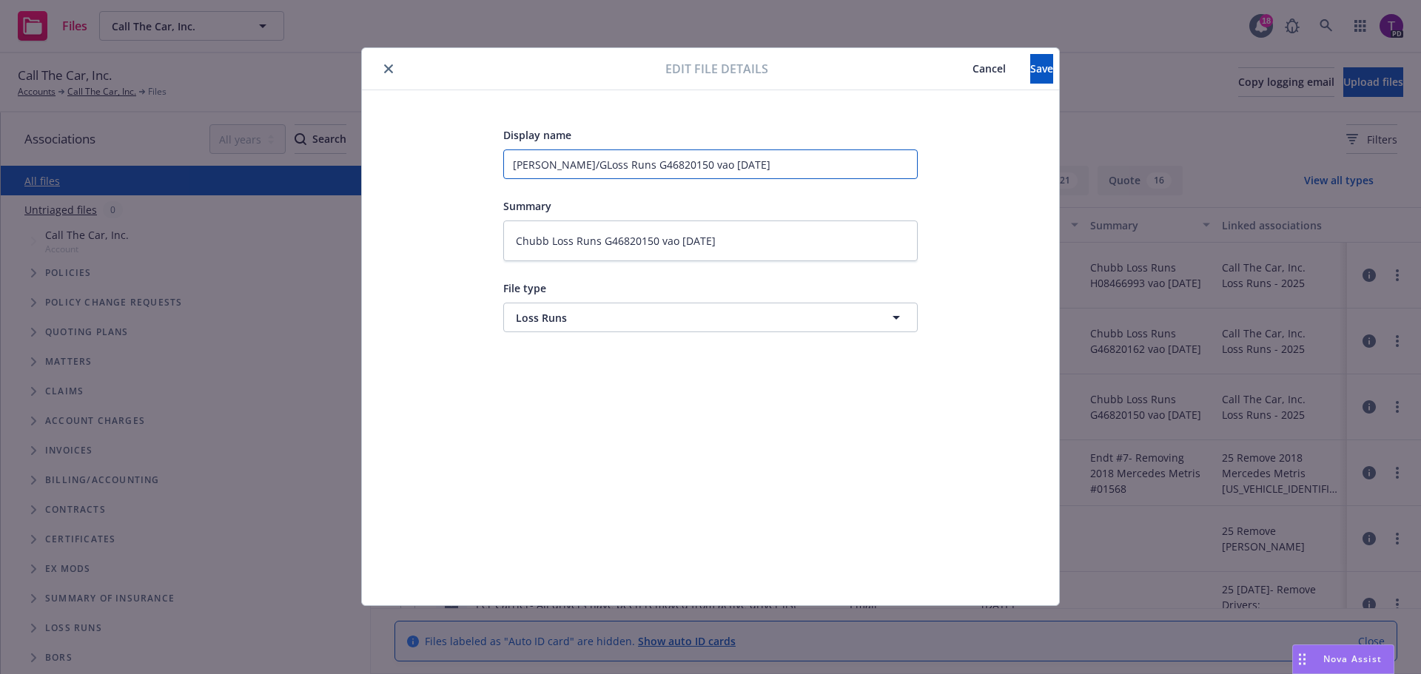
type textarea "x"
type input "[PERSON_NAME]/Loss Runs G46820150 vao [DATE]"
type textarea "x"
type input "Chubb PLLoss Runs G46820150 vao [DATE]"
type textarea "x"
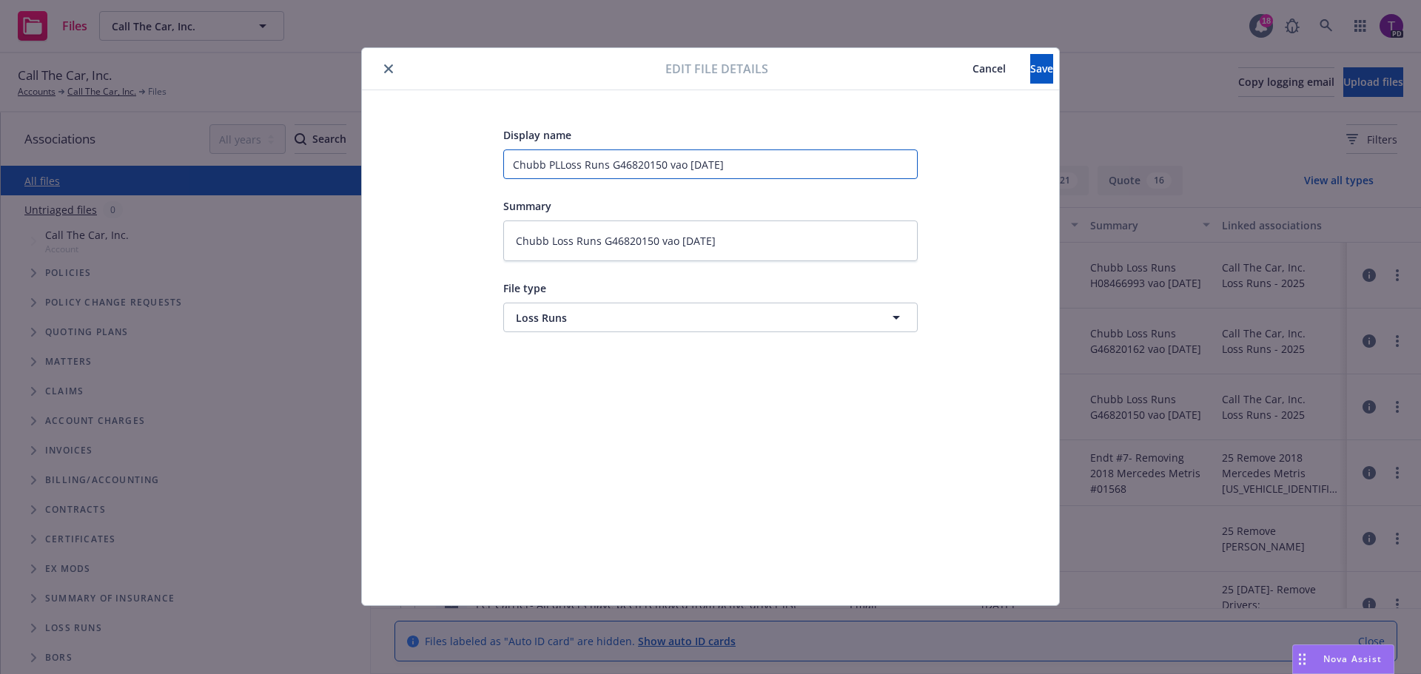
type input "Chubb [PERSON_NAME] Runs G46820150 vao [DATE]"
type textarea "x"
type input "Chubb Loss Runs G46820150 vao [DATE]"
type textarea "x"
type input "Chubb LLoss Runs G46820150 vao [DATE]"
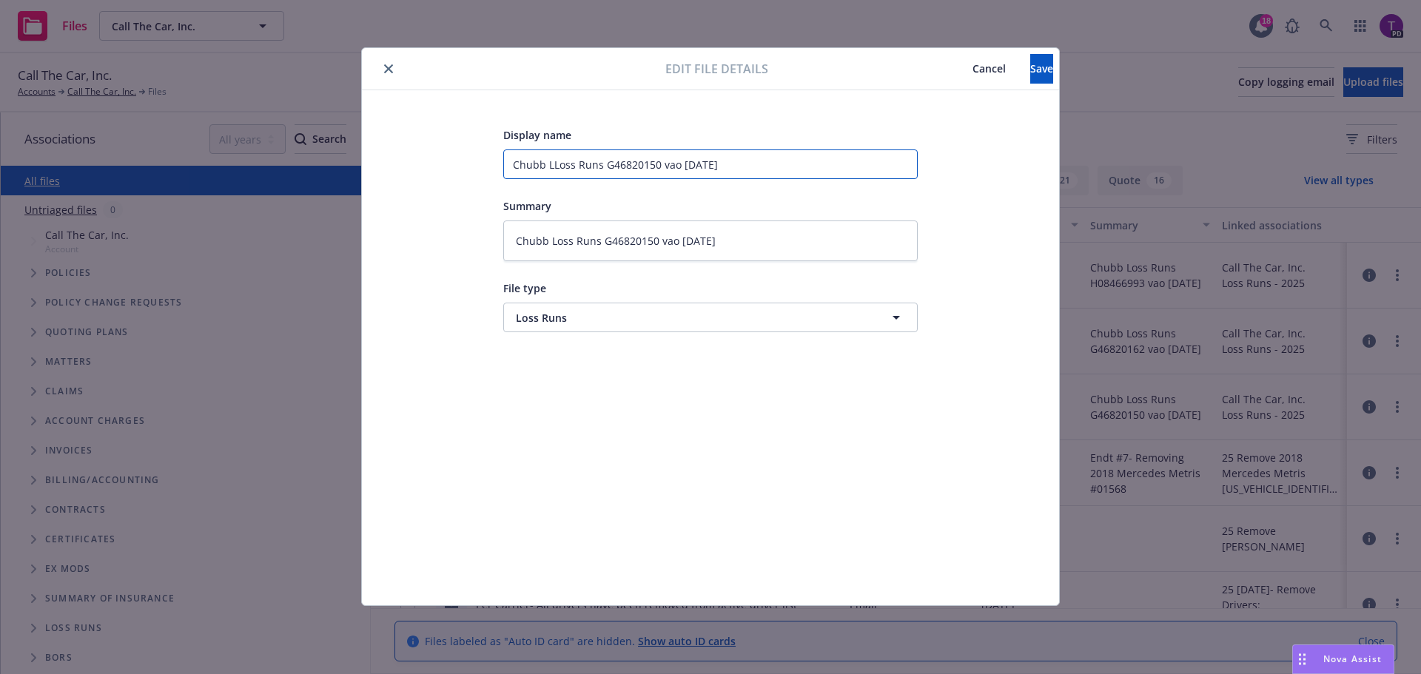
type textarea "x"
type input "Chubb Loss Runs G46820150 vao [DATE]"
type textarea "x"
type input "Chubb [PERSON_NAME] Runs G46820150 vao [DATE]"
type textarea "x"
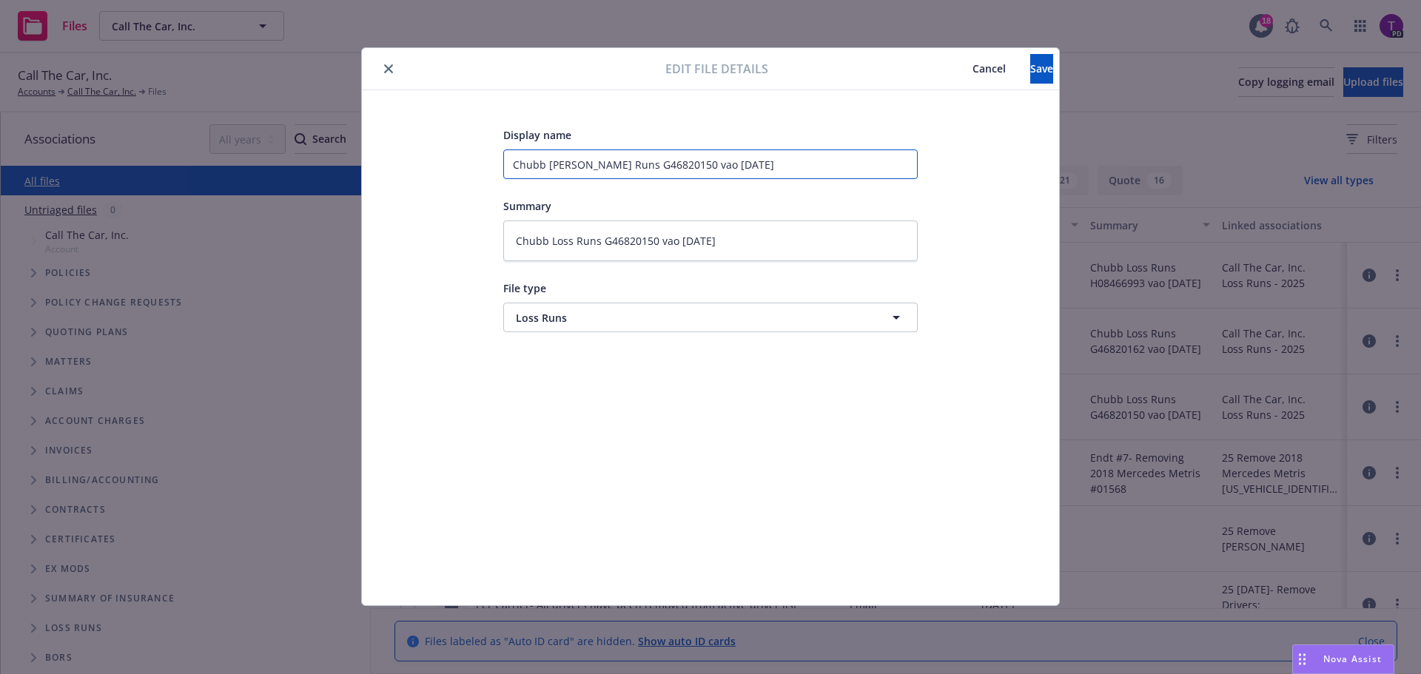
type input "Chubb PLLoss Runs G46820150 vao [DATE]"
type textarea "x"
type input "[PERSON_NAME]/Loss Runs G46820150 vao [DATE]"
type textarea "x"
type input "[PERSON_NAME]/GLoss Runs G46820150 vao [DATE]"
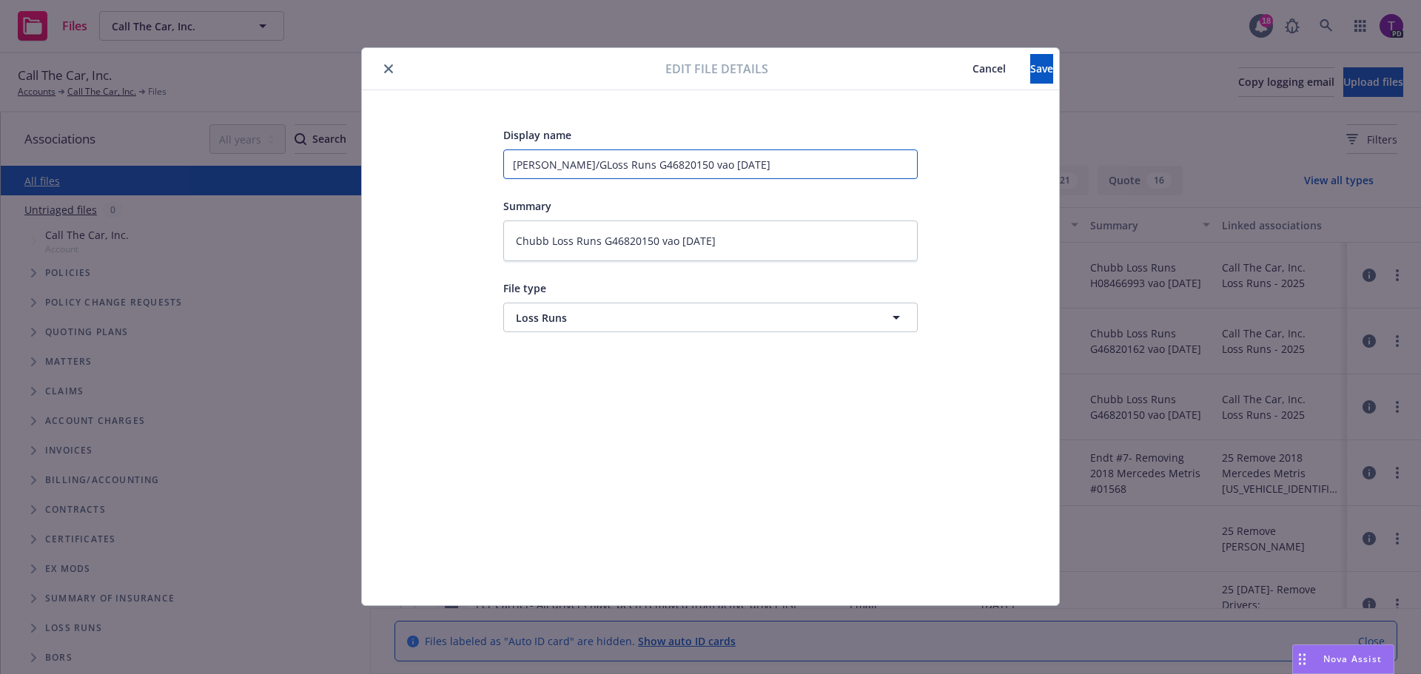
type textarea "x"
type input "[PERSON_NAME]/GLLoss Runs G46820150 vao [DATE]"
type textarea "x"
type input "[PERSON_NAME]/GL Loss Runs G46820150 vao [DATE]"
click at [1037, 63] on button "Save" at bounding box center [1041, 69] width 23 height 30
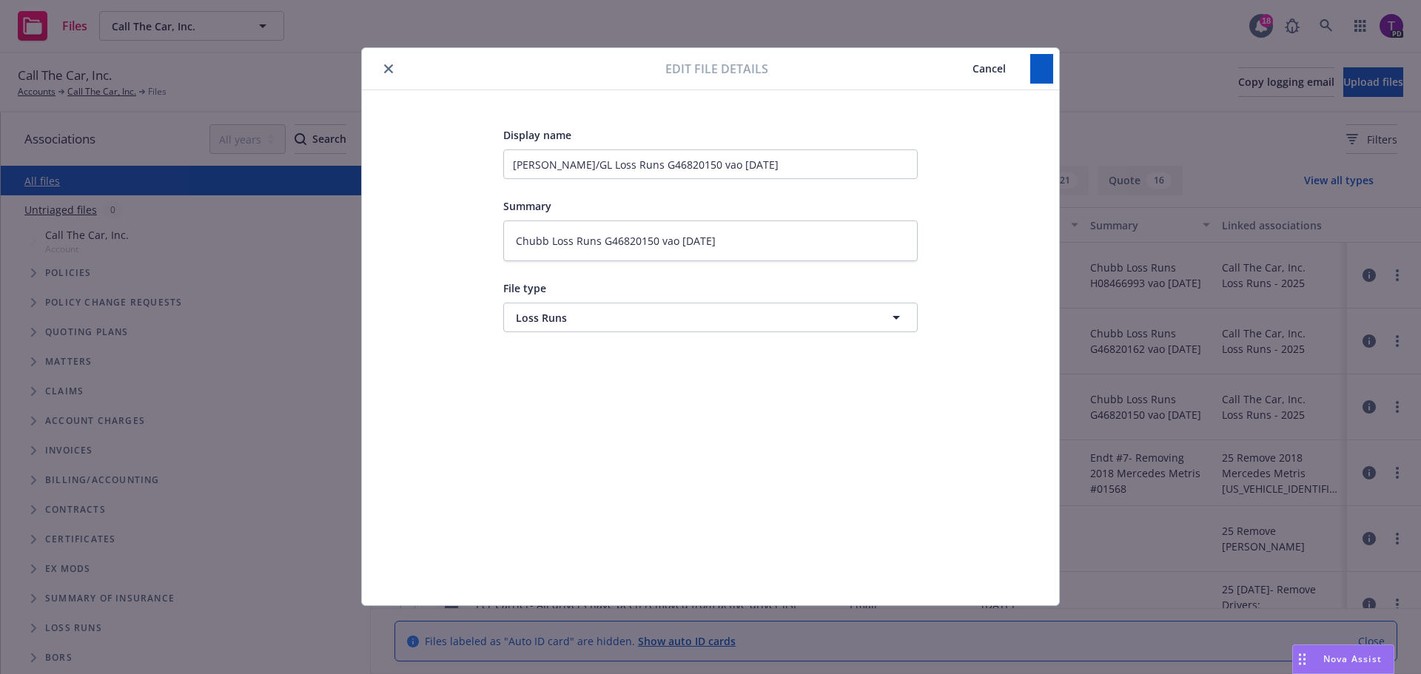
type textarea "x"
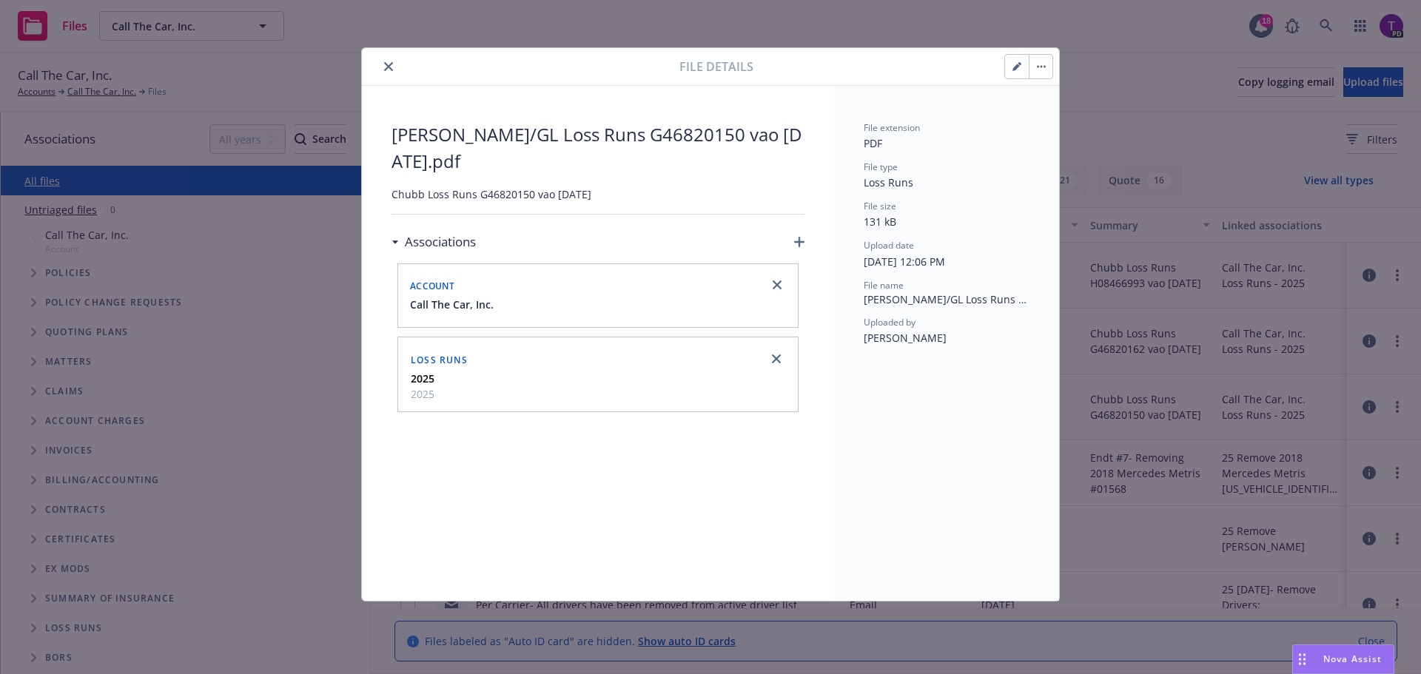
click at [388, 69] on icon "close" at bounding box center [388, 66] width 9 height 9
